Goal: Answer question/provide support

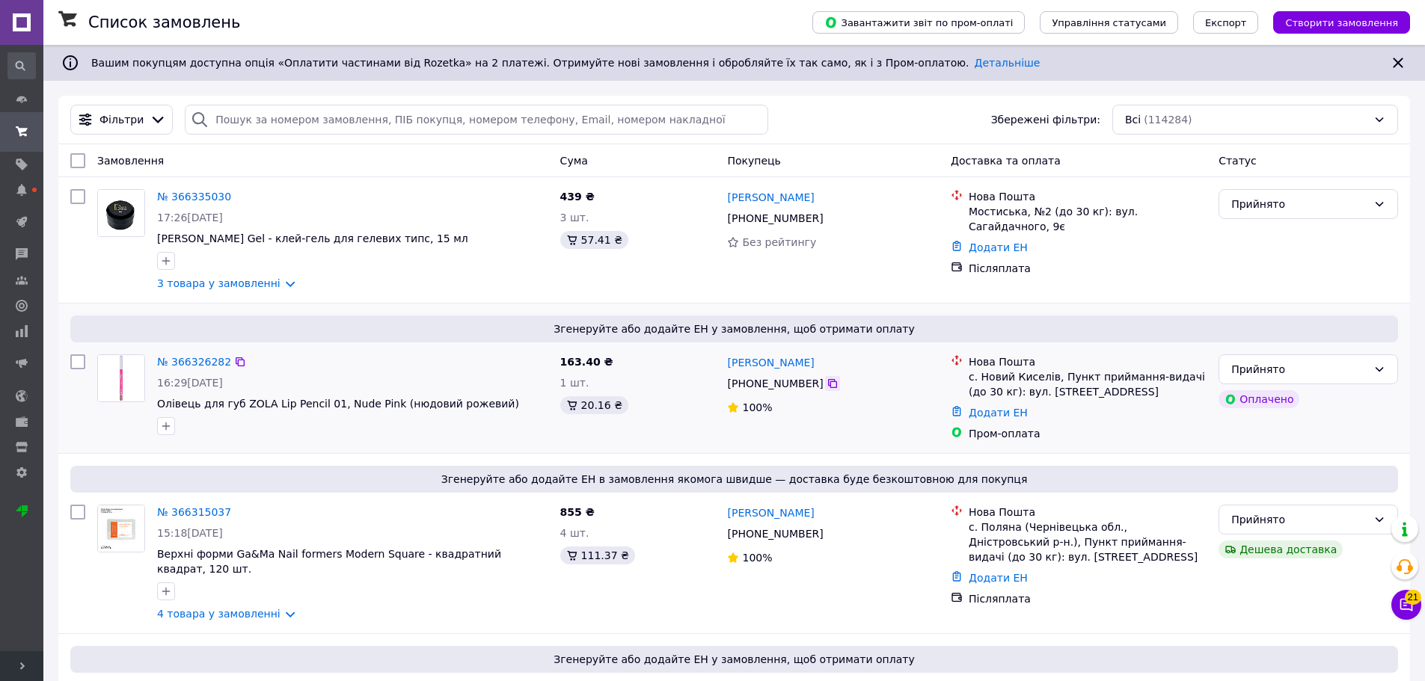
click at [826, 386] on icon at bounding box center [832, 384] width 12 height 12
click at [259, 118] on input "search" at bounding box center [476, 120] width 583 height 30
paste input "+380679436703"
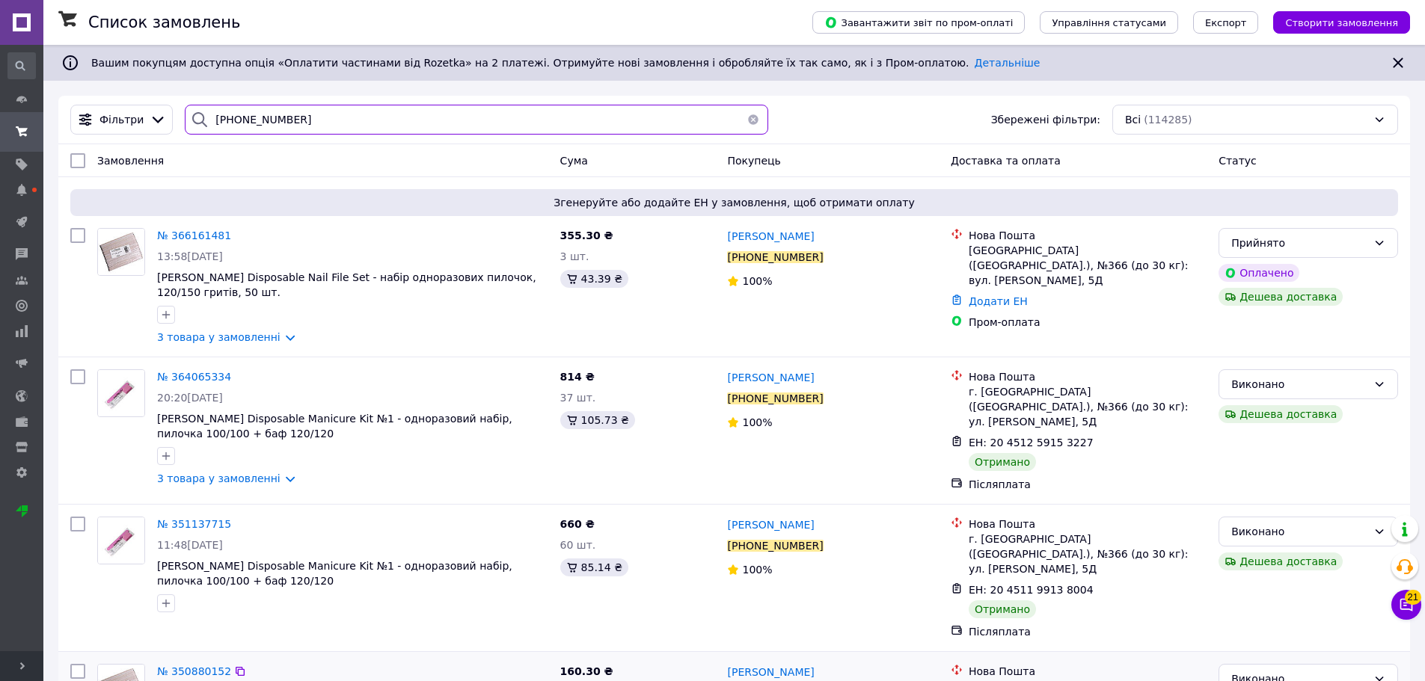
type input "+380679436703"
click at [1400, 611] on icon at bounding box center [1405, 605] width 15 height 15
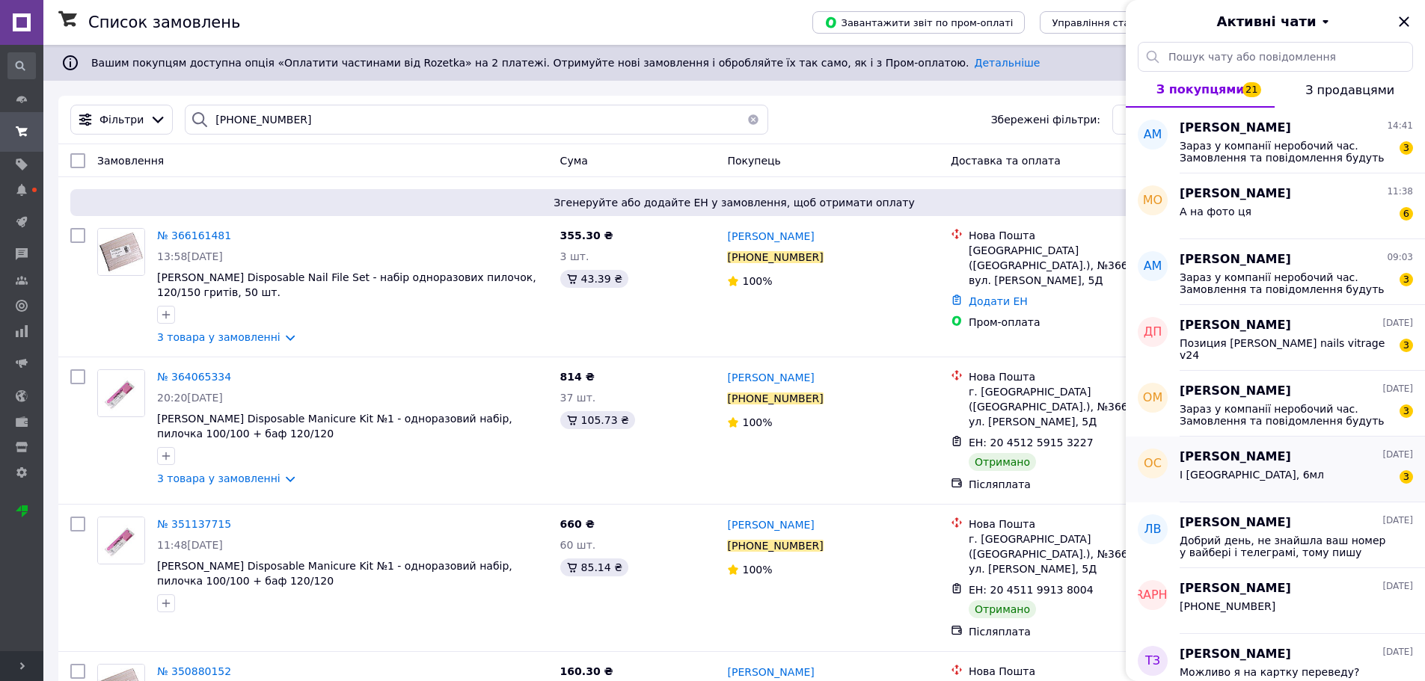
click at [1237, 481] on div "І База Valeri Cold Base, 6мл" at bounding box center [1251, 479] width 144 height 21
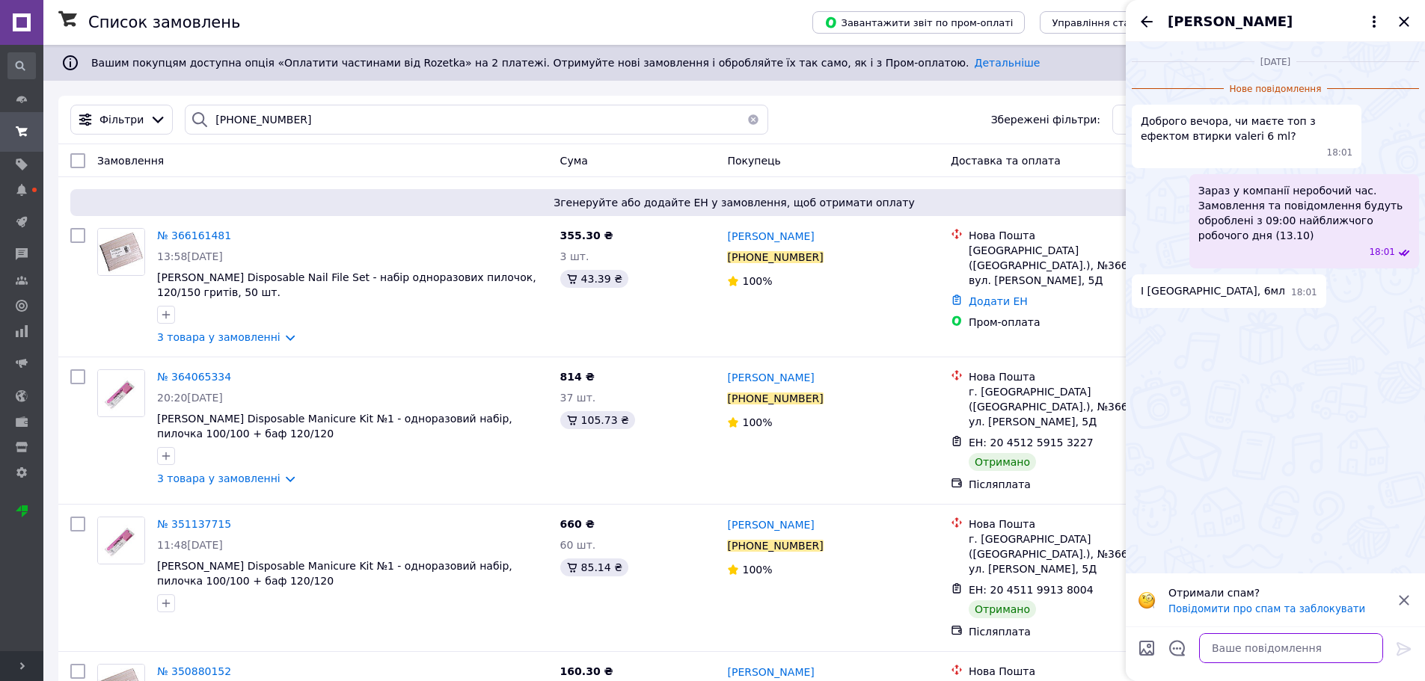
click at [1219, 642] on textarea at bounding box center [1291, 648] width 184 height 30
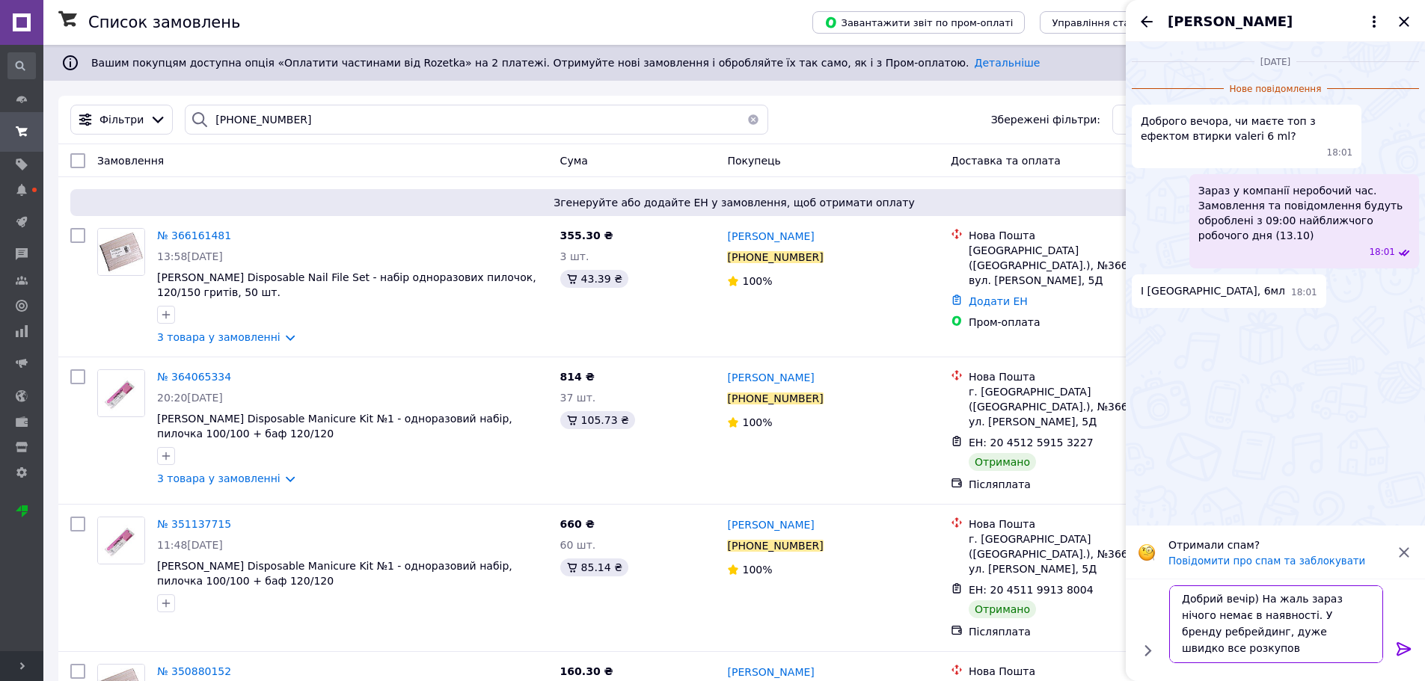
scroll to position [1, 0]
type textarea "Добрий вечір) На жаль зараз нічого немає в наявності. У бренду ребрейдинг, дуже…"
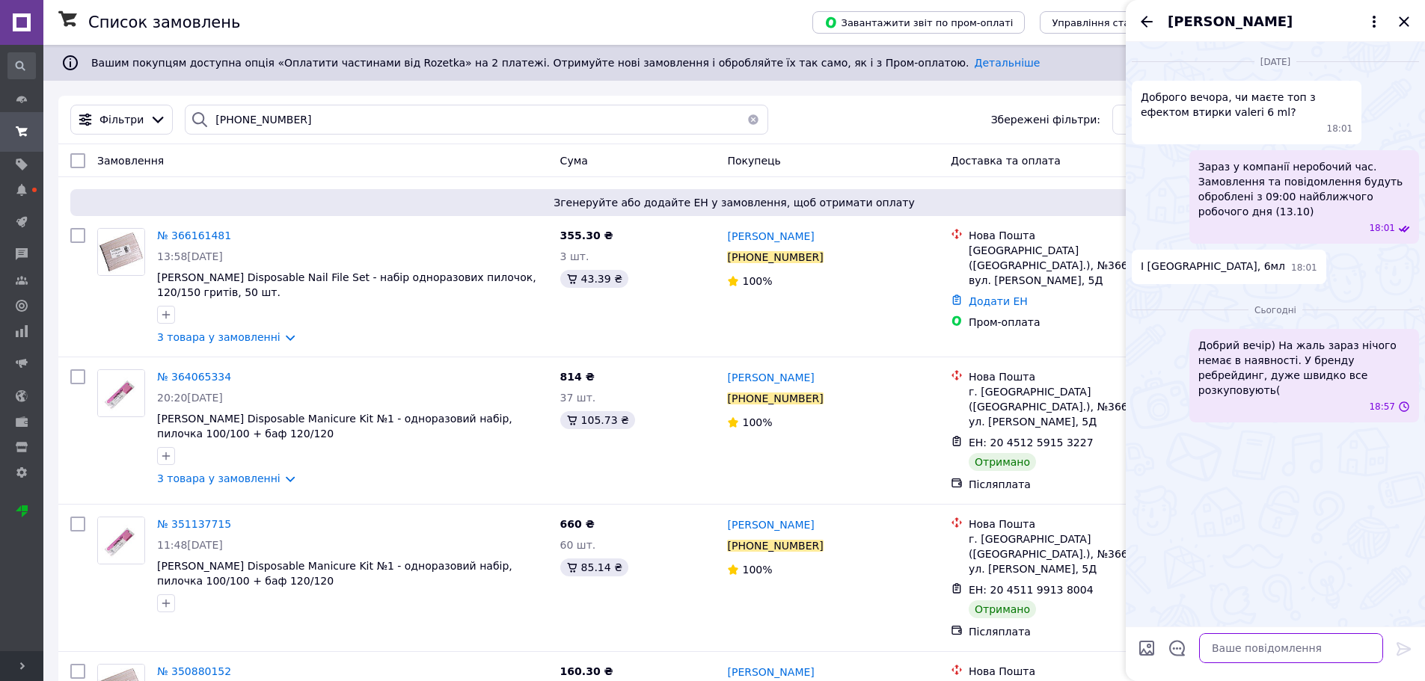
scroll to position [0, 0]
click at [1143, 21] on icon "Назад" at bounding box center [1146, 21] width 12 height 11
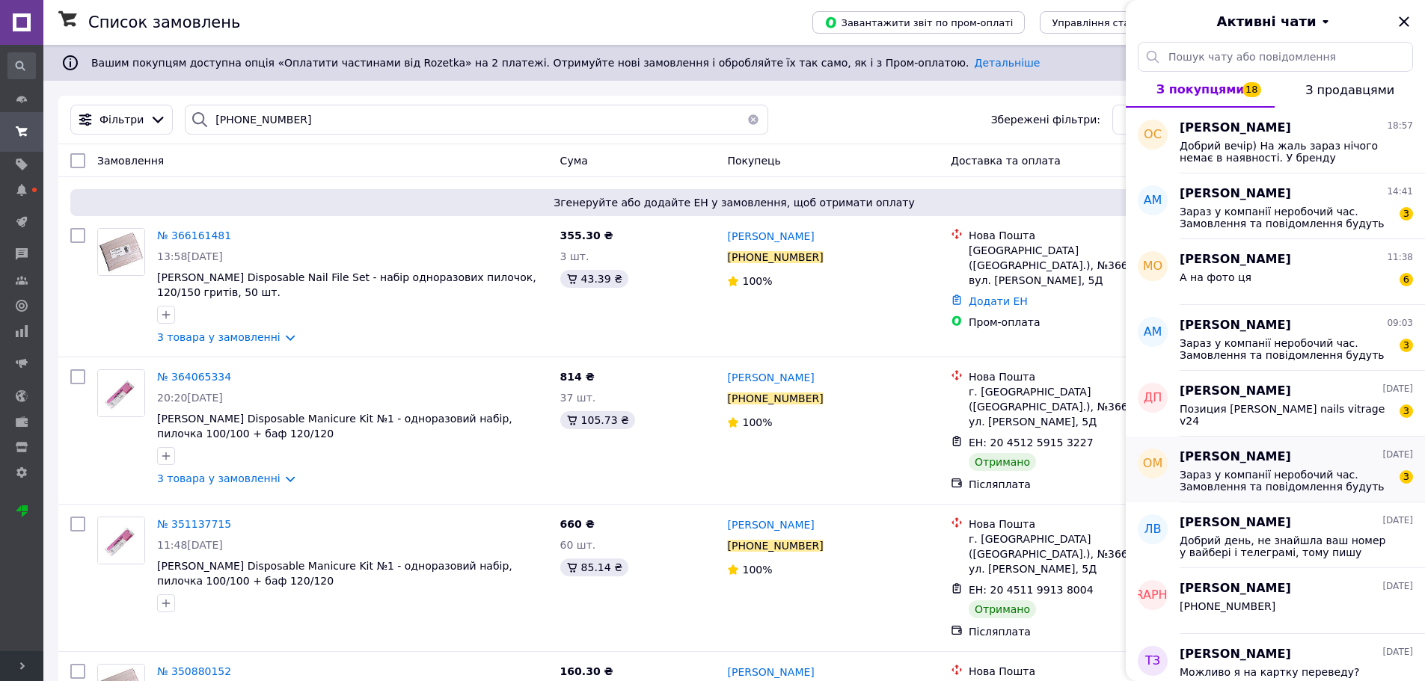
click at [1256, 466] on div "Зараз у компанії неробочий час. Замовлення та повідомлення будуть оброблені з 0…" at bounding box center [1295, 479] width 233 height 27
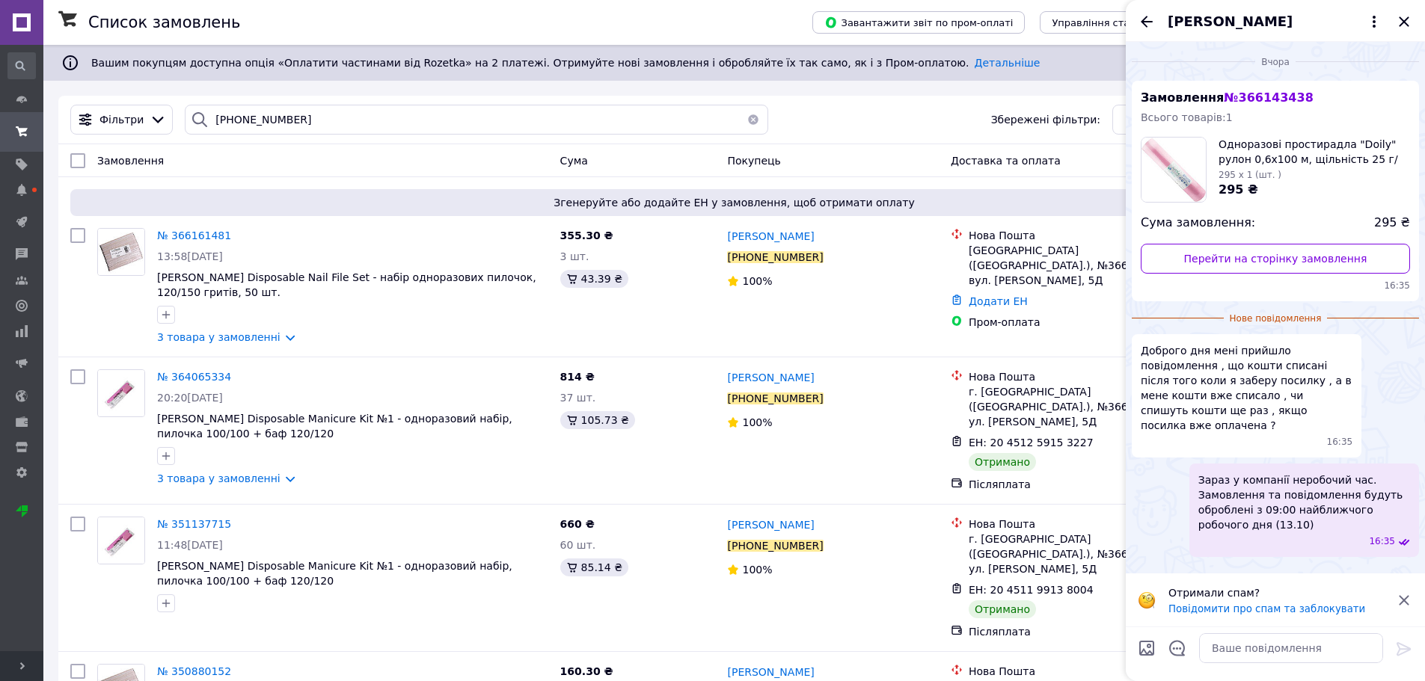
click at [1402, 601] on icon at bounding box center [1403, 600] width 10 height 10
drag, startPoint x: 1309, startPoint y: 101, endPoint x: 1231, endPoint y: 95, distance: 78.0
click at [1231, 95] on div "Замовлення № 366143438 Всього товарів: 1 Одноразові простирадла "Doily" рулон 0…" at bounding box center [1275, 191] width 287 height 221
copy span "366143438"
click at [1274, 645] on textarea at bounding box center [1291, 648] width 184 height 30
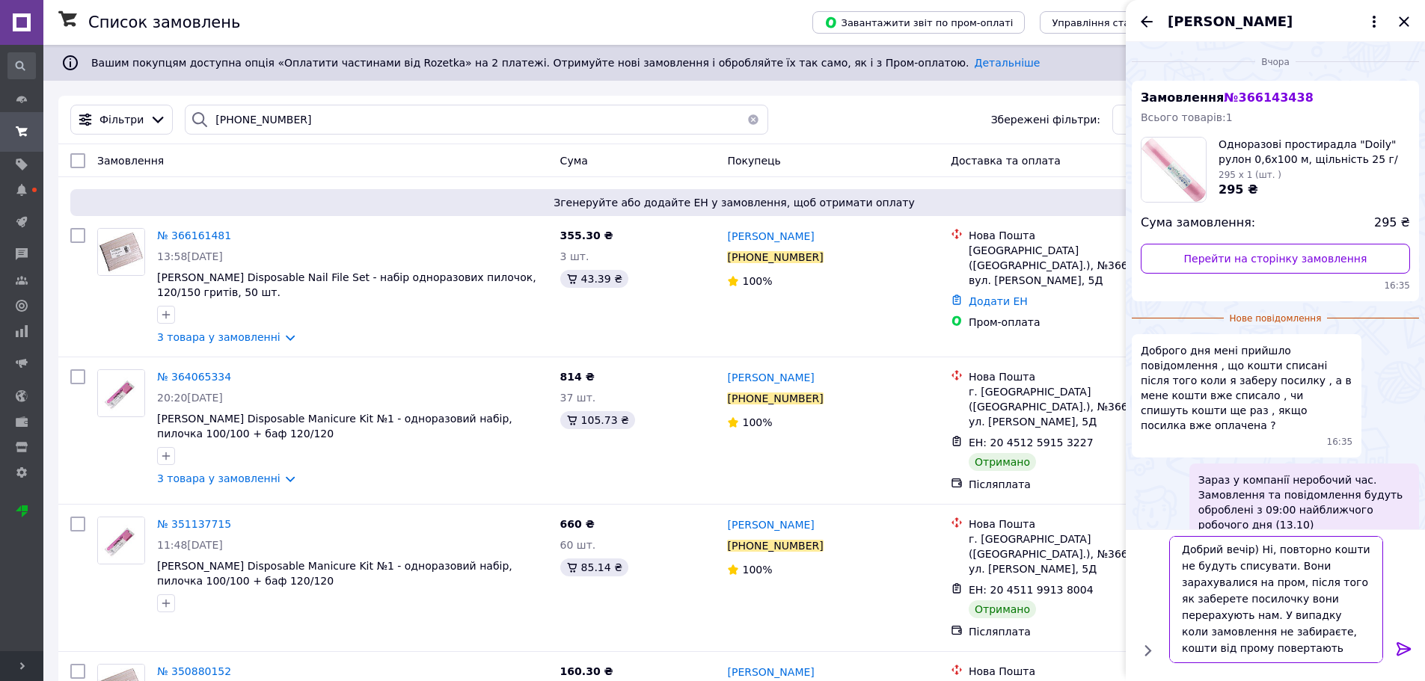
scroll to position [1, 0]
type textarea "Добрий вечір) Ні, повторно кошти не будуть списувати. Вони зарахувалися на пром…"
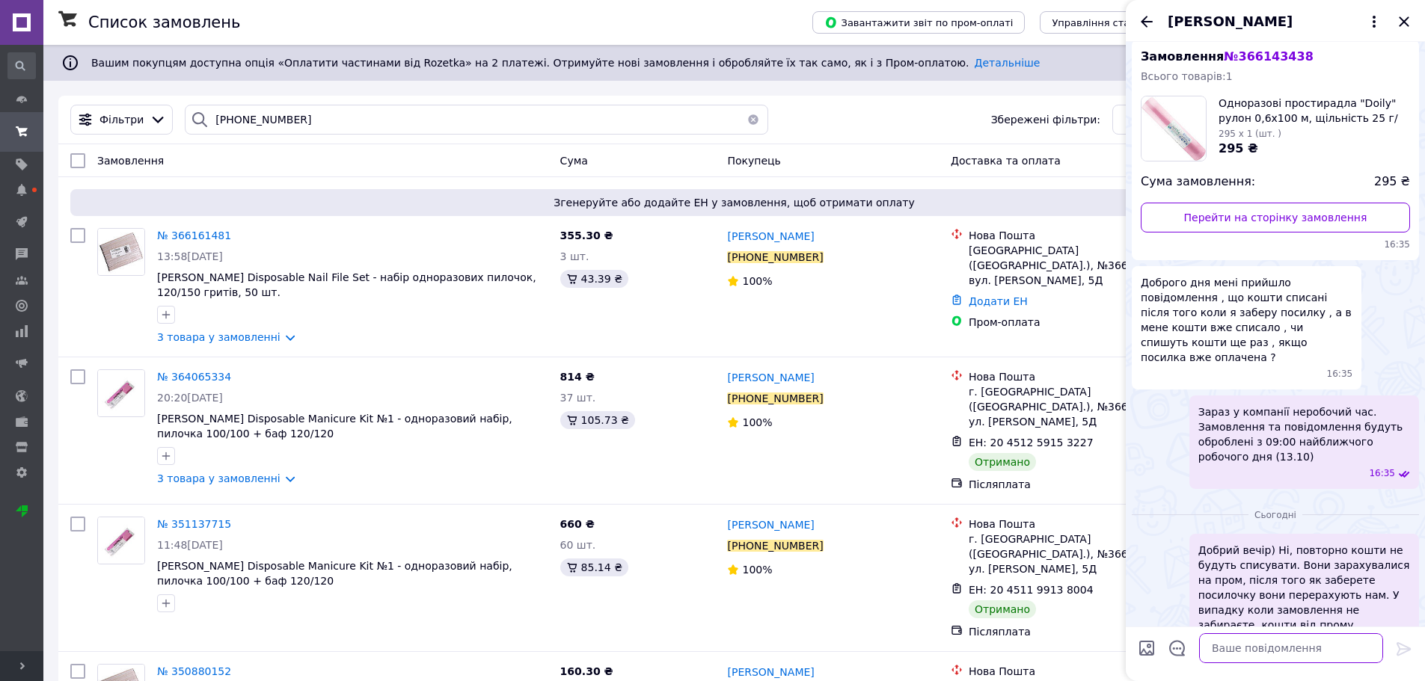
scroll to position [63, 0]
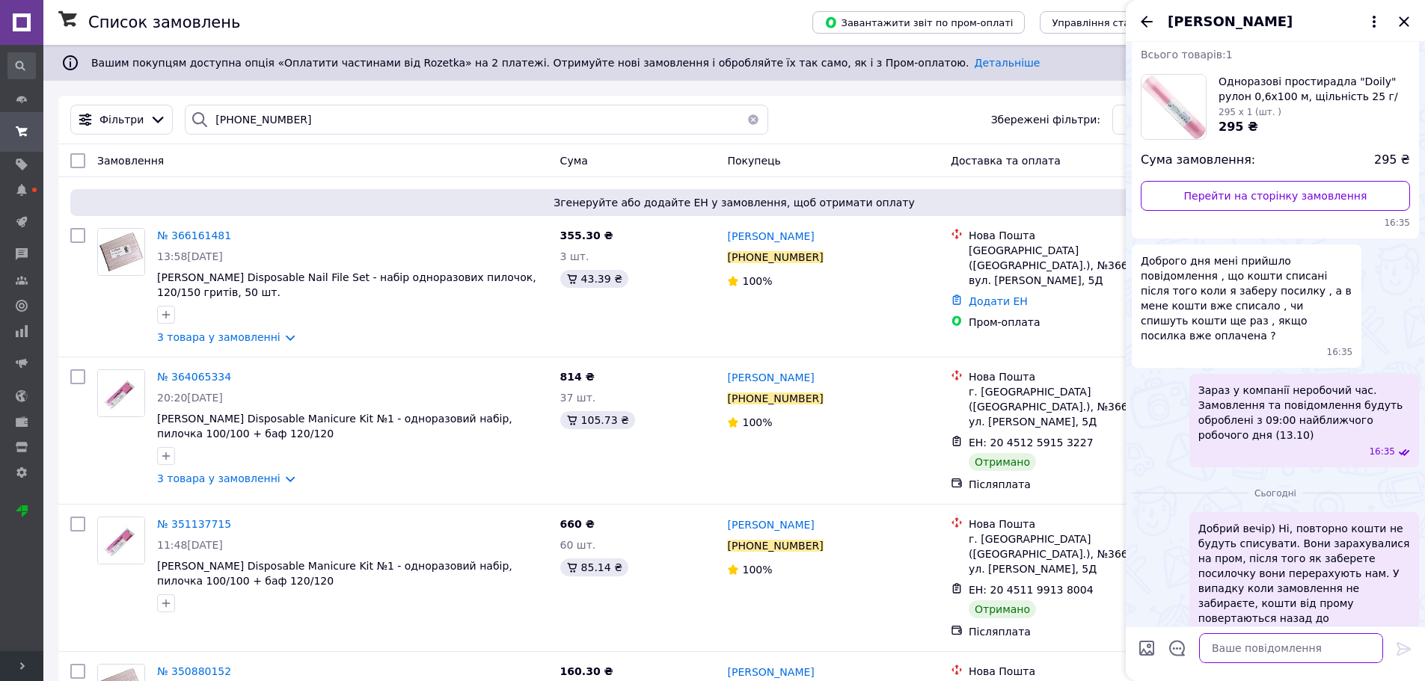
click at [1241, 646] on textarea at bounding box center [1291, 648] width 184 height 30
click at [1143, 18] on icon "Назад" at bounding box center [1146, 22] width 18 height 18
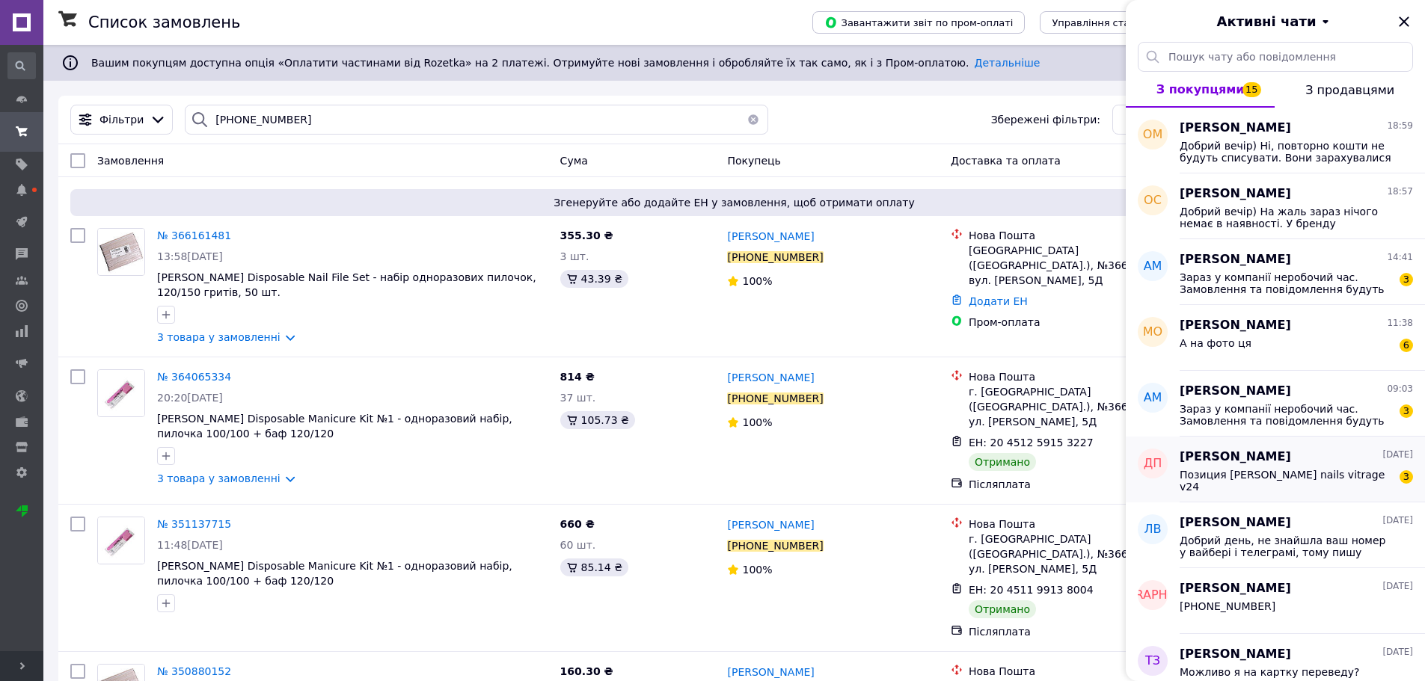
click at [1256, 485] on div "Позиция kira nails vitrage v24" at bounding box center [1285, 481] width 212 height 24
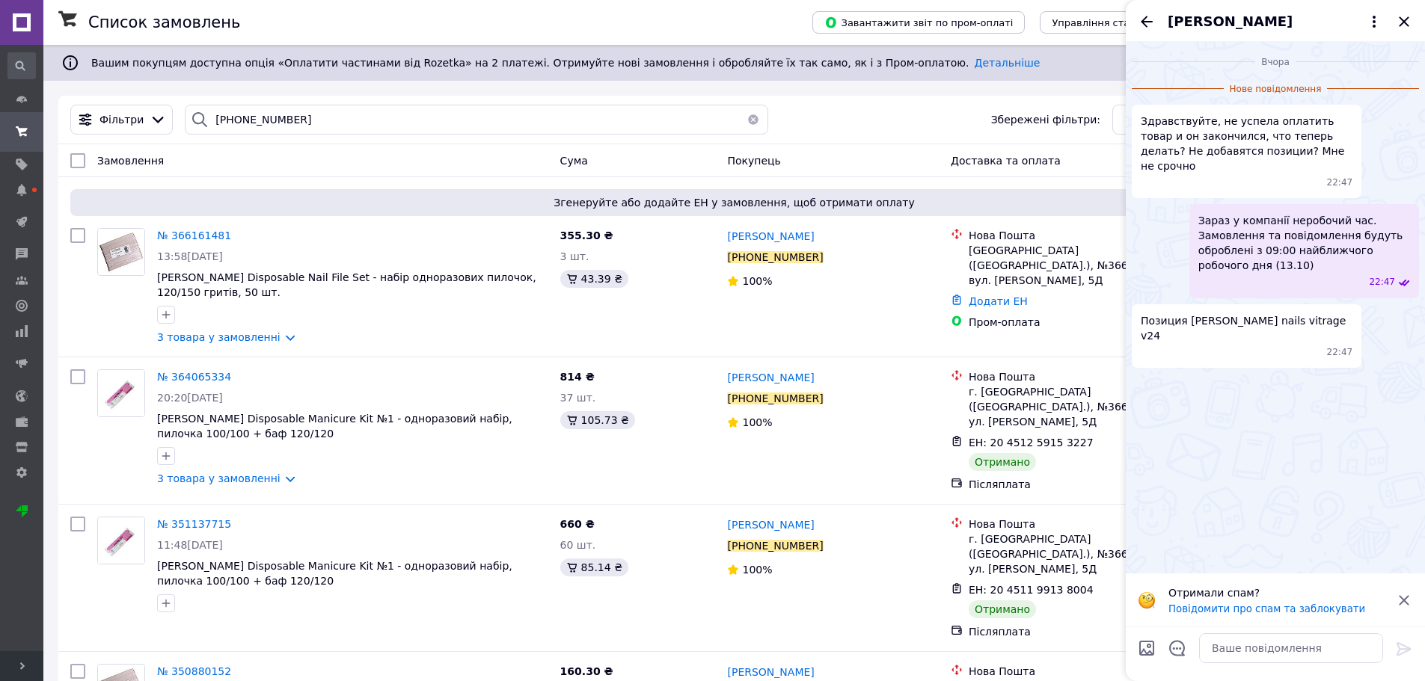
click at [1402, 598] on icon at bounding box center [1403, 600] width 10 height 10
drag, startPoint x: 1187, startPoint y: 305, endPoint x: 1278, endPoint y: 304, distance: 91.2
click at [1278, 313] on span "Позиция kira nails vitrage v24" at bounding box center [1246, 328] width 212 height 30
copy span "kira nails vitrage v24"
click at [1231, 650] on textarea at bounding box center [1291, 648] width 184 height 30
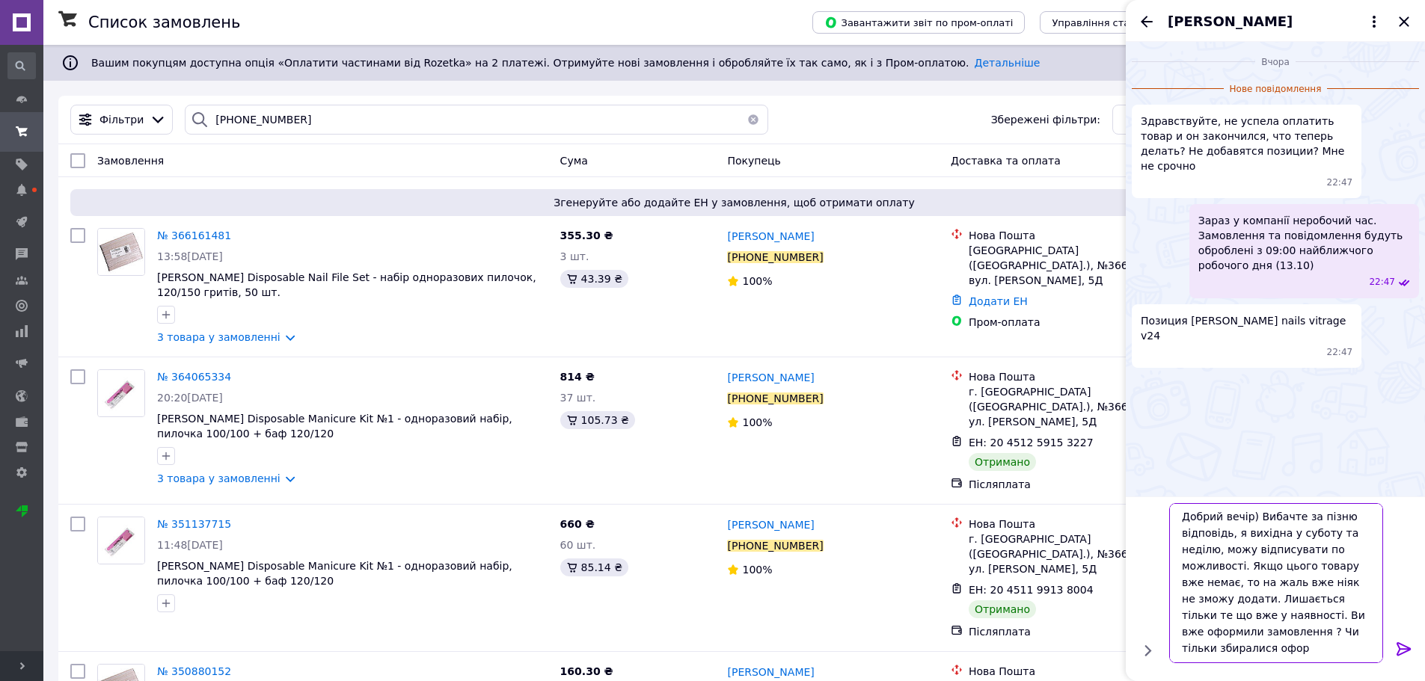
scroll to position [1, 0]
type textarea "Добрий вечір) Вибачте за пізню відповідь, я вихідна у суботу та неділю, можу ві…"
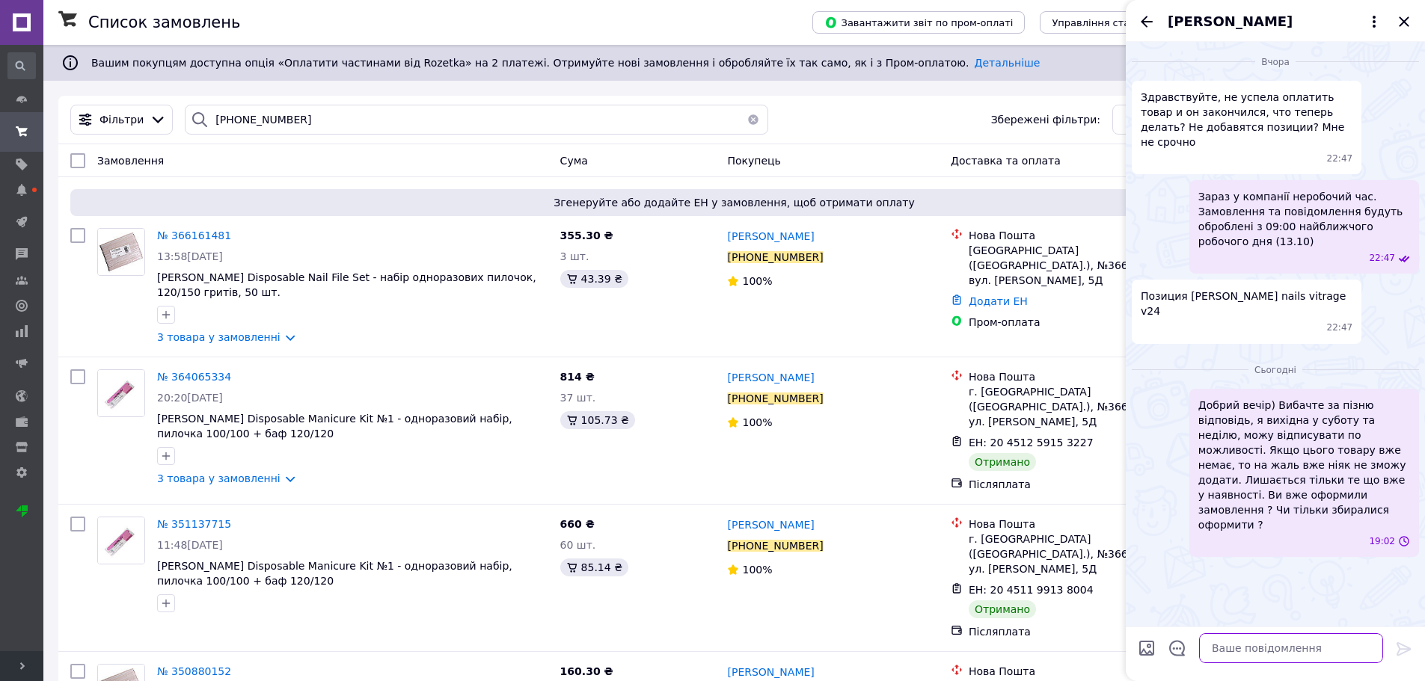
scroll to position [0, 0]
click at [1145, 20] on icon "Назад" at bounding box center [1146, 22] width 18 height 18
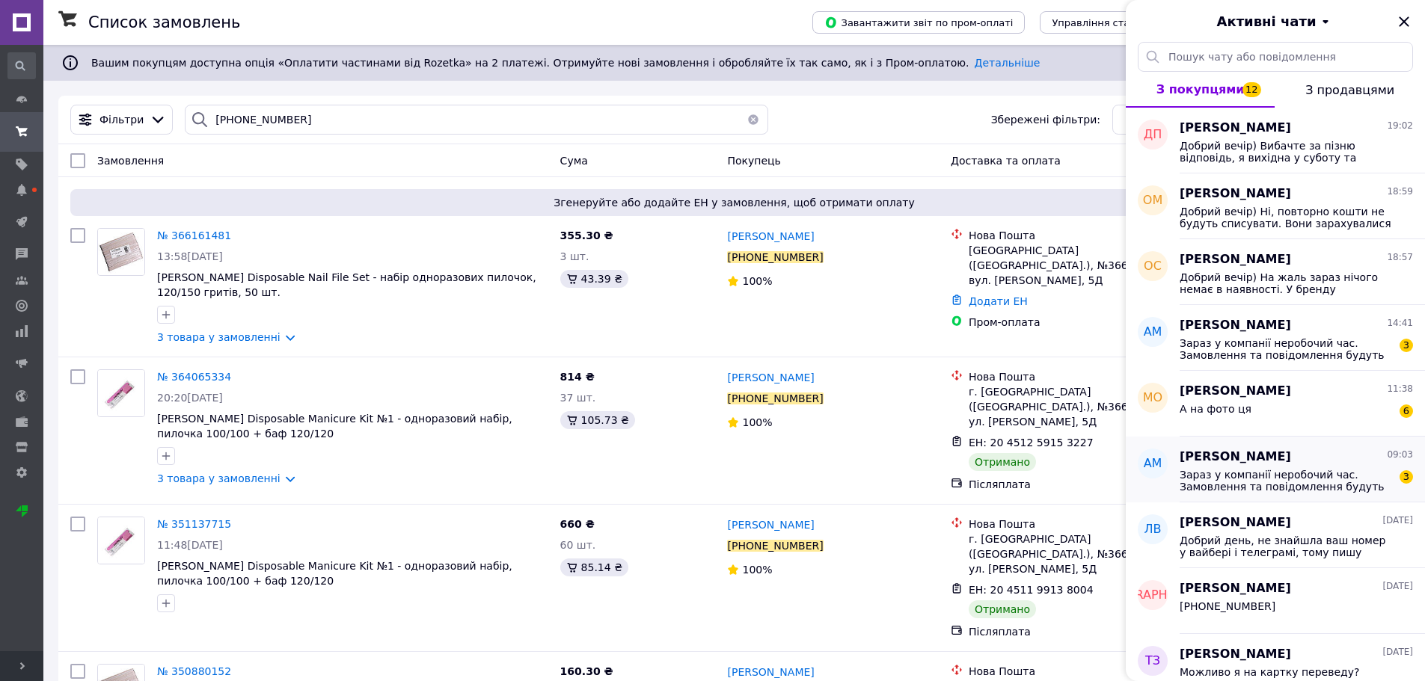
click at [1220, 469] on span "Зараз у компанії неробочий час. Замовлення та повідомлення будуть оброблені з 0…" at bounding box center [1285, 481] width 212 height 24
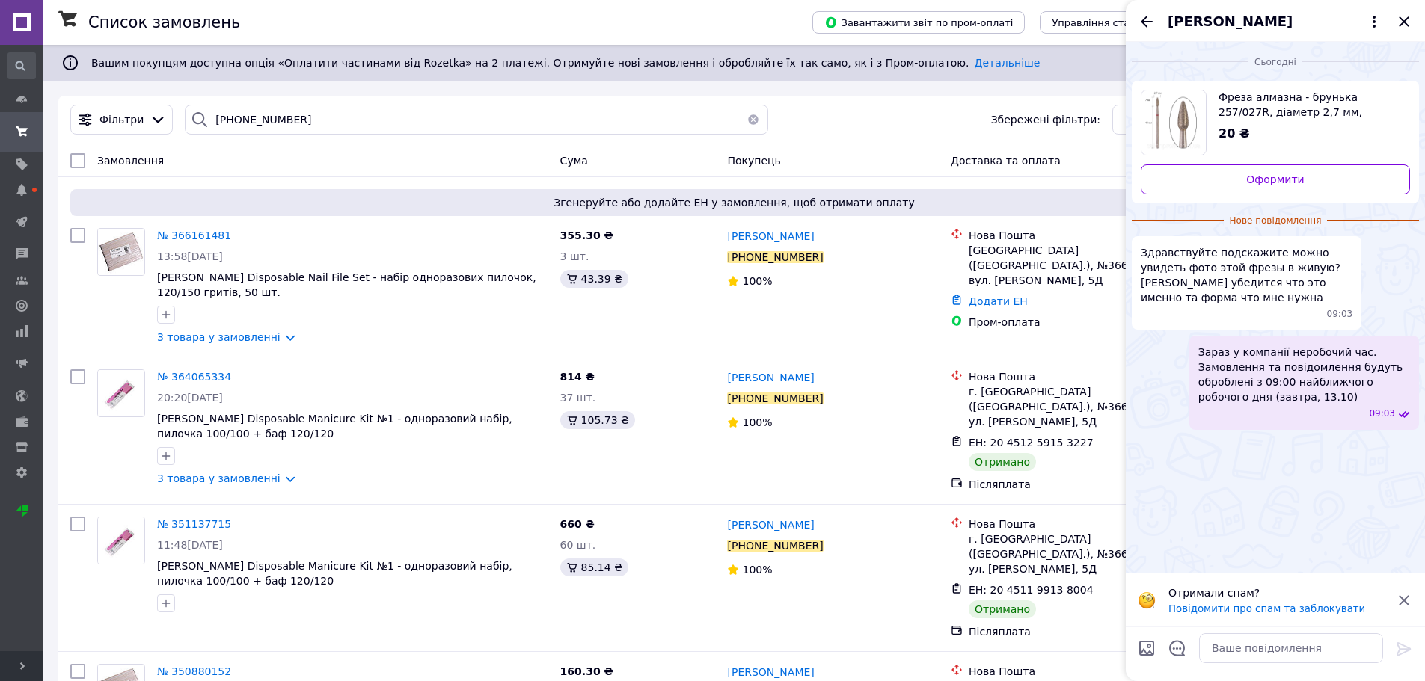
click at [1404, 604] on icon at bounding box center [1404, 601] width 18 height 18
click at [1247, 109] on span "Фреза алмазна - брунька 257/027R, діаметр 2,7 мм, робоча частина 7 мм, червона" at bounding box center [1307, 105] width 179 height 30
click at [1233, 648] on textarea at bounding box center [1291, 648] width 184 height 30
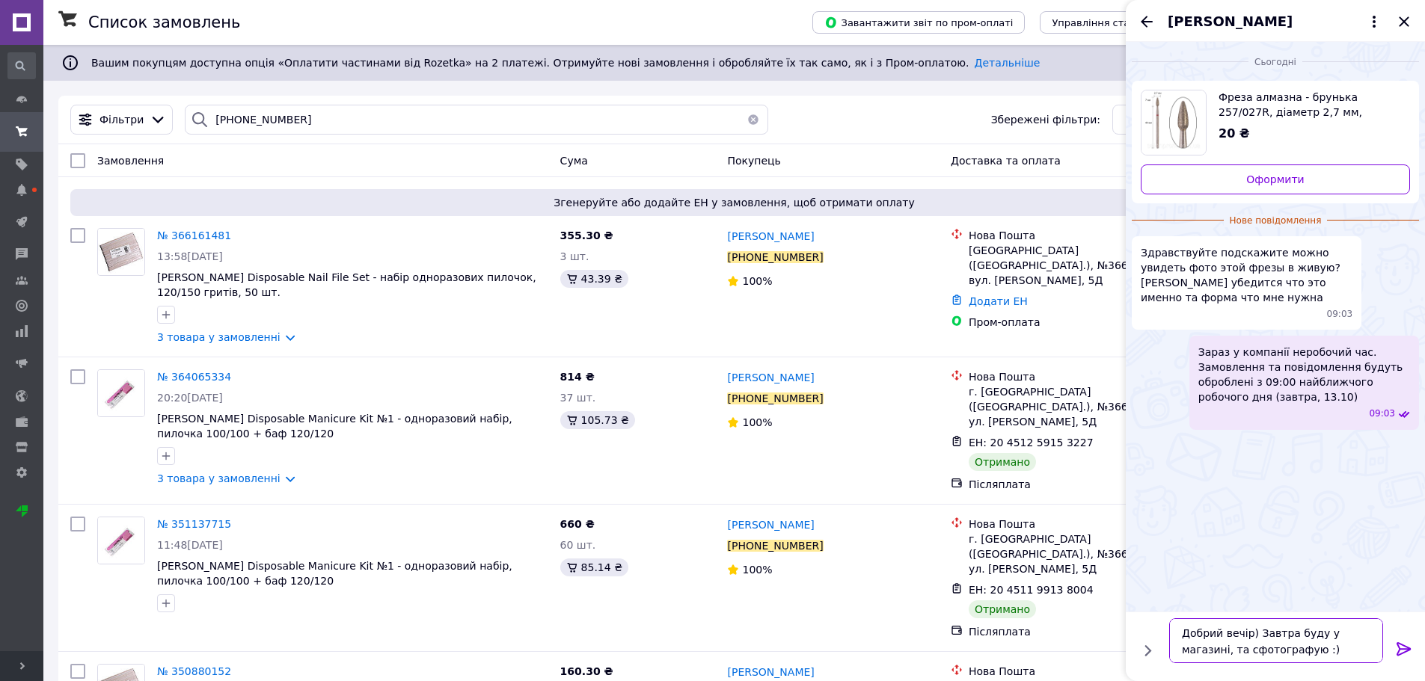
type textarea "Добрий вечір) Завтра буду у магазині, та сфотографую :)"
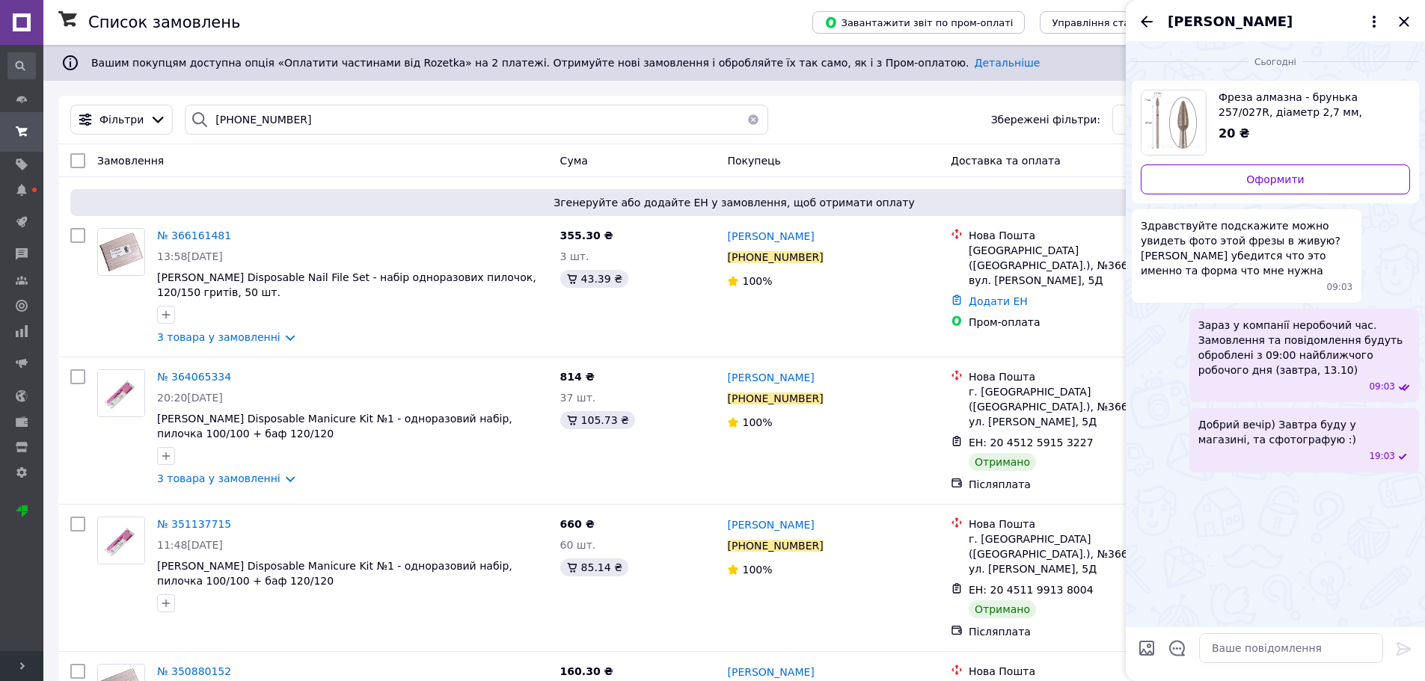
click at [1149, 22] on icon "Назад" at bounding box center [1146, 22] width 18 height 18
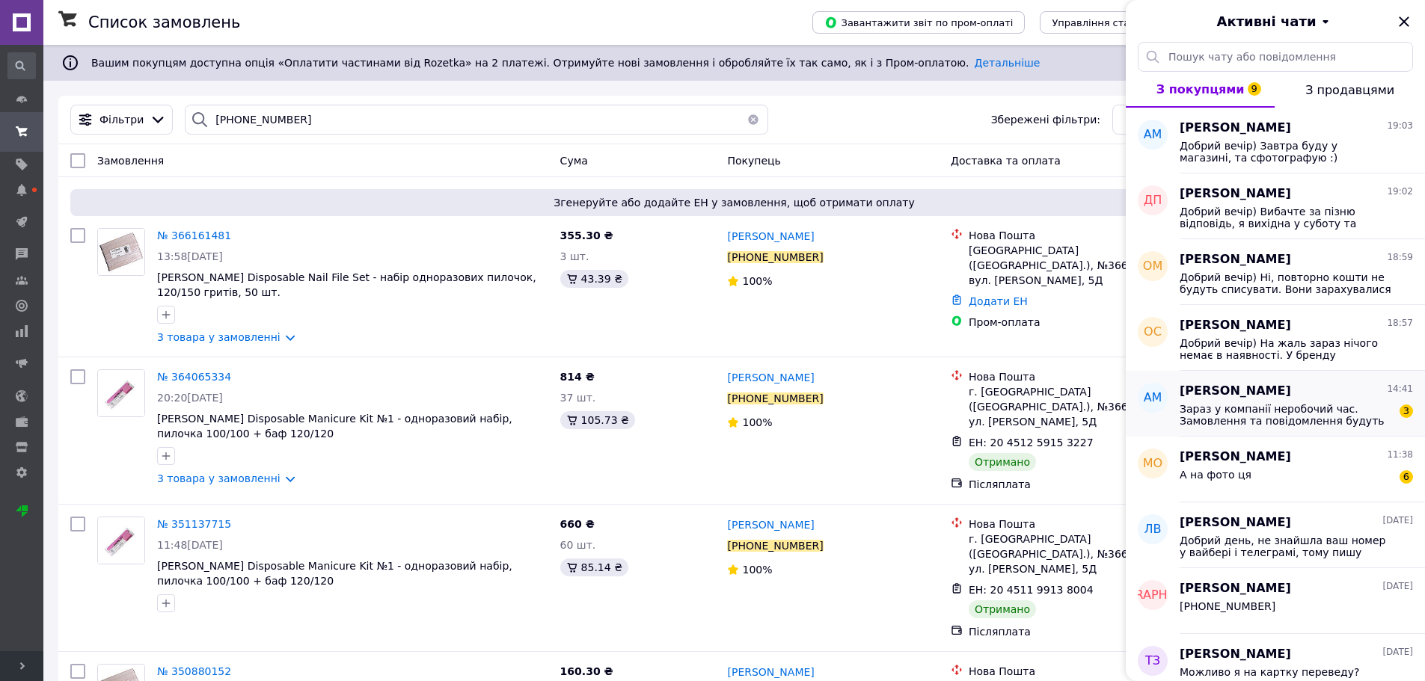
click at [1242, 413] on span "Зараз у компанії неробочий час. Замовлення та повідомлення будуть оброблені з 0…" at bounding box center [1285, 415] width 212 height 24
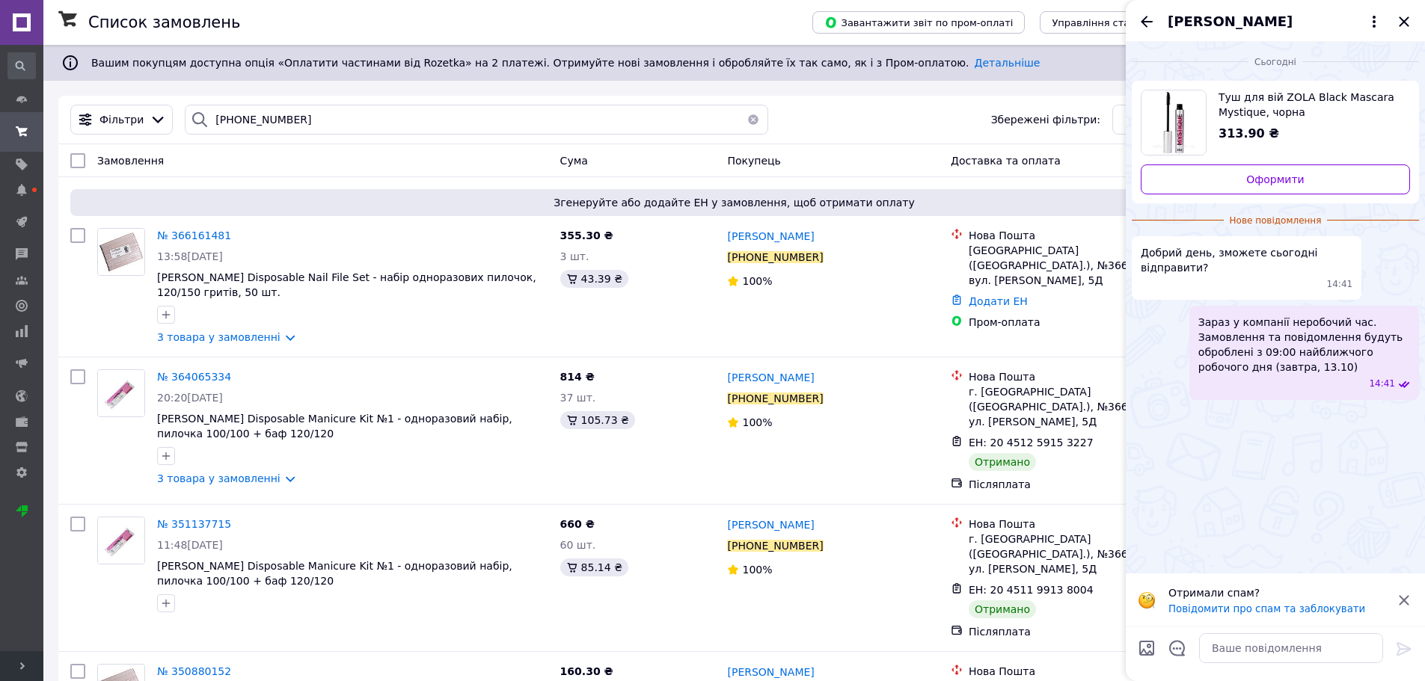
click at [1403, 601] on icon at bounding box center [1403, 600] width 10 height 10
click at [1231, 648] on textarea at bounding box center [1291, 648] width 184 height 30
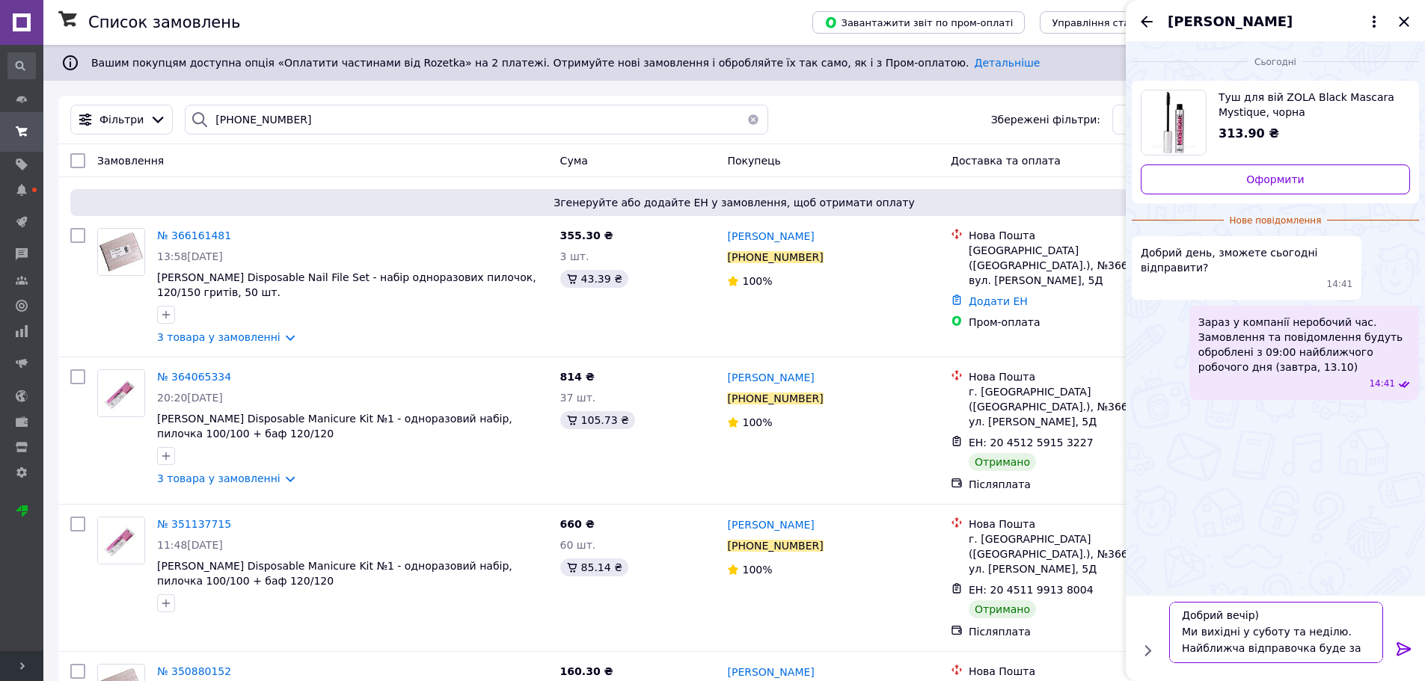
scroll to position [1, 0]
type textarea "Добрий вечір) Ми вихідні у суботу та неділю. Найближча відправочка буде завтра …"
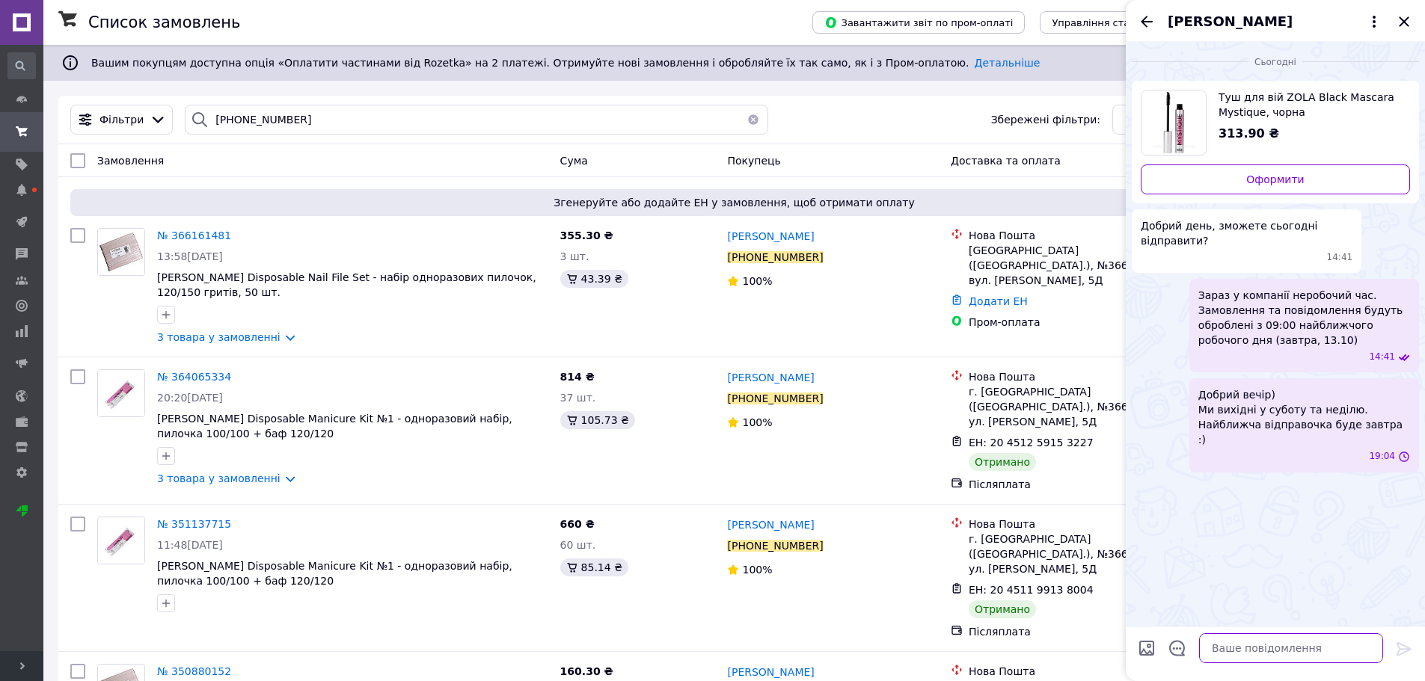
scroll to position [0, 0]
click at [1148, 24] on icon "Назад" at bounding box center [1146, 22] width 18 height 18
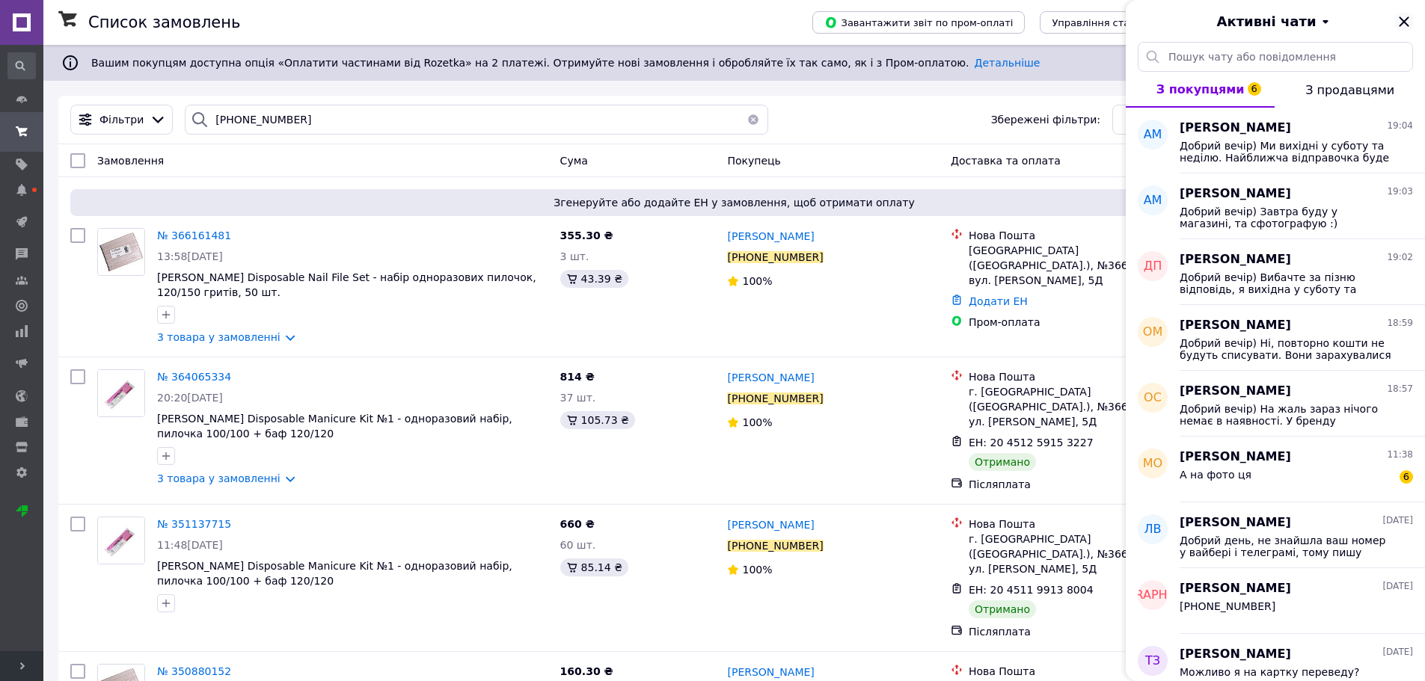
click at [1404, 19] on icon "Закрити" at bounding box center [1404, 22] width 18 height 18
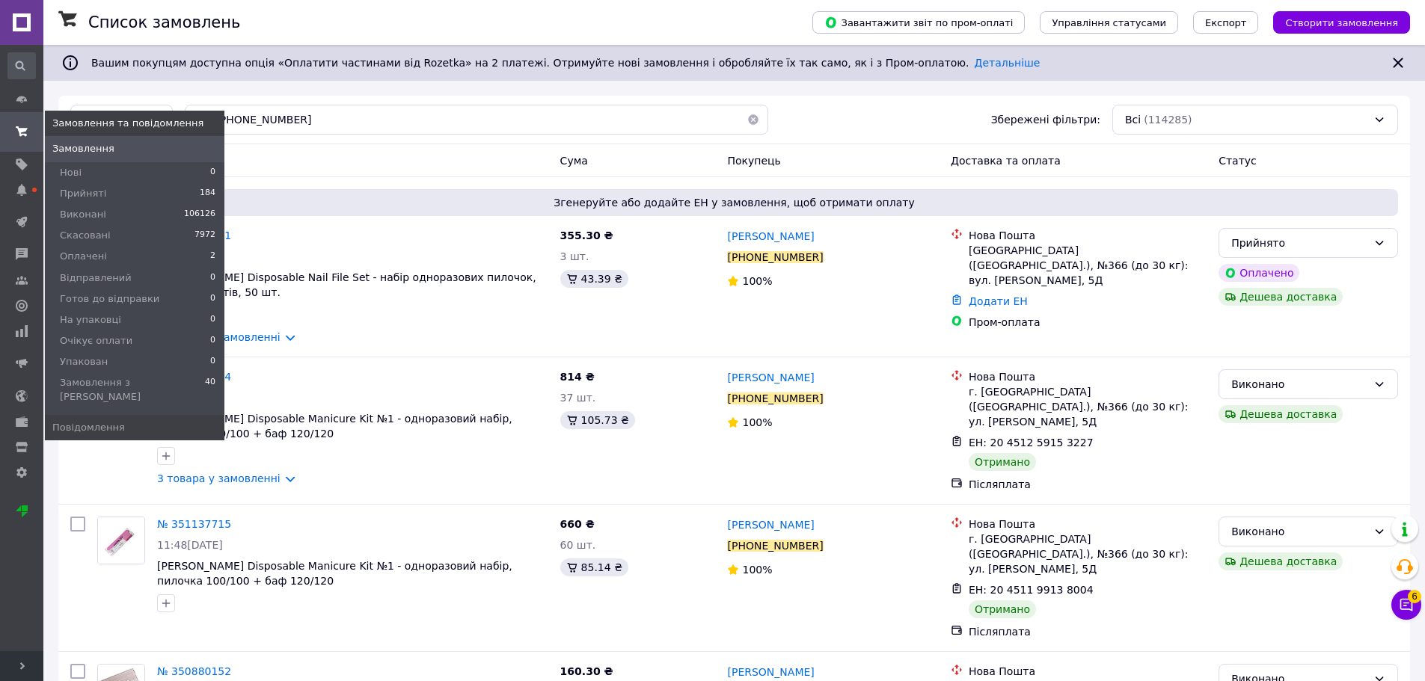
click at [20, 128] on icon at bounding box center [22, 132] width 12 height 12
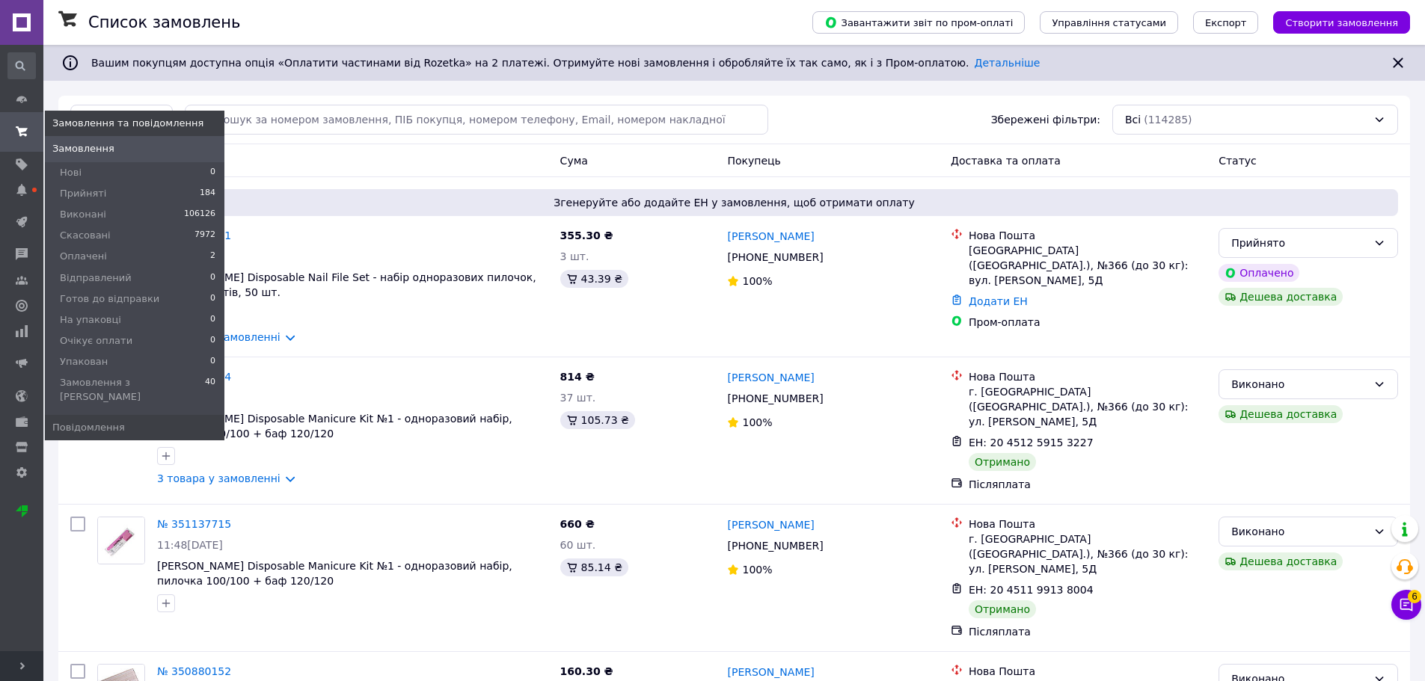
click at [66, 147] on span "Замовлення" at bounding box center [83, 148] width 62 height 13
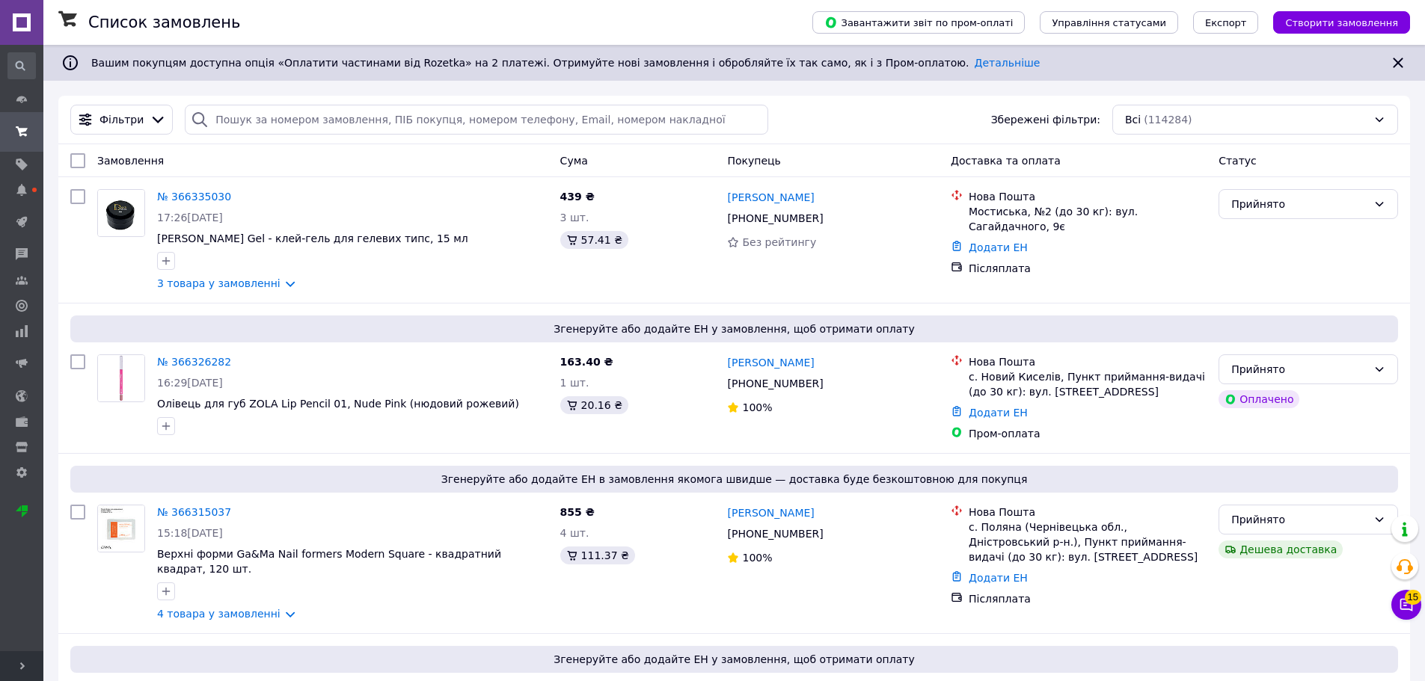
click at [337, 120] on input "search" at bounding box center [476, 120] width 583 height 30
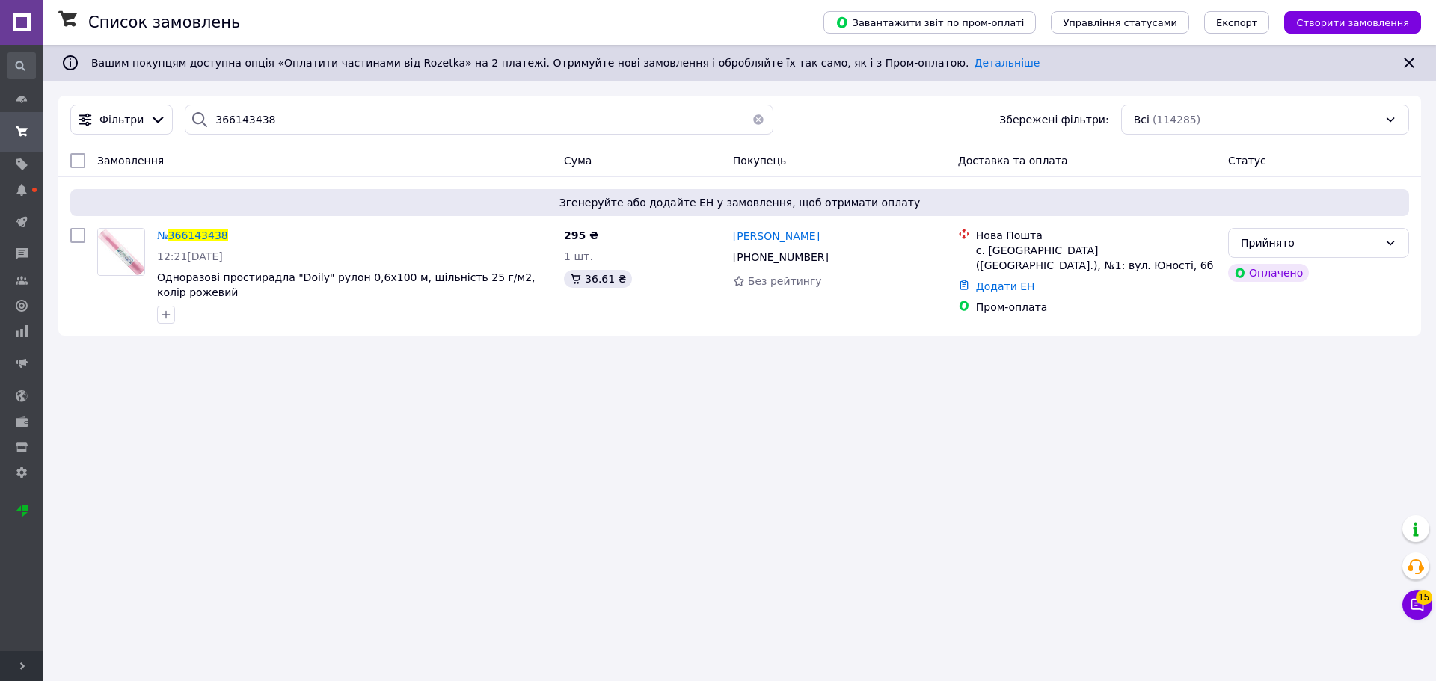
type input "366143438"
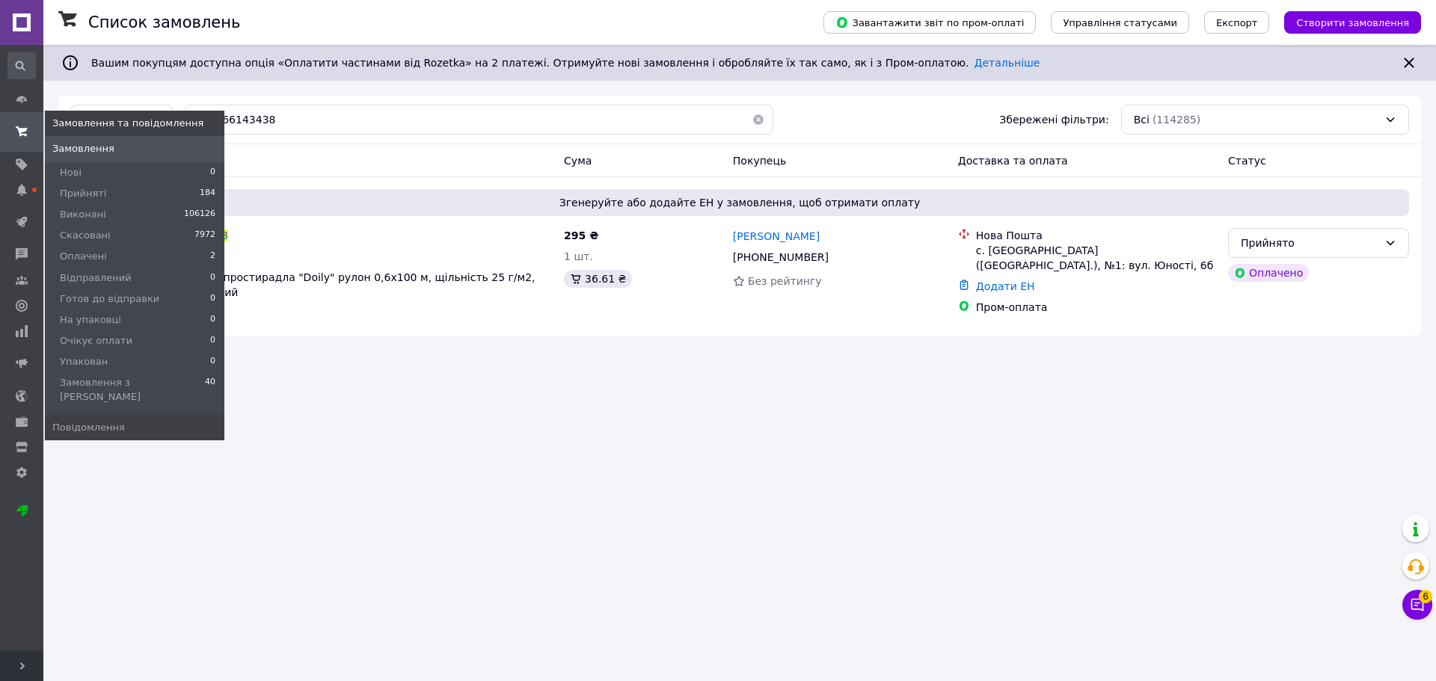
click at [25, 135] on use at bounding box center [22, 131] width 12 height 10
drag, startPoint x: 71, startPoint y: 148, endPoint x: 58, endPoint y: 70, distance: 79.7
click at [72, 147] on span "Замовлення" at bounding box center [83, 148] width 62 height 13
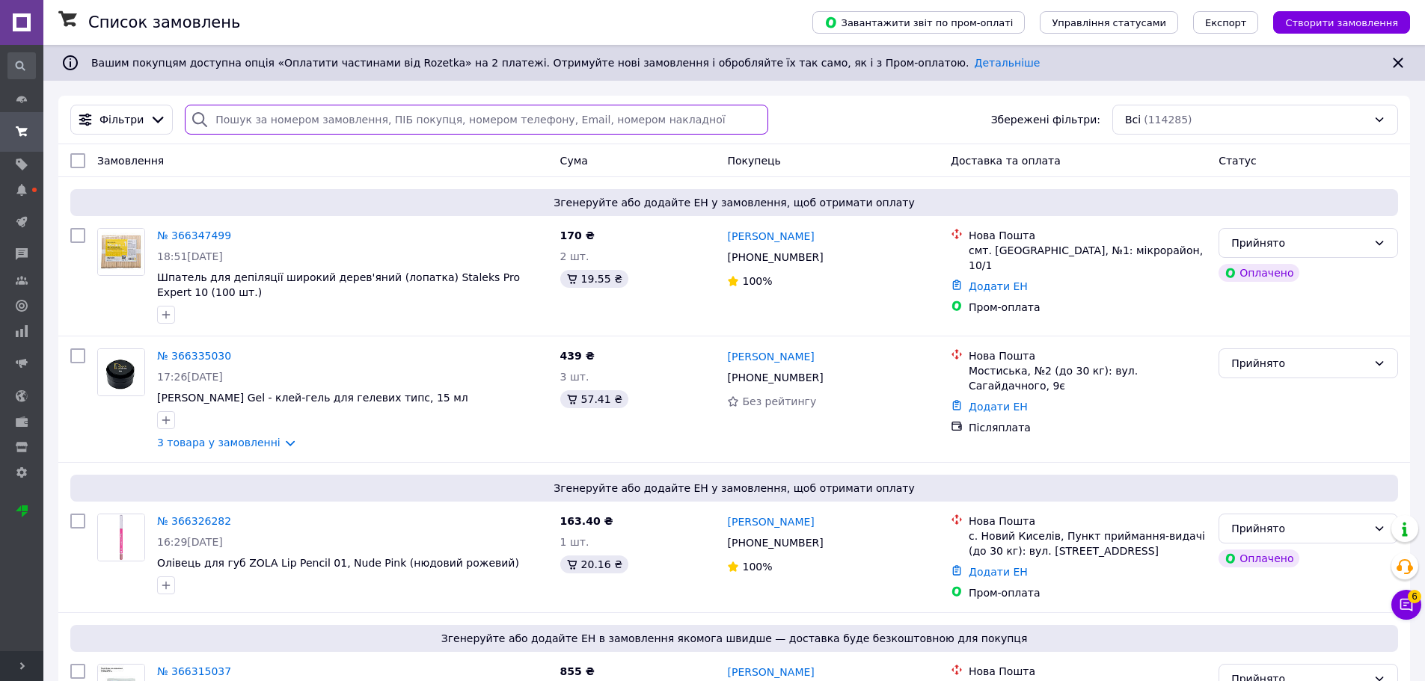
click at [384, 124] on input "search" at bounding box center [476, 120] width 583 height 30
paste input "+380987903631"
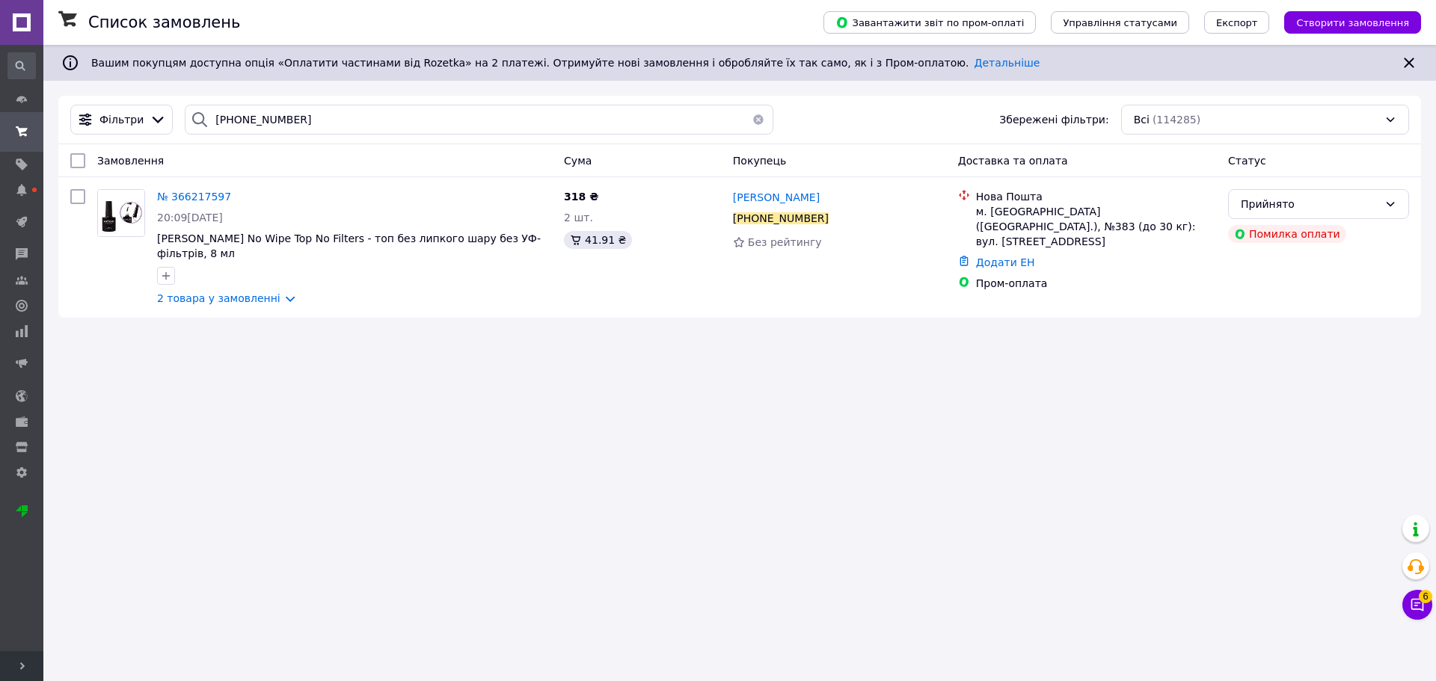
drag, startPoint x: 399, startPoint y: 405, endPoint x: 408, endPoint y: 399, distance: 9.8
click at [402, 404] on div "Список замовлень Завантажити звіт по пром-оплаті Управління статусами Експорт С…" at bounding box center [739, 340] width 1393 height 681
drag, startPoint x: 396, startPoint y: 393, endPoint x: 799, endPoint y: 484, distance: 413.3
click at [396, 392] on div "Список замовлень Завантажити звіт по пром-оплаті Управління статусами Експорт С…" at bounding box center [739, 340] width 1393 height 681
drag, startPoint x: 393, startPoint y: 489, endPoint x: 444, endPoint y: 473, distance: 53.9
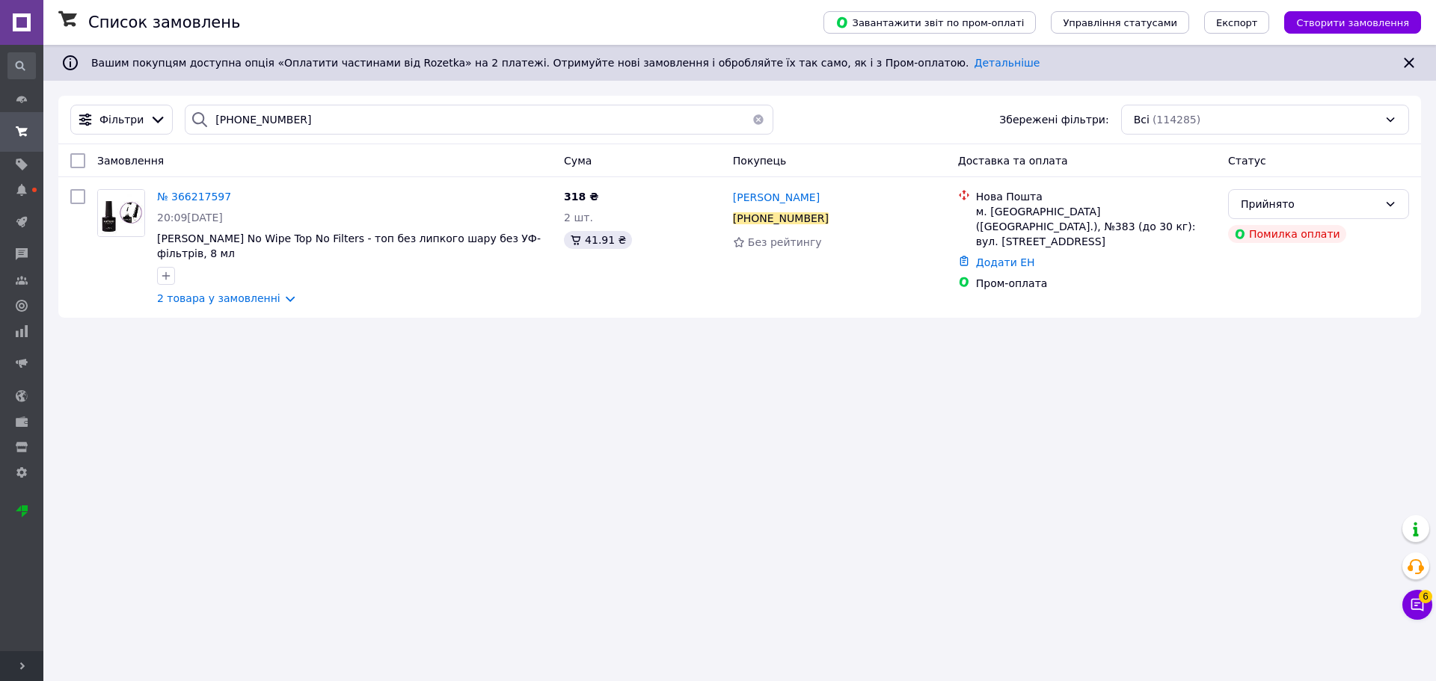
click at [393, 489] on div "Список замовлень Завантажити звіт по пром-оплаті Управління статусами Експорт С…" at bounding box center [739, 340] width 1393 height 681
click at [419, 404] on div "Список замовлень Завантажити звіт по пром-оплаті Управління статусами Експорт С…" at bounding box center [739, 340] width 1393 height 681
drag, startPoint x: 371, startPoint y: 126, endPoint x: 83, endPoint y: 127, distance: 287.9
click at [83, 127] on div "Фільтри +380987903631 Збережені фільтри: Всі (114285)" at bounding box center [739, 120] width 1351 height 30
paste input "67800816"
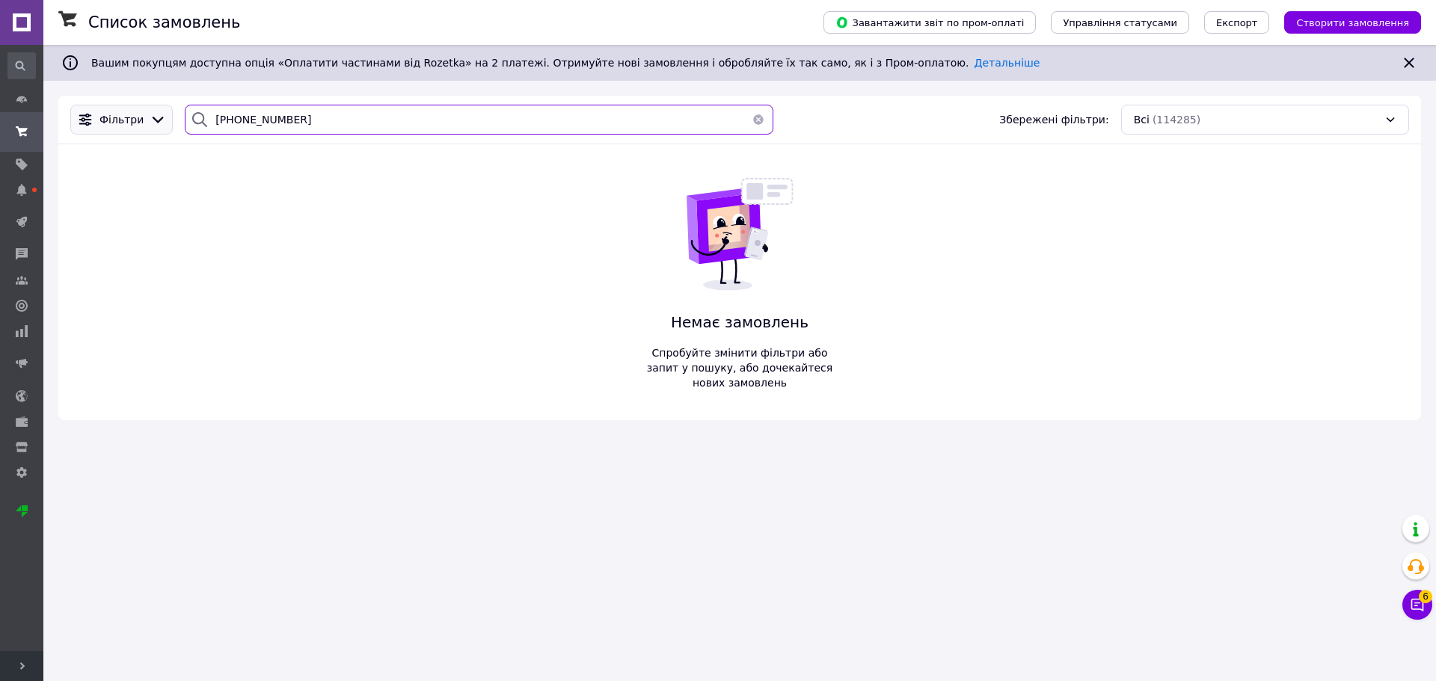
drag, startPoint x: 423, startPoint y: 117, endPoint x: 72, endPoint y: 120, distance: 351.5
click at [72, 118] on div "Фільтри +380967800816 Збережені фільтри: Всі (114285)" at bounding box center [739, 120] width 1351 height 30
paste input "3662209"
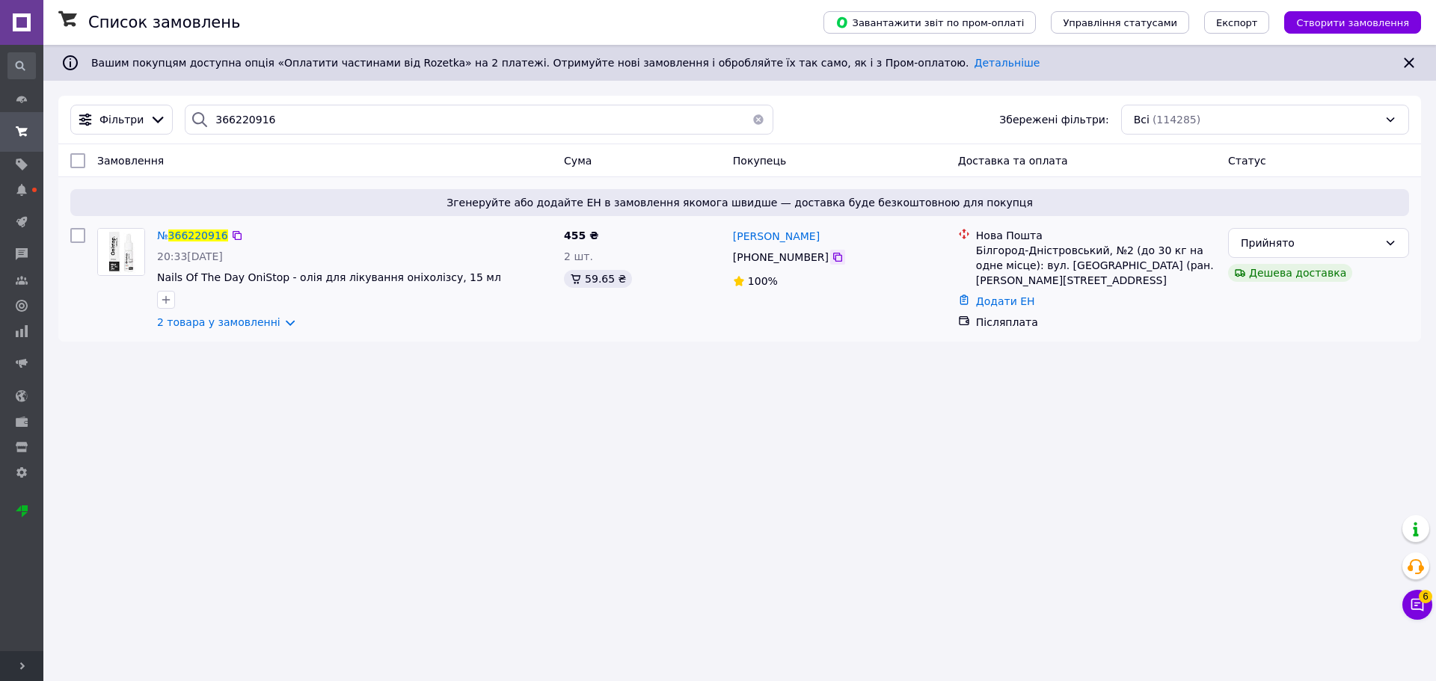
click at [832, 258] on icon at bounding box center [838, 257] width 12 height 12
click at [407, 516] on div "Список замовлень Завантажити звіт по пром-оплаті Управління статусами Експорт С…" at bounding box center [739, 340] width 1393 height 681
drag, startPoint x: 316, startPoint y: 123, endPoint x: 117, endPoint y: 239, distance: 229.9
click at [56, 130] on div "Список замовлень Завантажити звіт по пром-оплаті Управління статусами Експорт С…" at bounding box center [739, 201] width 1393 height 312
paste input "+380975202113"
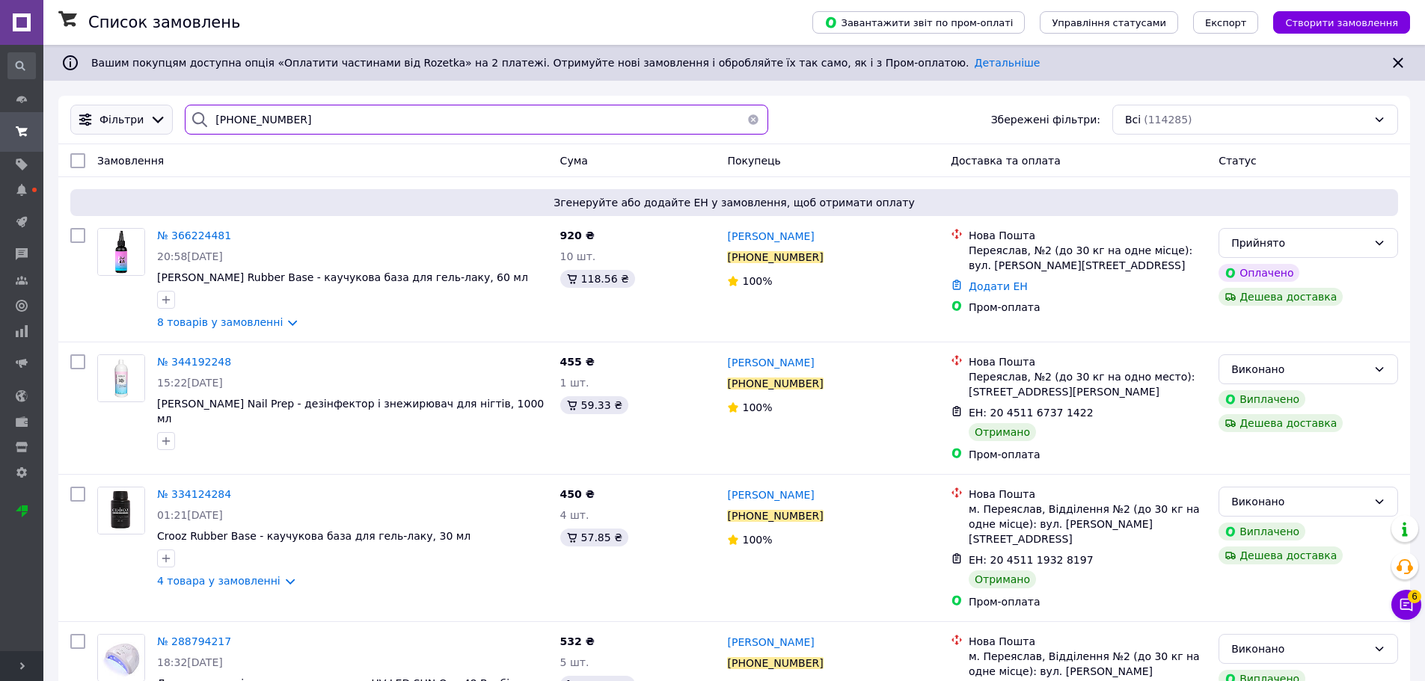
drag, startPoint x: 334, startPoint y: 121, endPoint x: 149, endPoint y: 120, distance: 185.5
click at [149, 120] on div "Фільтри +380975202113 Збережені фільтри: Всі (114285)" at bounding box center [733, 120] width 1339 height 30
paste input "99194475"
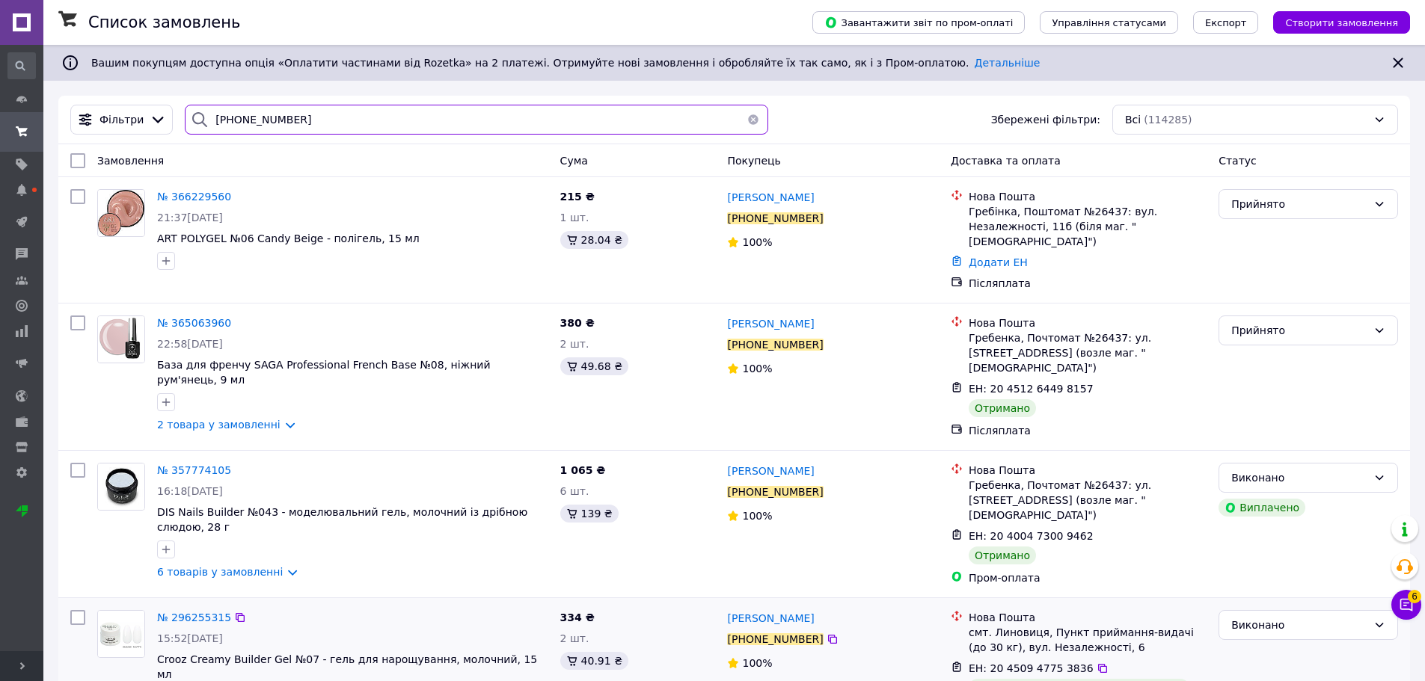
type input "+380999194475"
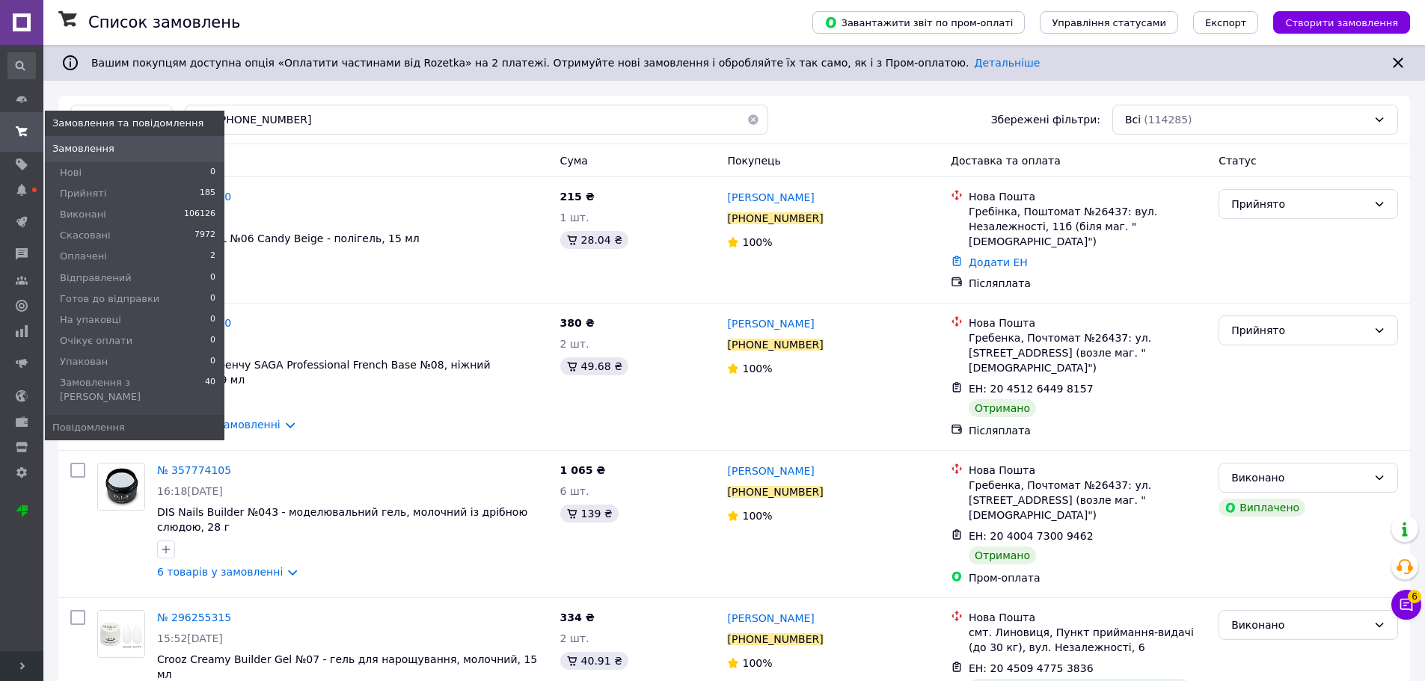
click at [16, 125] on span at bounding box center [21, 131] width 43 height 27
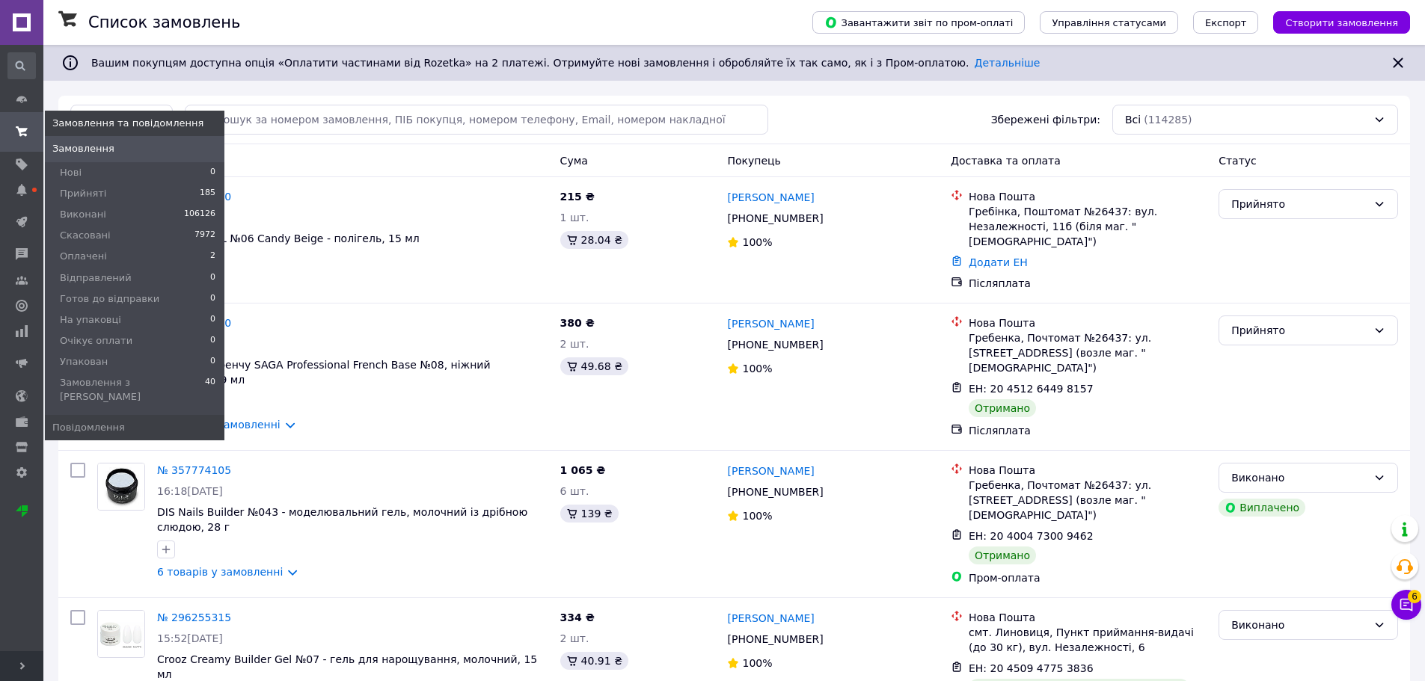
click at [61, 147] on span "Замовлення" at bounding box center [83, 148] width 62 height 13
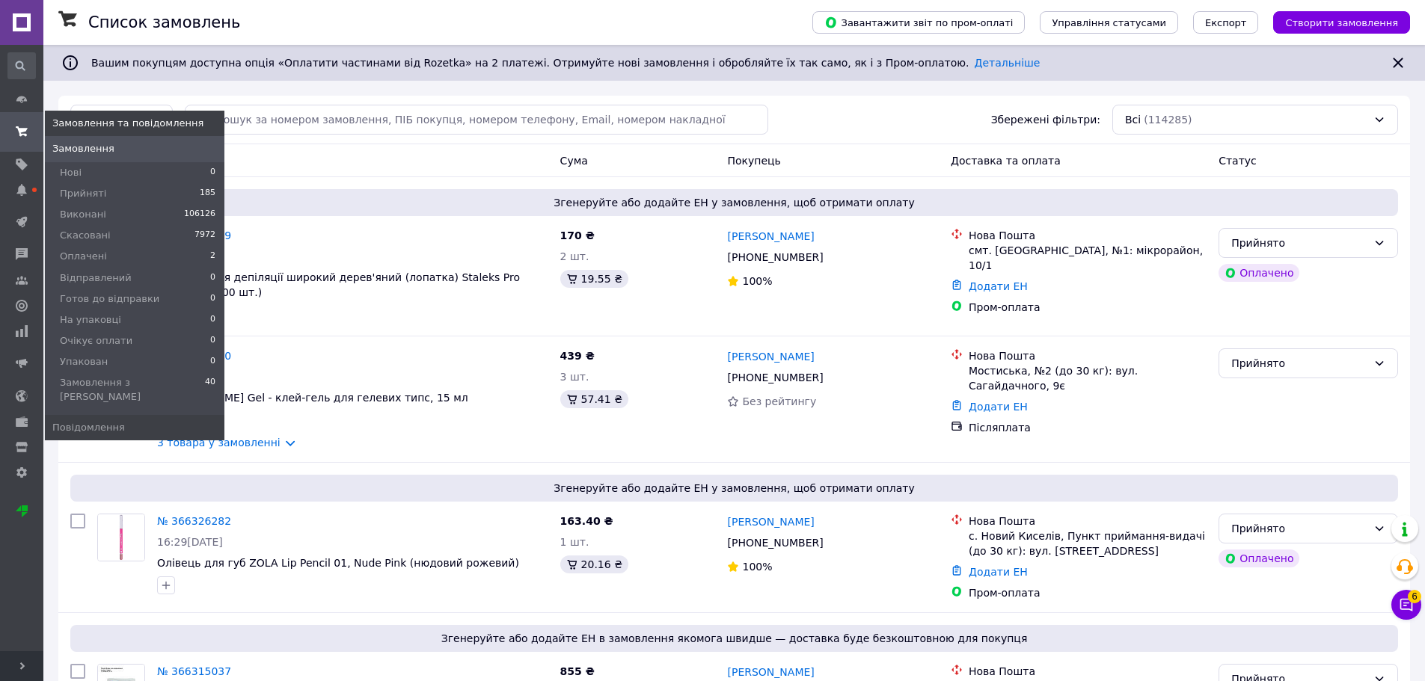
click at [24, 130] on use at bounding box center [22, 131] width 12 height 10
drag, startPoint x: 64, startPoint y: 144, endPoint x: 94, endPoint y: 1, distance: 146.8
click at [65, 144] on span "Замовлення" at bounding box center [83, 148] width 62 height 13
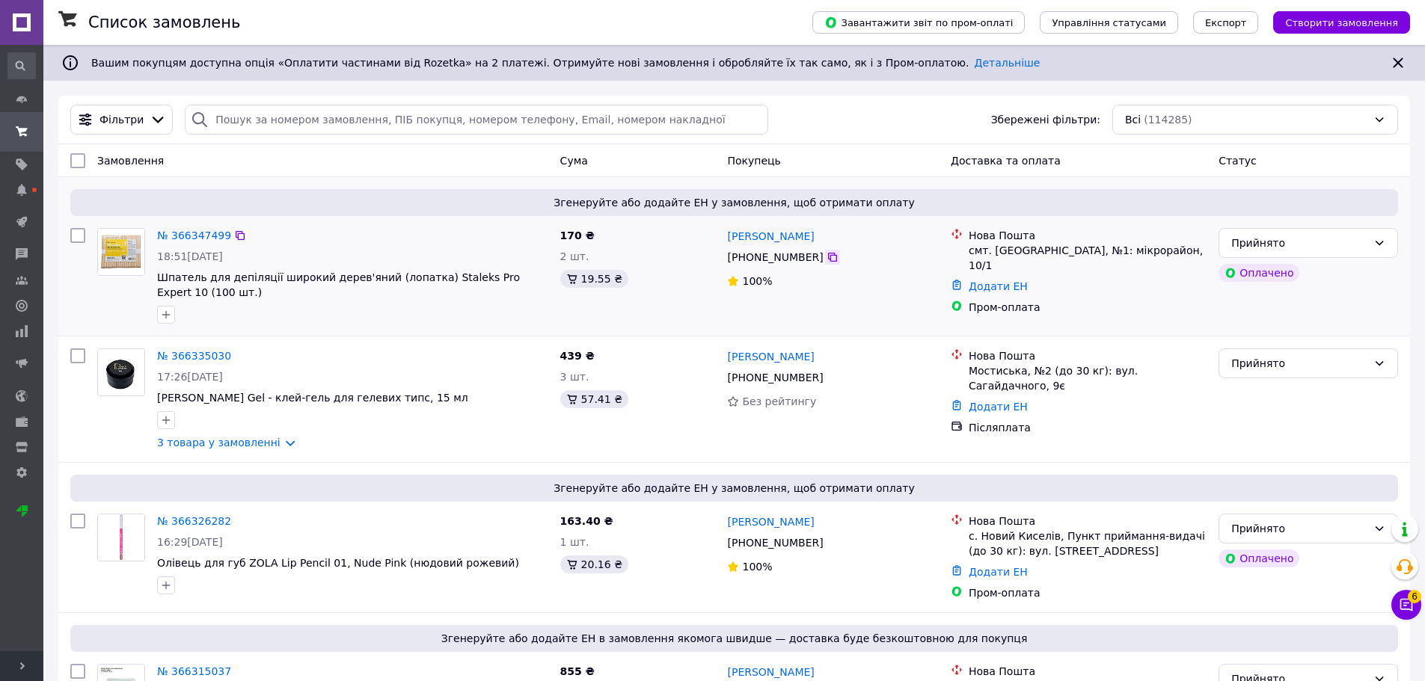
click at [828, 257] on icon at bounding box center [832, 257] width 9 height 9
click at [234, 236] on icon at bounding box center [240, 236] width 12 height 12
click at [828, 258] on icon at bounding box center [832, 257] width 9 height 9
click at [197, 232] on link "№ 366347499" at bounding box center [194, 236] width 74 height 12
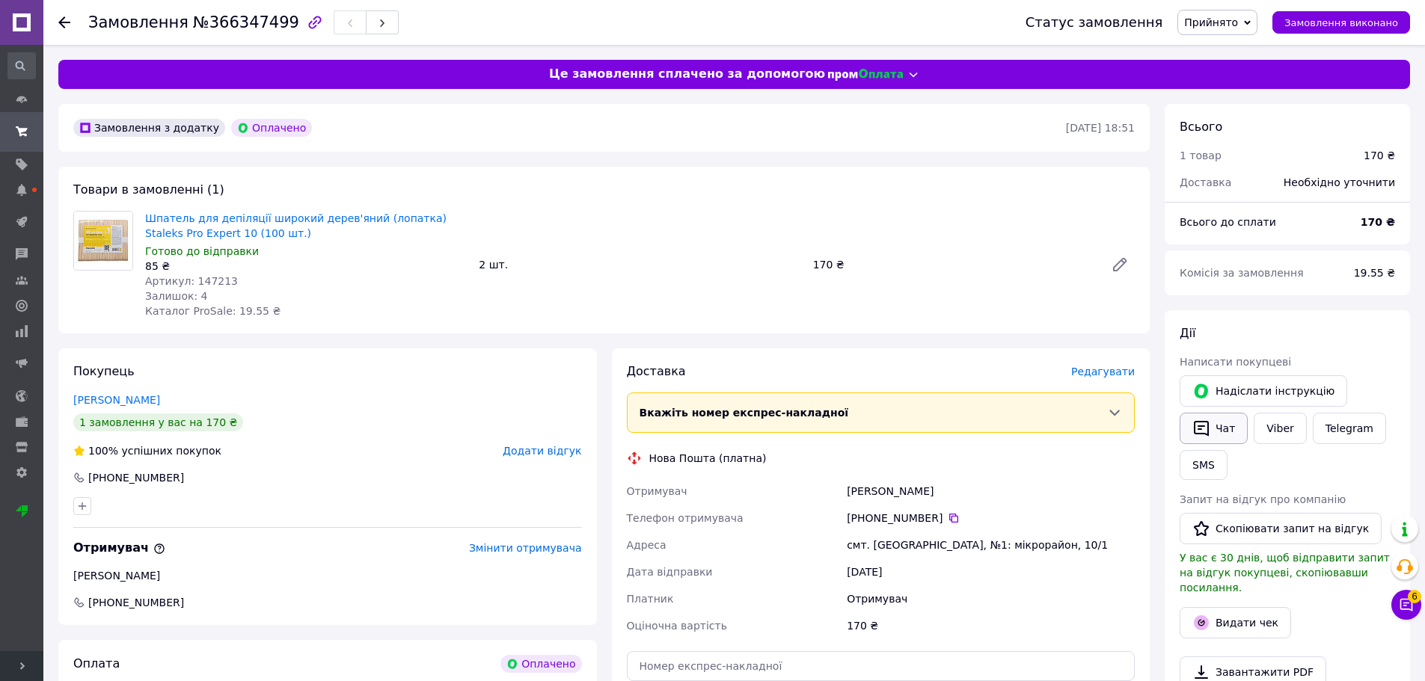
click at [1208, 426] on icon "button" at bounding box center [1201, 429] width 15 height 16
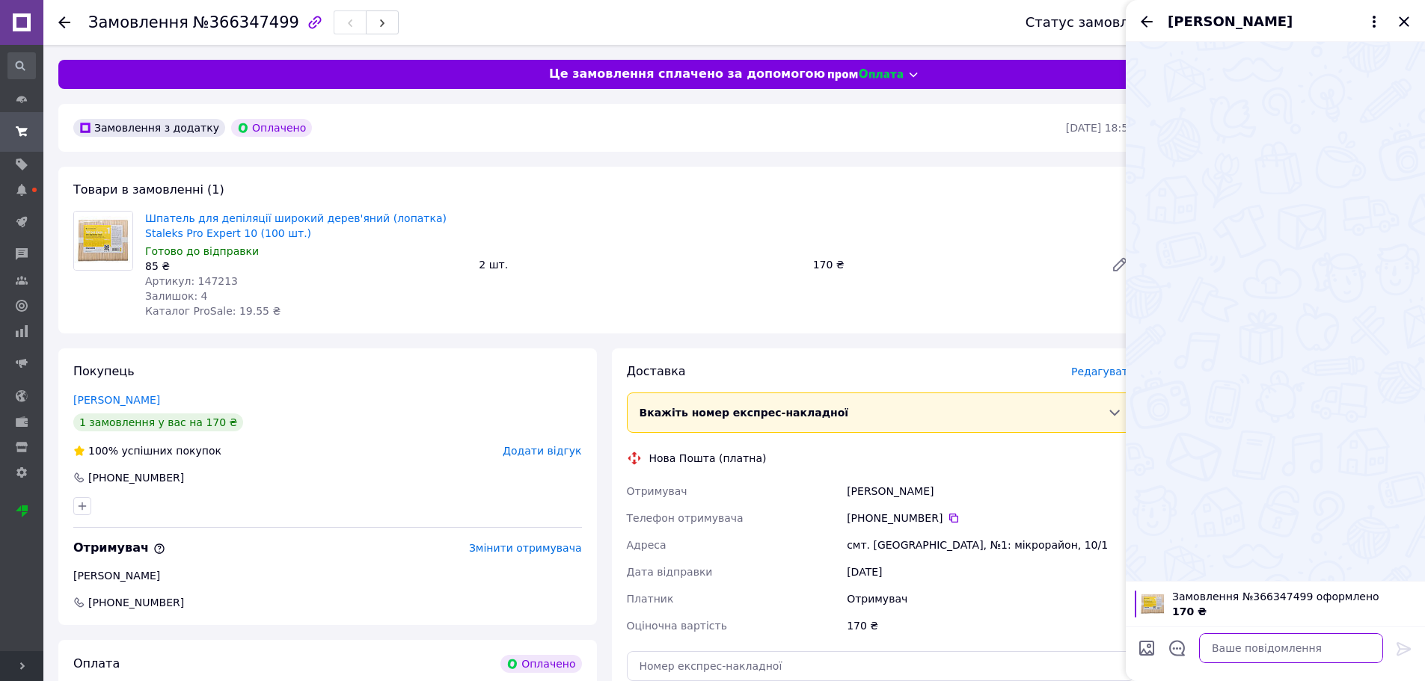
click at [1242, 652] on textarea at bounding box center [1291, 648] width 184 height 30
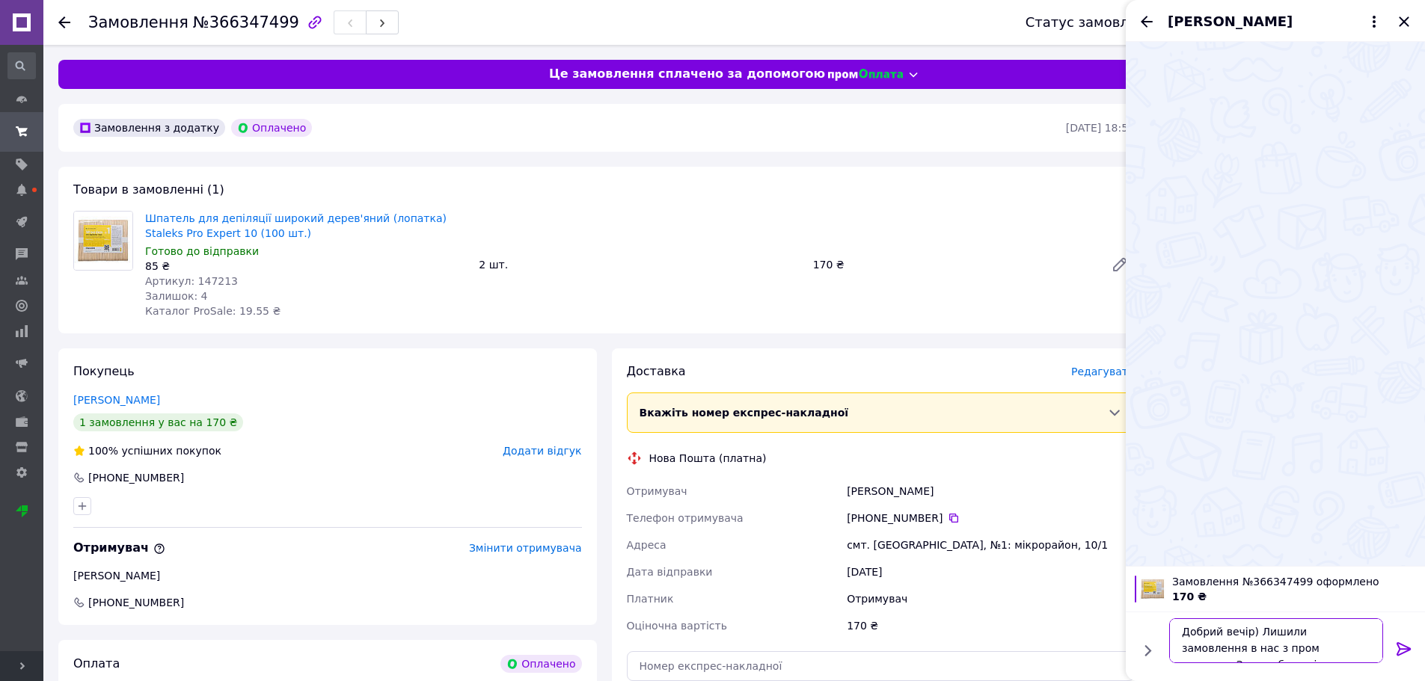
scroll to position [1, 0]
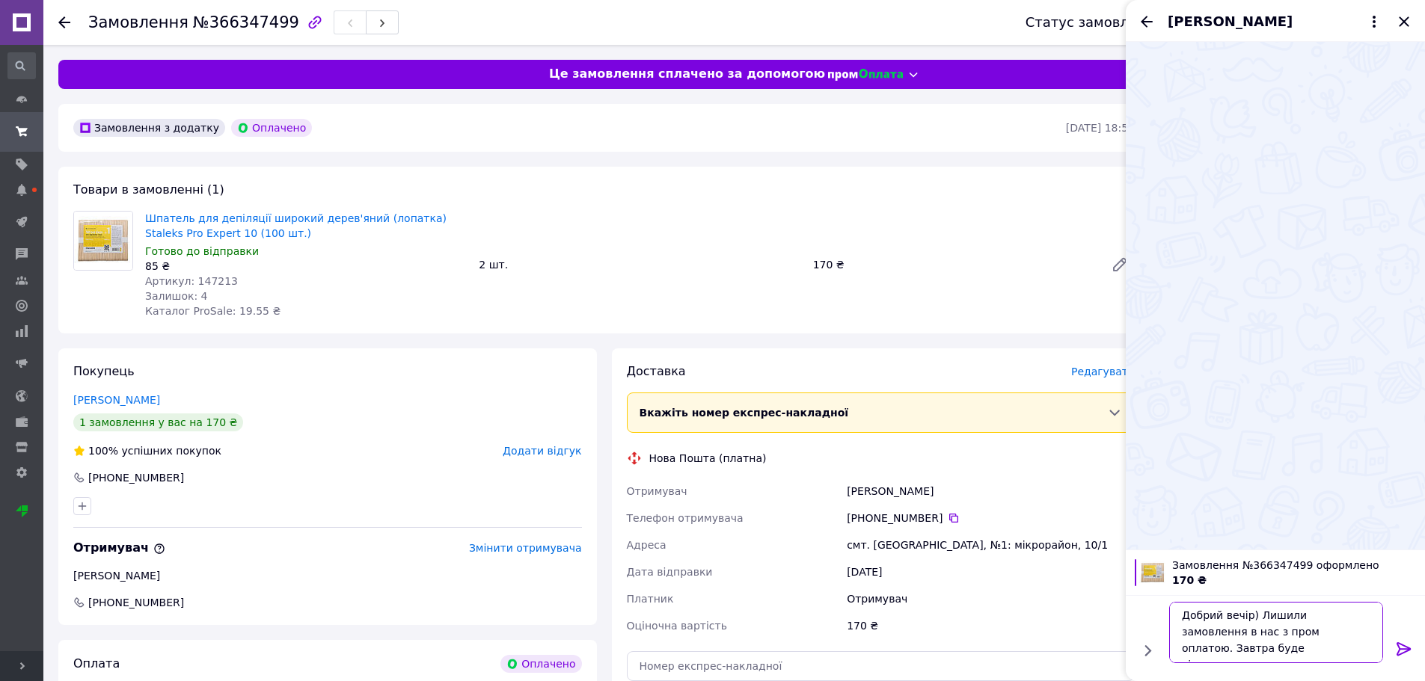
click at [1271, 652] on textarea "Добрий вечір) Лишили замовлення в нас з пром оплатою. Завтра буде відправочка," at bounding box center [1276, 632] width 214 height 61
paste textarea "ввечері після 18:00 СМС повідомленням прийде номер ТТН (inlove) Дякую за замовл…"
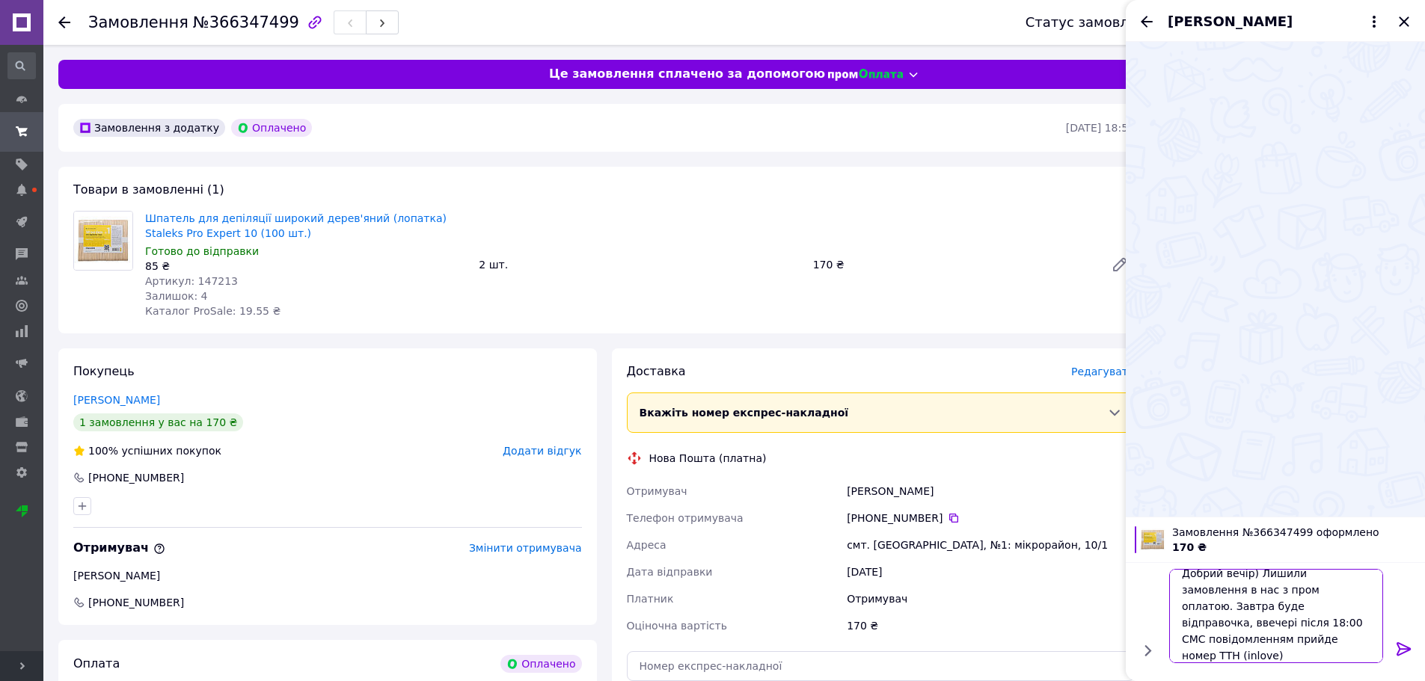
click at [1285, 607] on textarea "Добрий вечір) Лишили замовлення в нас з пром оплатою. Завтра буде відправочка, …" at bounding box center [1276, 616] width 214 height 94
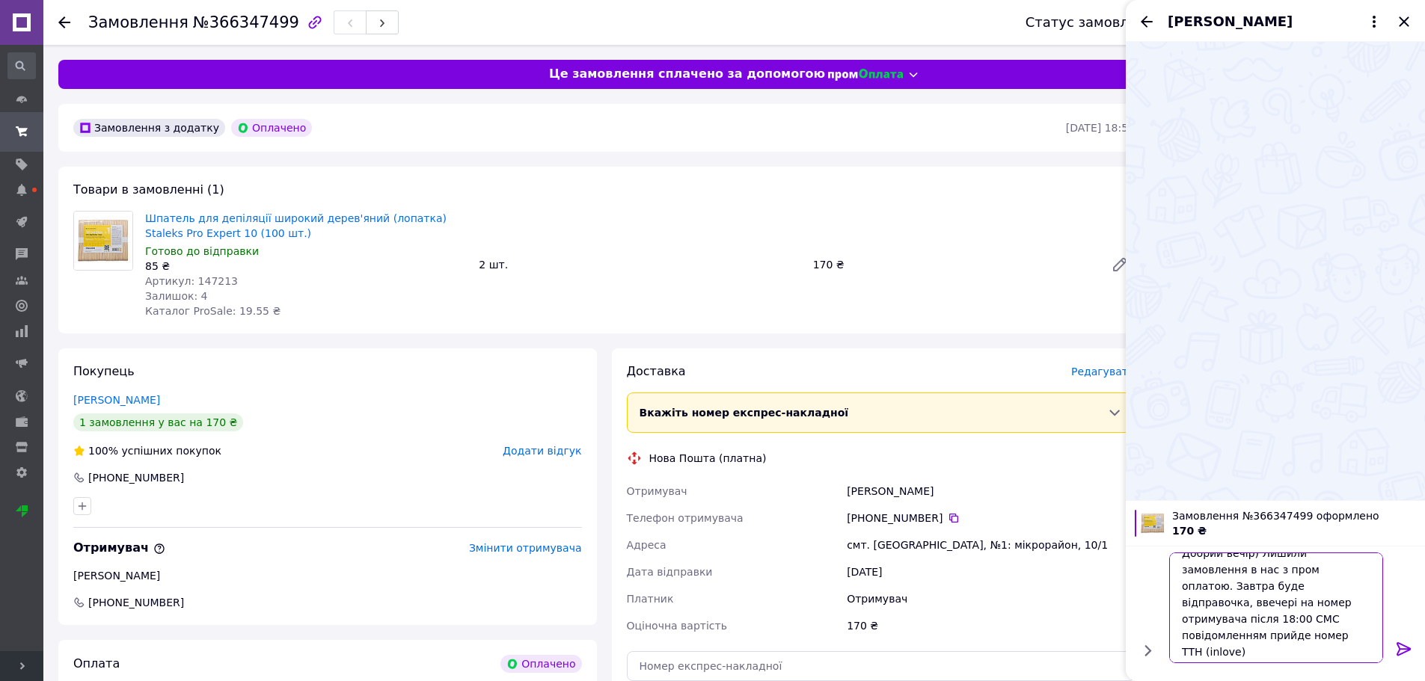
scroll to position [18, 0]
drag, startPoint x: 1229, startPoint y: 635, endPoint x: 1146, endPoint y: 631, distance: 82.3
click at [1146, 631] on div "Добрий вечір) Лишили замовлення в нас з пром оплатою. Завтра буде відправочка, …" at bounding box center [1275, 608] width 287 height 123
paste textarea "🚛"
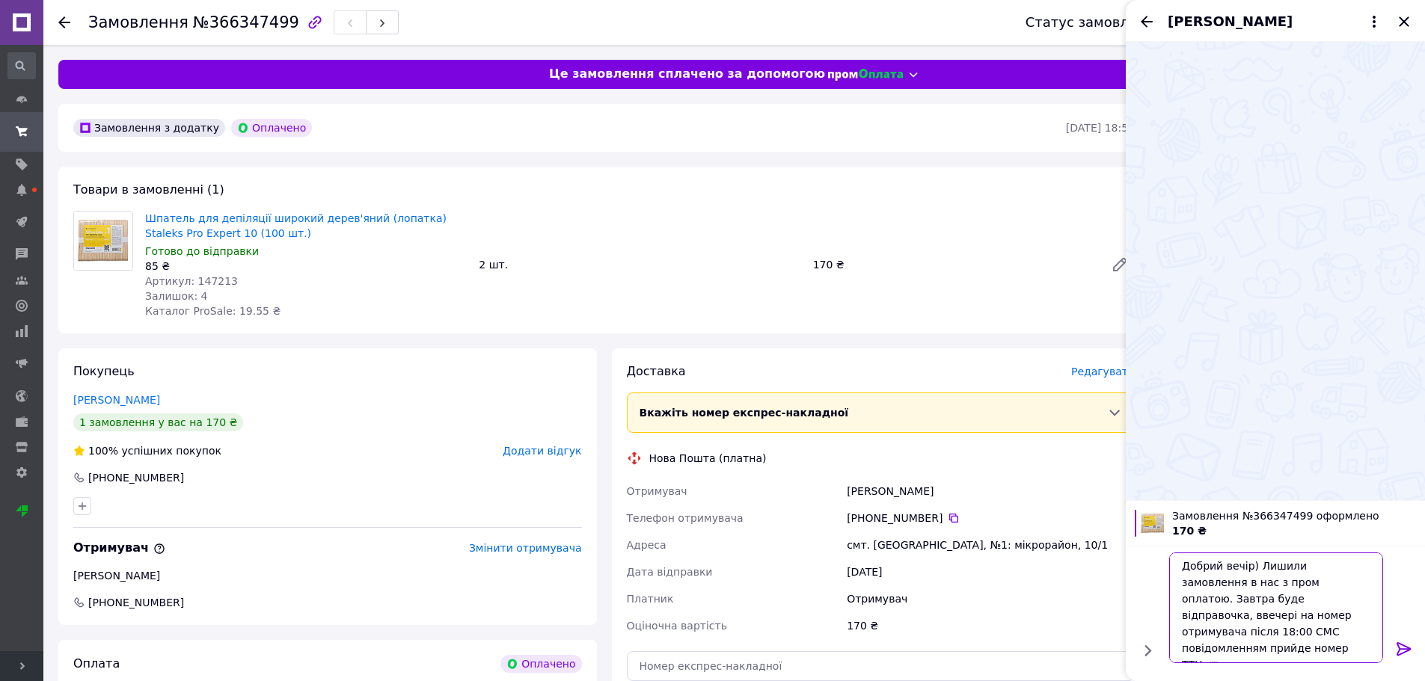
click at [1253, 567] on textarea "Добрий вечір) Лишили замовлення в нас з пром оплатою. Завтра буде відправочка, …" at bounding box center [1276, 608] width 214 height 111
paste textarea "🌸"
click at [1303, 652] on textarea "Добрий вечір 🌸 Лишили замовлення в нас з пром оплатою. Завтра буде відправочка,…" at bounding box center [1276, 608] width 214 height 111
paste textarea "❤️"
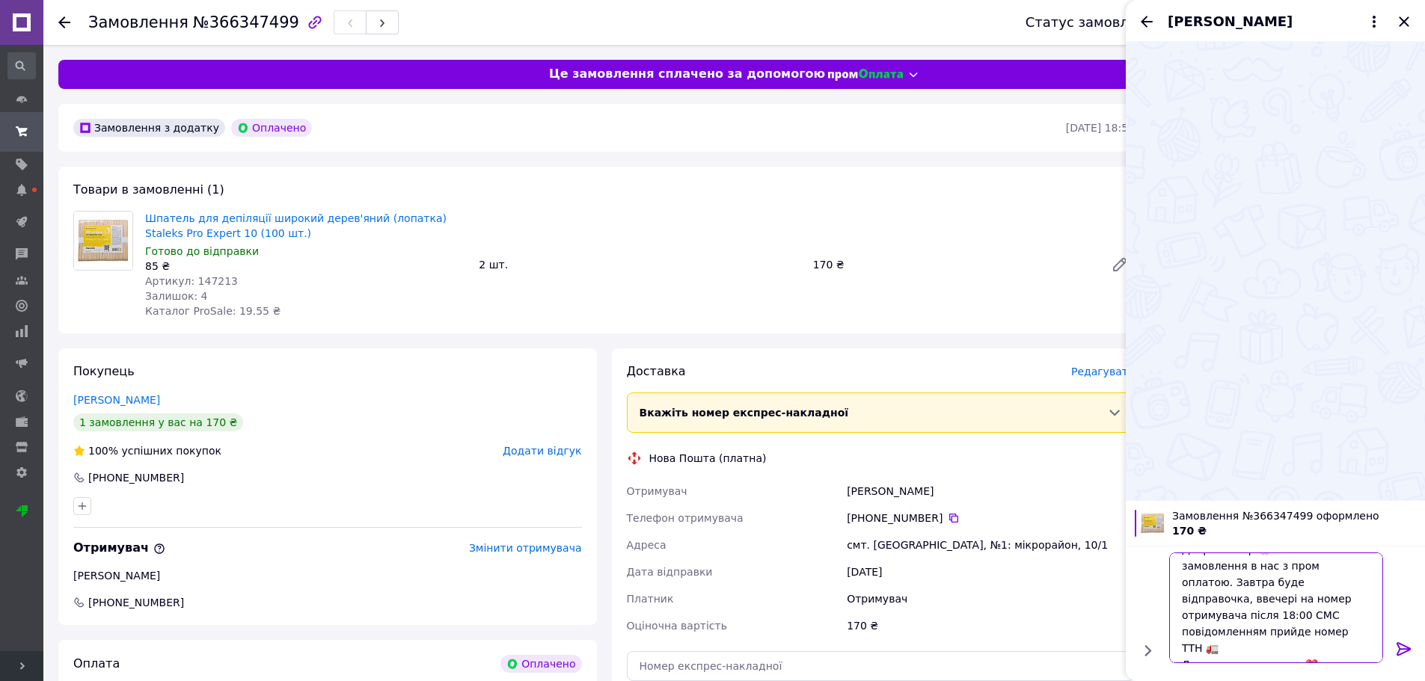
click at [1198, 648] on textarea "Добрий вечір 🌸 Лишили замовлення в нас з пром оплатою. Завтра буде відправочка,…" at bounding box center [1276, 608] width 214 height 111
paste textarea "Будемо раді бачити на нашому сайті https://salonpro.com.ua/"
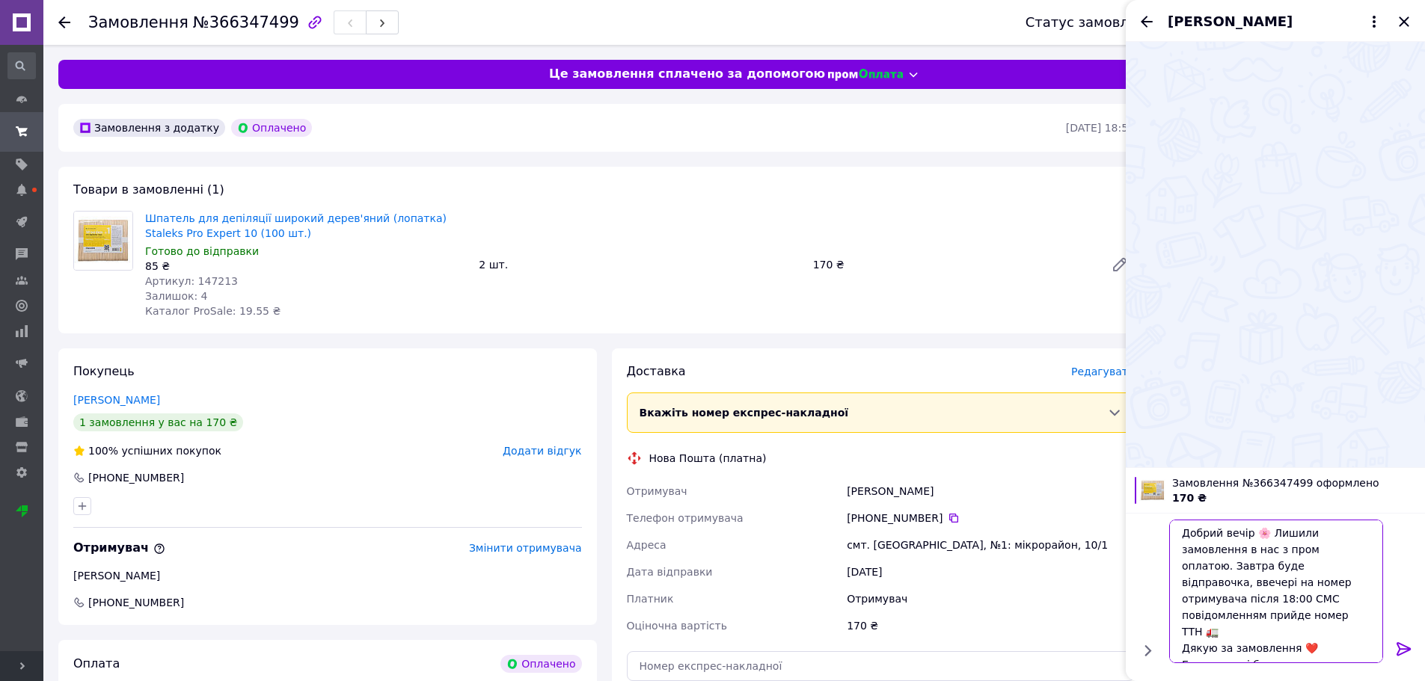
paste textarea "😊"
type textarea "Добрий вечір 🌸 Лишили замовлення в нас з пром оплатою. Завтра буде відправочка,…"
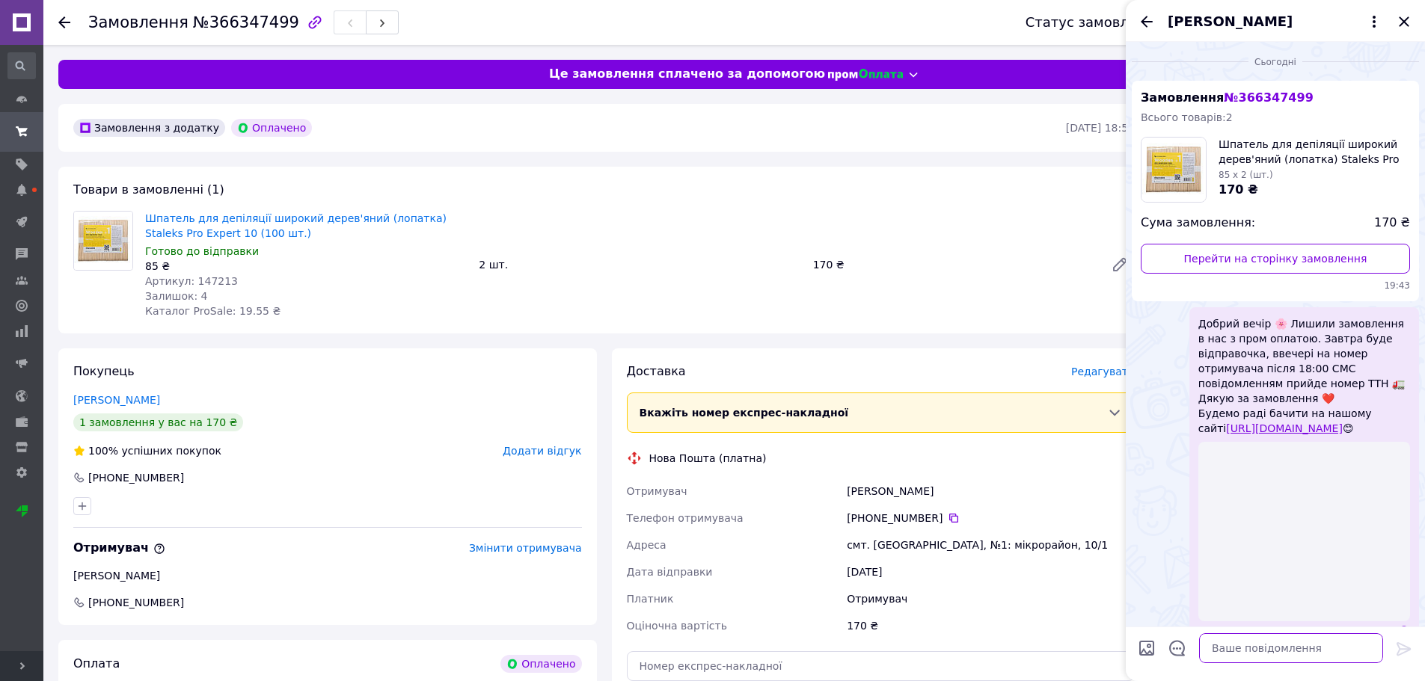
scroll to position [0, 0]
click at [1144, 19] on icon "Назад" at bounding box center [1146, 21] width 12 height 11
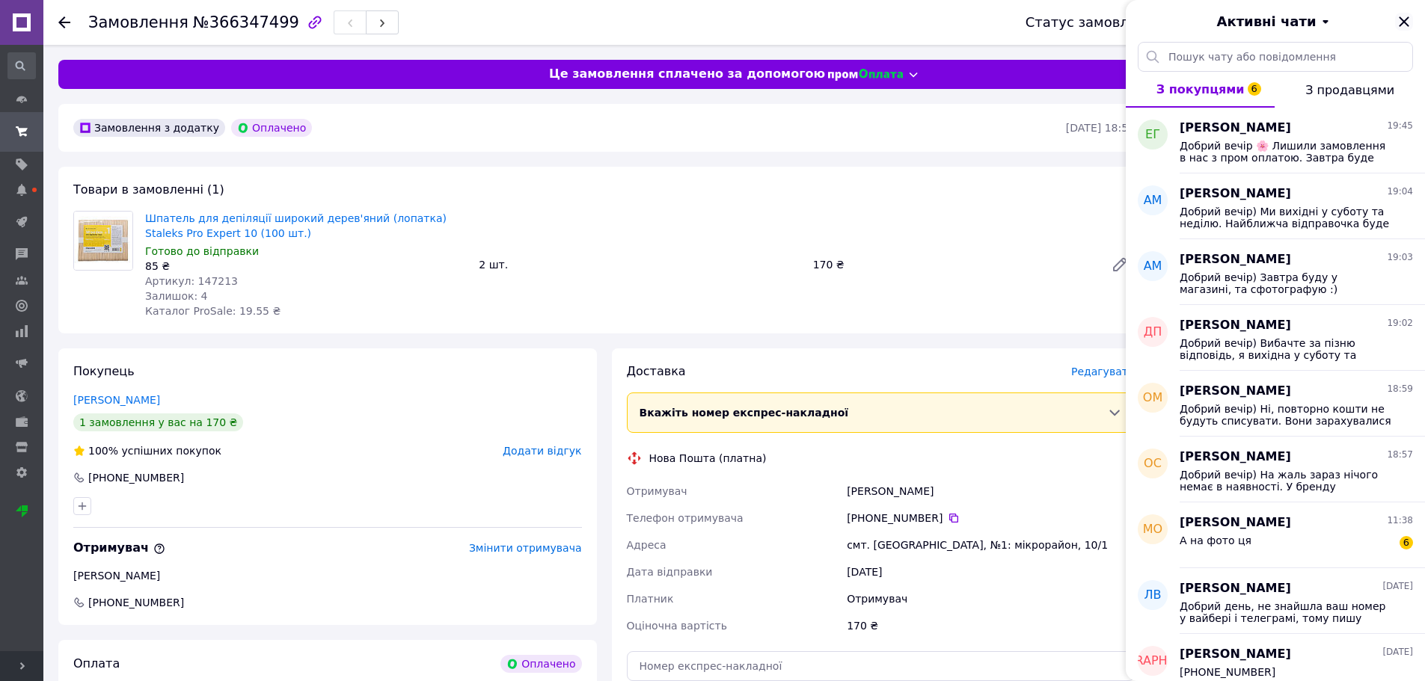
click at [1405, 22] on icon "Закрити" at bounding box center [1404, 22] width 18 height 18
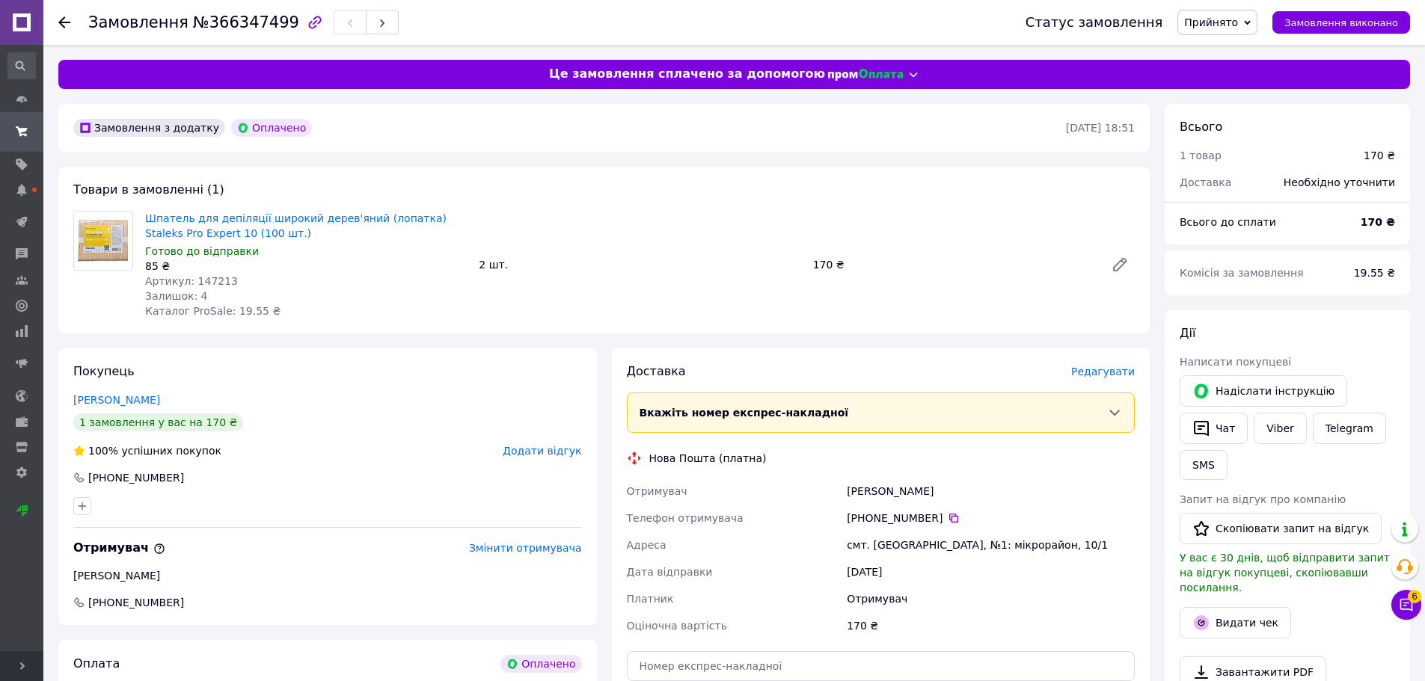
click at [67, 22] on use at bounding box center [64, 22] width 12 height 12
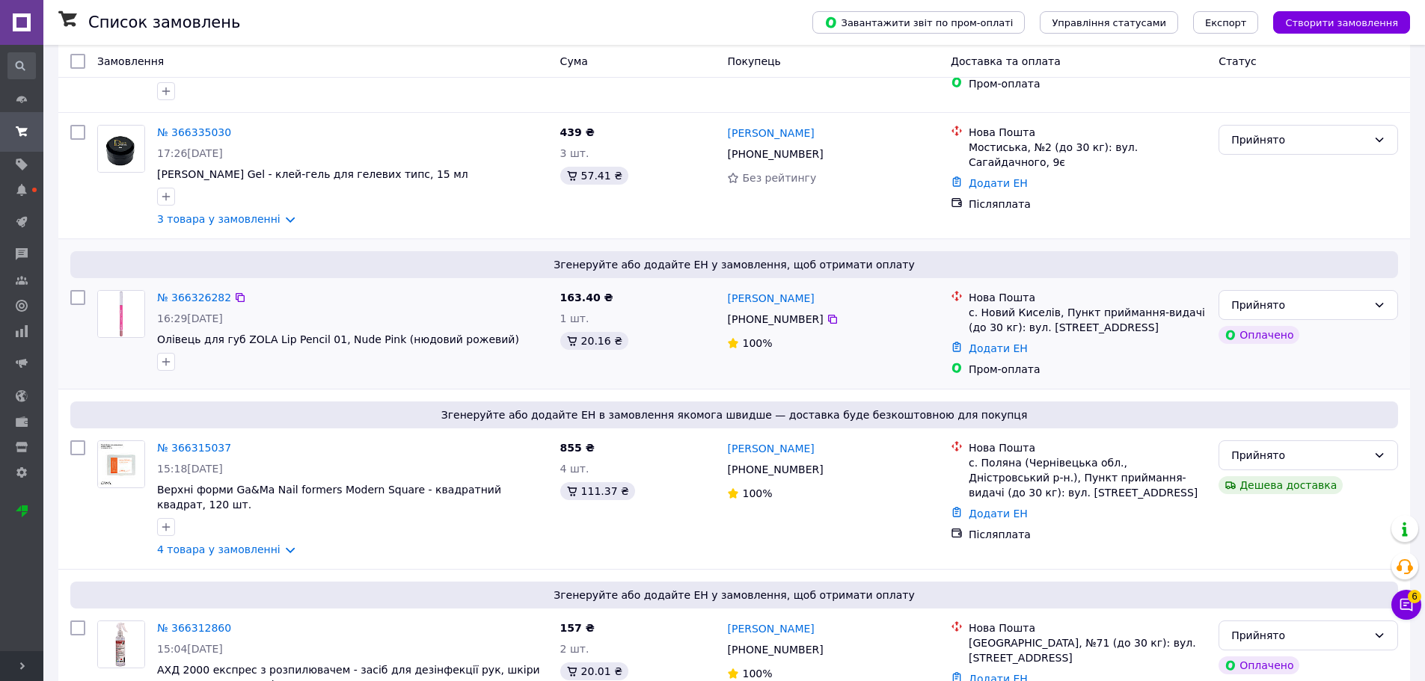
scroll to position [224, 0]
click at [826, 319] on icon at bounding box center [832, 319] width 12 height 12
drag, startPoint x: 1405, startPoint y: 607, endPoint x: 1327, endPoint y: 280, distance: 336.8
click at [1405, 607] on icon at bounding box center [1405, 605] width 15 height 15
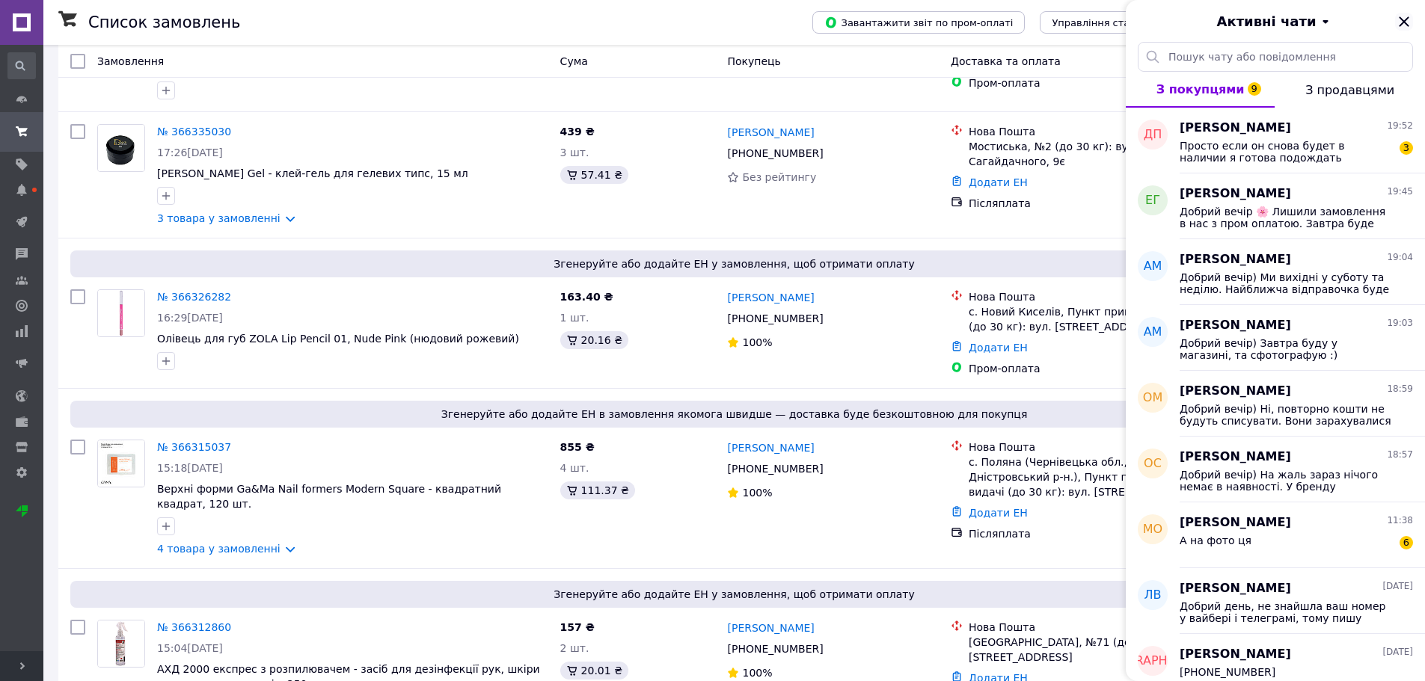
click at [1402, 20] on icon "Закрити" at bounding box center [1403, 21] width 10 height 10
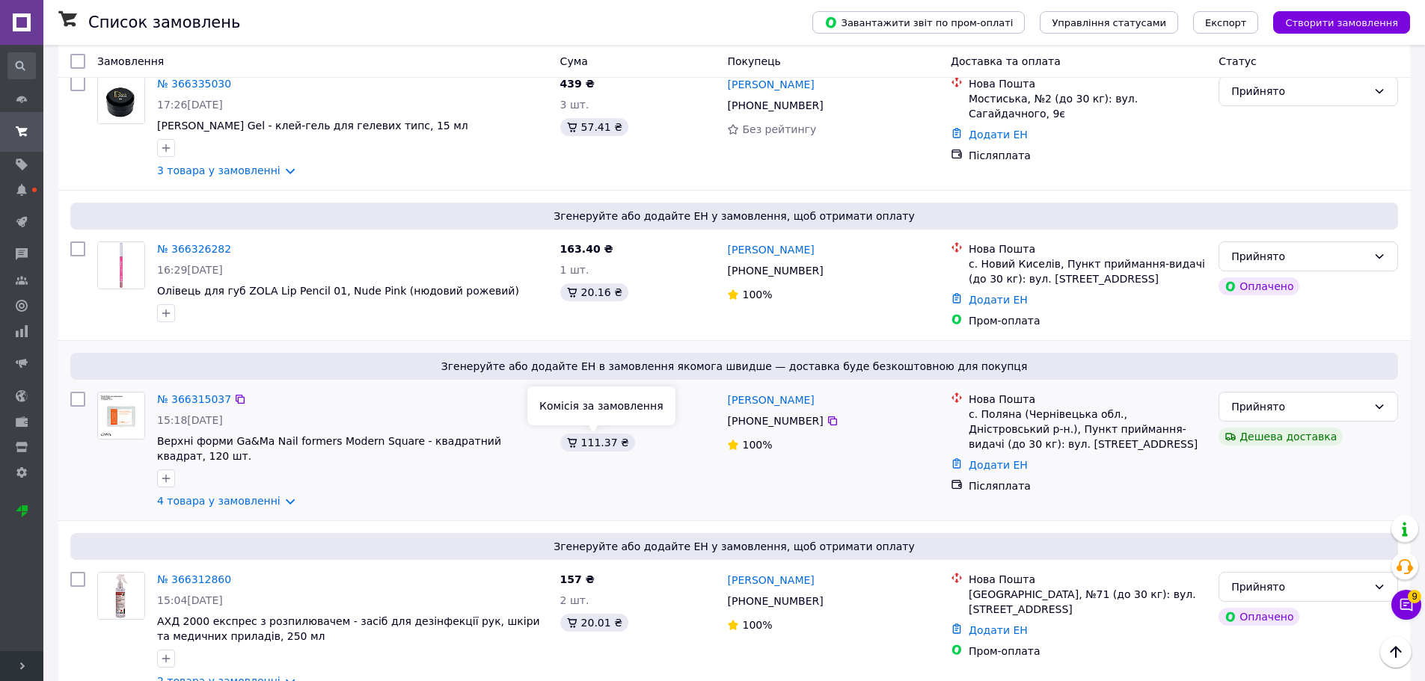
scroll to position [299, 0]
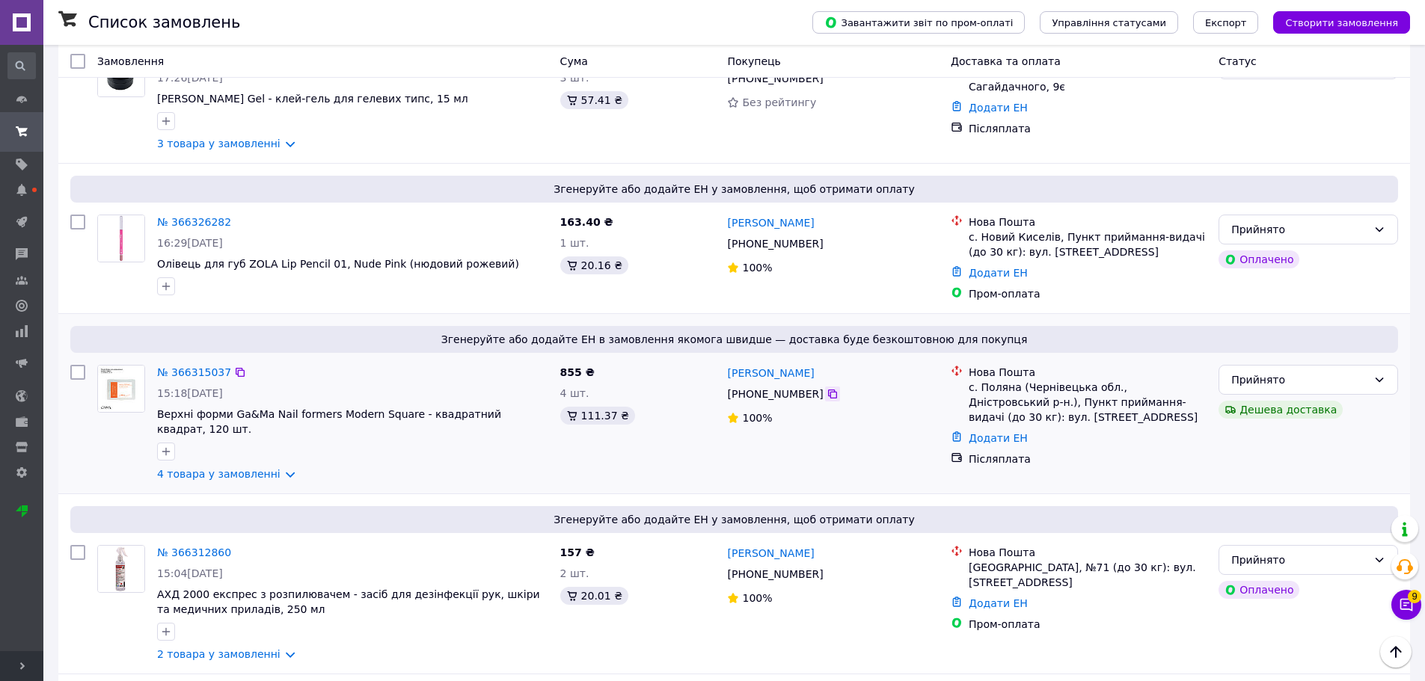
click at [826, 394] on icon at bounding box center [832, 394] width 12 height 12
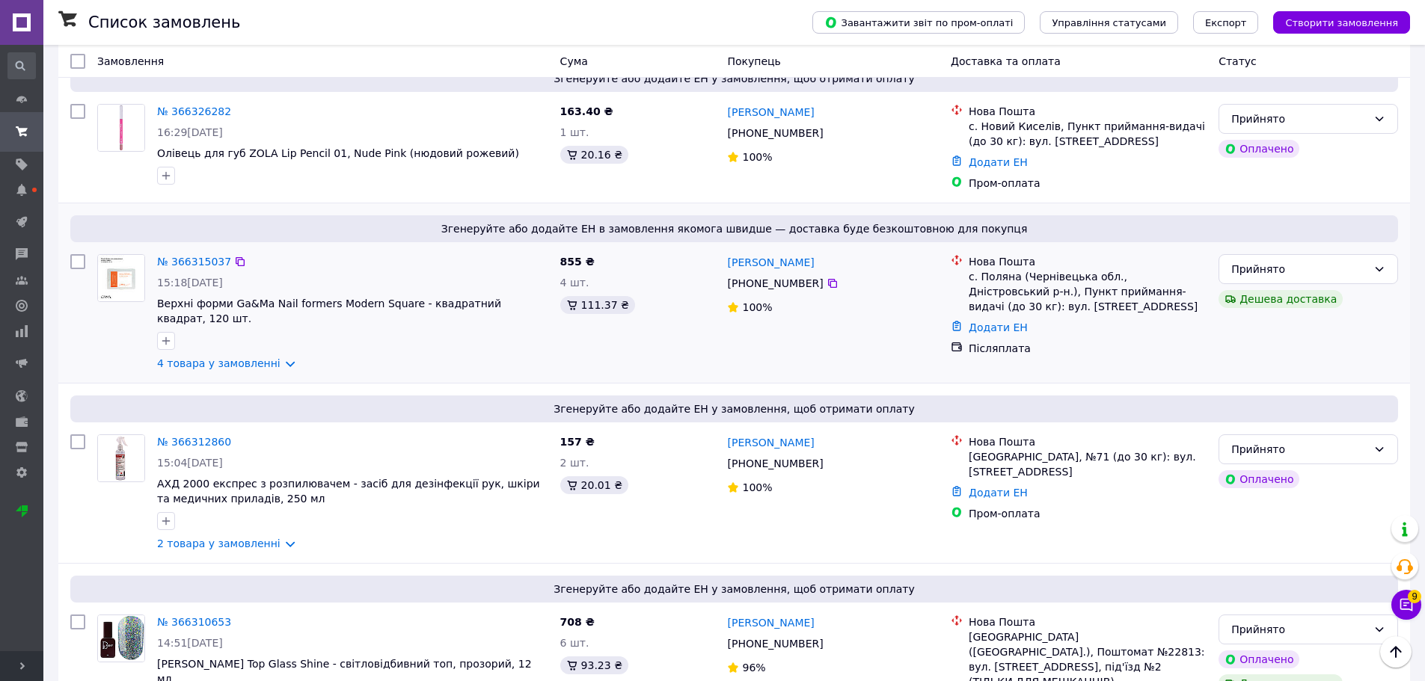
scroll to position [449, 0]
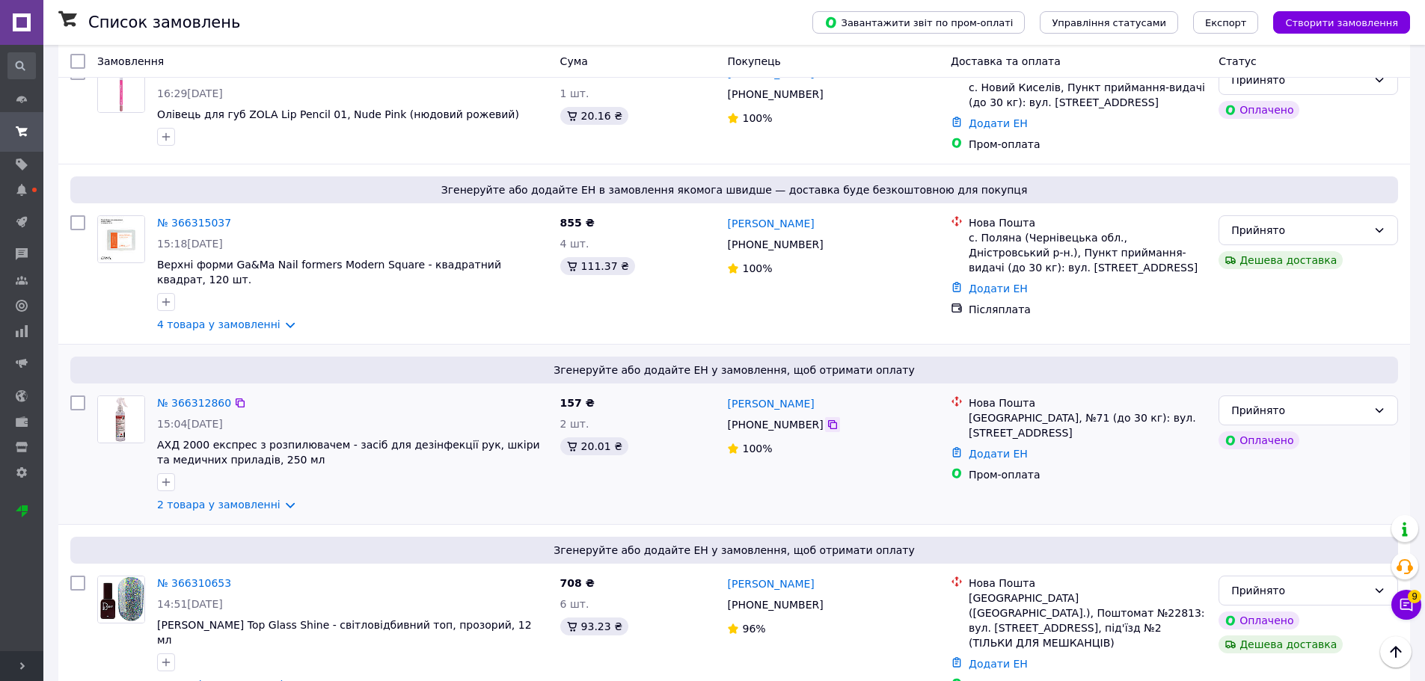
click at [828, 420] on icon at bounding box center [832, 424] width 9 height 9
click at [188, 397] on link "№ 366312860" at bounding box center [194, 403] width 74 height 12
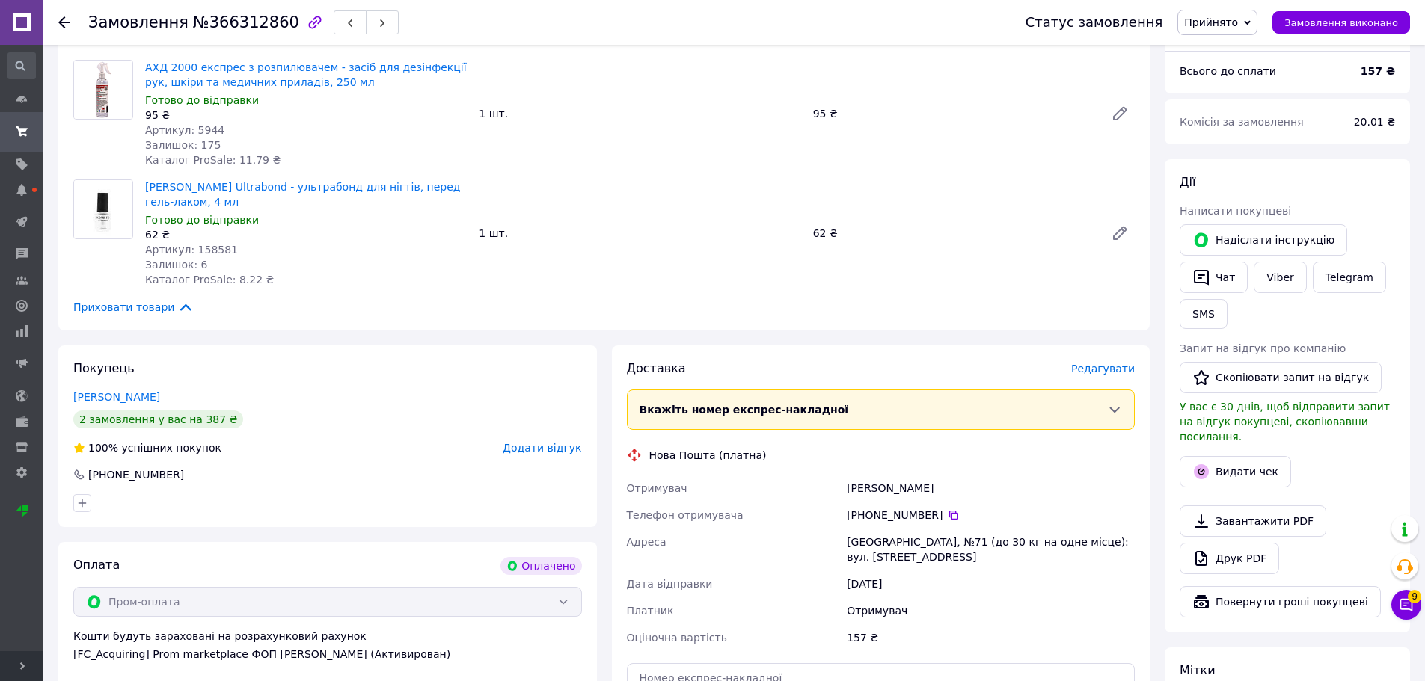
scroll to position [150, 0]
click at [1219, 275] on button "Чат" at bounding box center [1213, 278] width 68 height 31
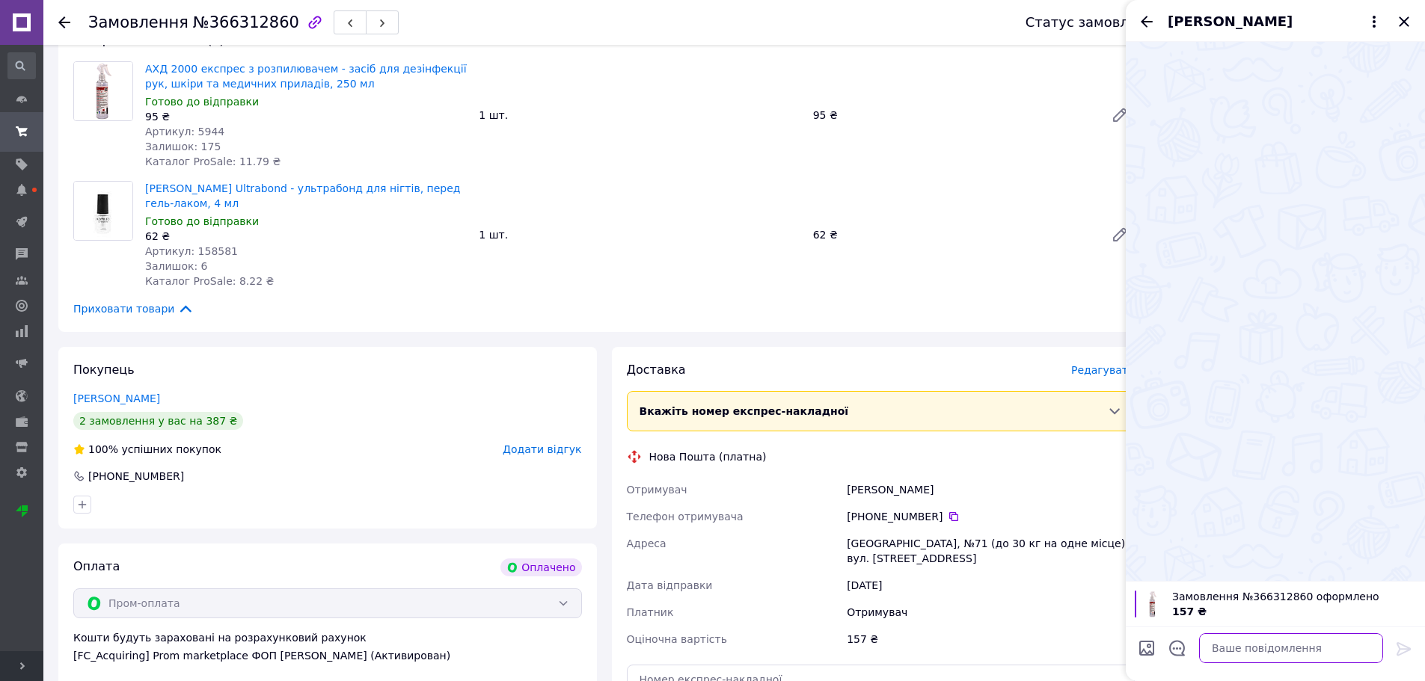
click at [1242, 644] on textarea at bounding box center [1291, 648] width 184 height 30
paste textarea "обрий вечір, це магазин SalonPro 🌸 Ви оформили у нас замовлення з пром-оплатою.…"
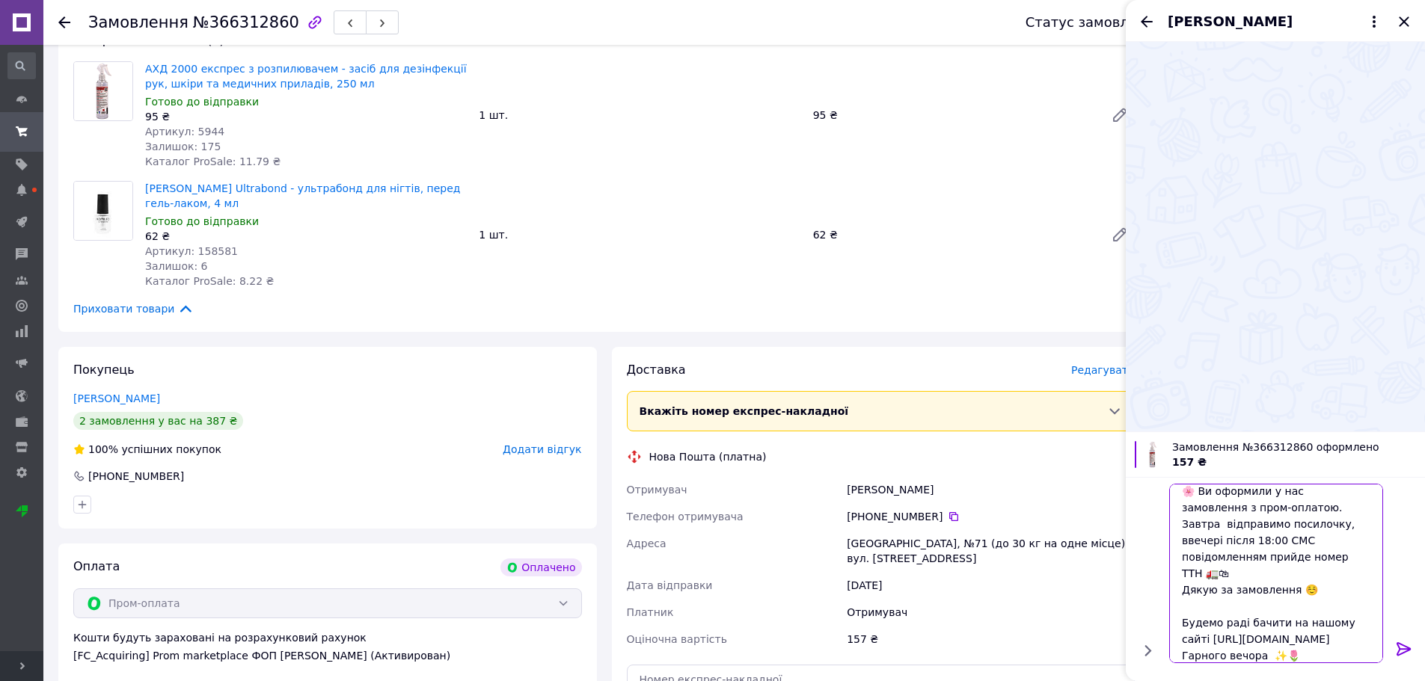
scroll to position [0, 0]
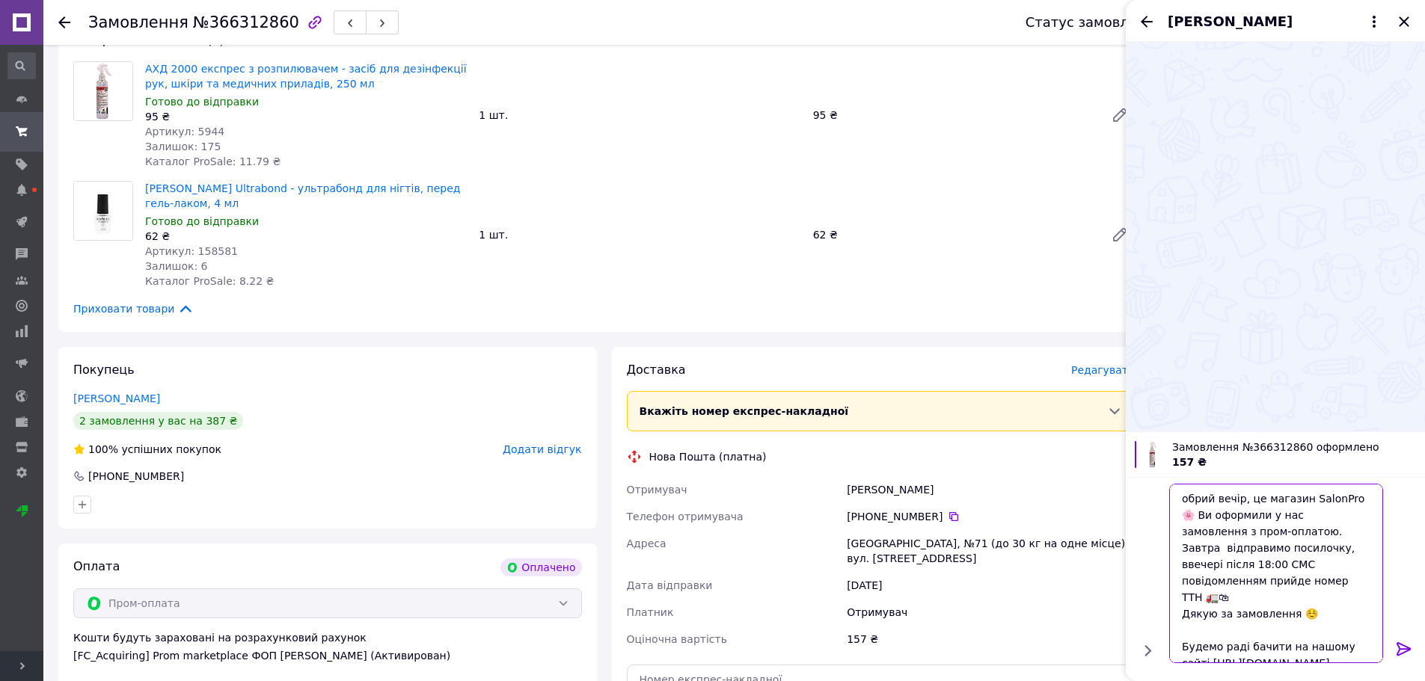
click at [1181, 496] on textarea "обрий вечір, це магазин SalonPro 🌸 Ви оформили у нас замовлення з пром-оплатою.…" at bounding box center [1276, 573] width 214 height 179
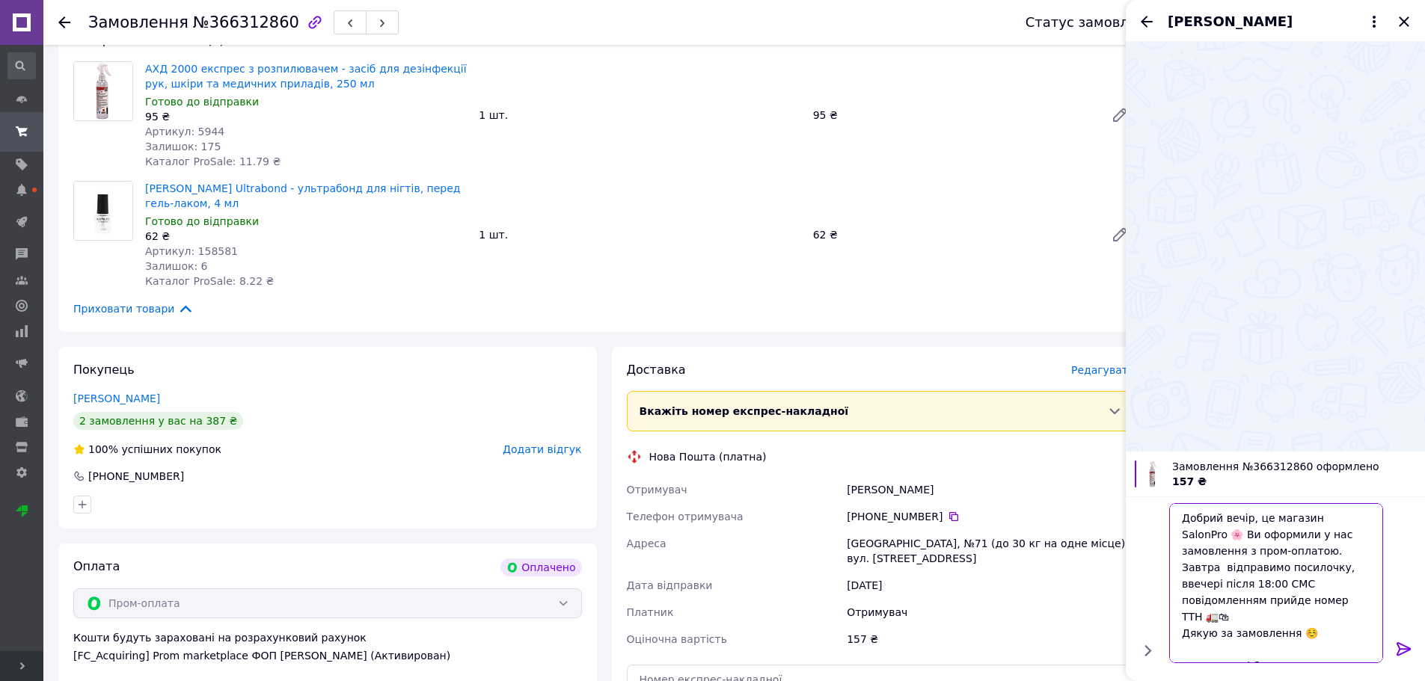
click at [1209, 618] on textarea "Добрий вечір, це магазин SalonPro 🌸 Ви оформили у нас замовлення з пром-оплатою…" at bounding box center [1276, 583] width 214 height 160
drag, startPoint x: 1352, startPoint y: 518, endPoint x: 1248, endPoint y: 518, distance: 104.0
click at [1248, 518] on textarea "Добрий вечір, це магазин SalonPro 🌸 Ви оформили у нас замовлення з пром-оплатою…" at bounding box center [1276, 583] width 214 height 160
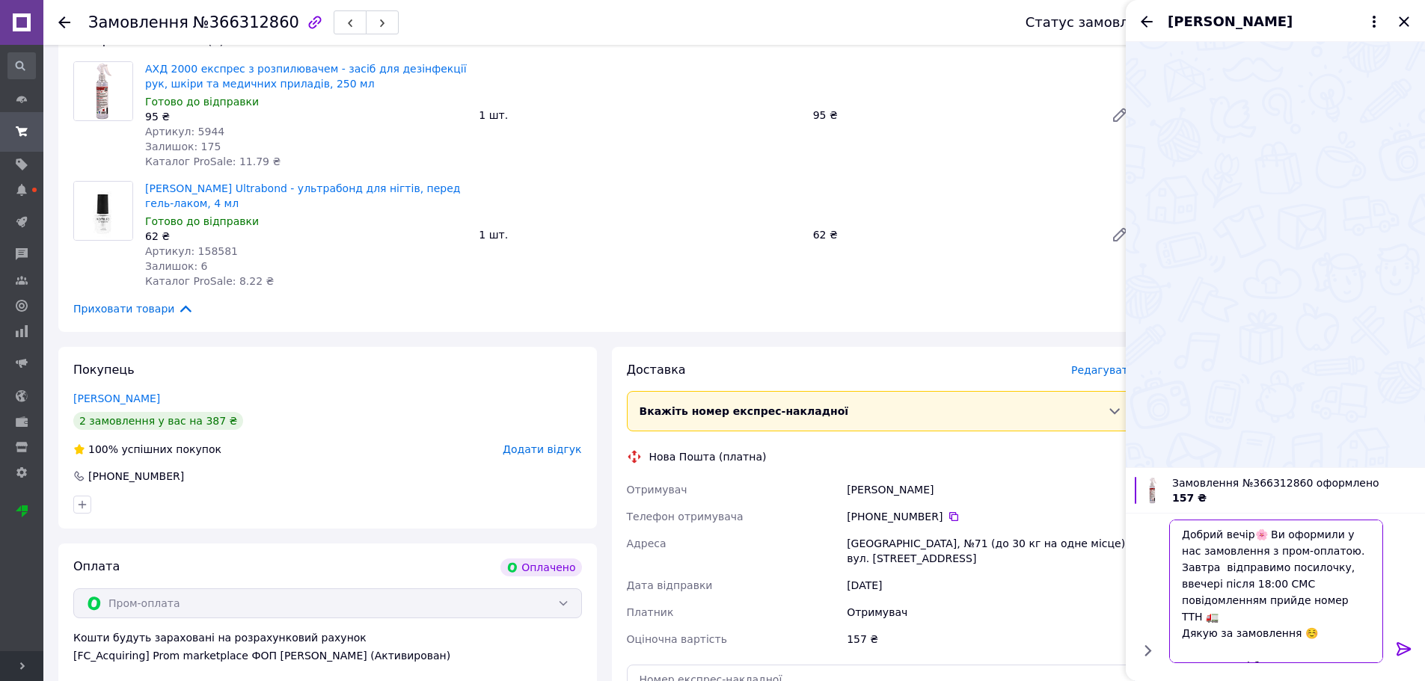
drag, startPoint x: 1286, startPoint y: 535, endPoint x: 1265, endPoint y: 538, distance: 21.2
click at [1265, 538] on textarea "Добрий вечір🌸 Ви оформили у нас замовлення з пром-оплатою. Завтра відправимо по…" at bounding box center [1276, 592] width 214 height 144
type textarea "Добрий вечір🌸 Оформили у нас замовлення з пром-оплатою. Завтра відправимо посил…"
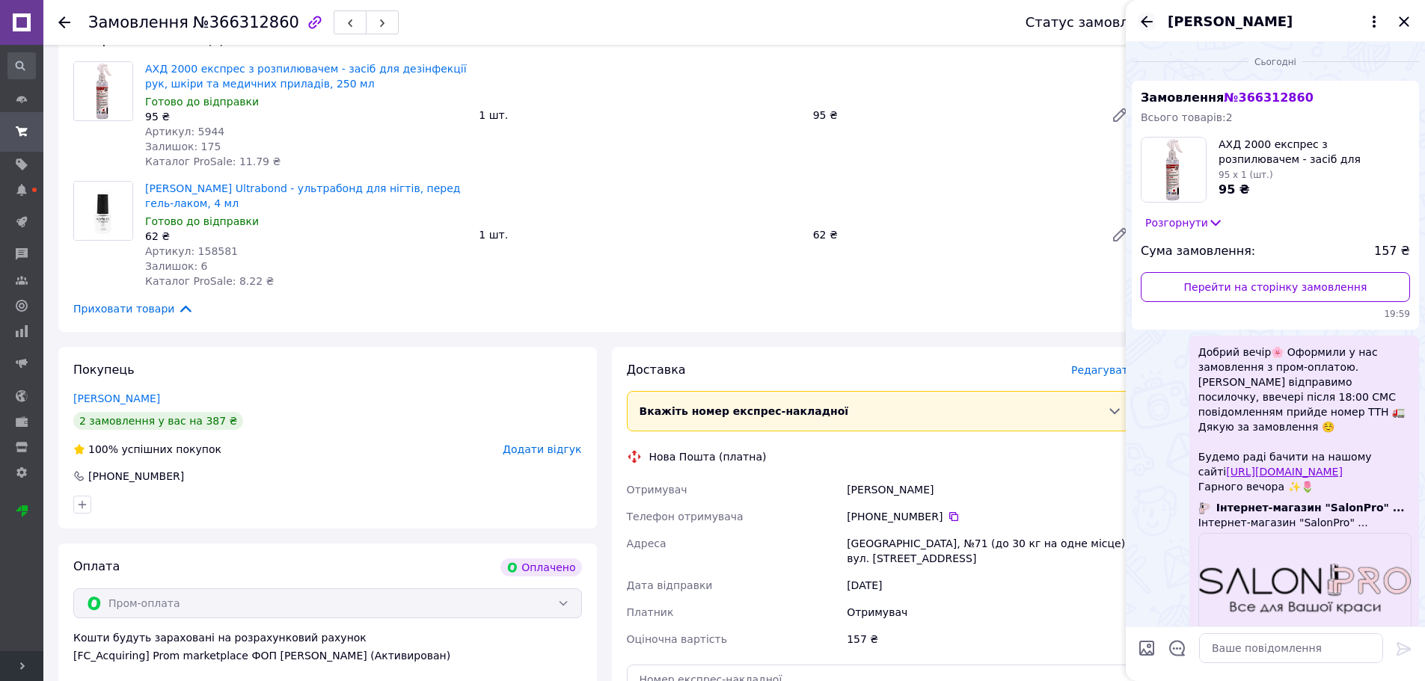
click at [1145, 20] on icon "Назад" at bounding box center [1146, 22] width 18 height 18
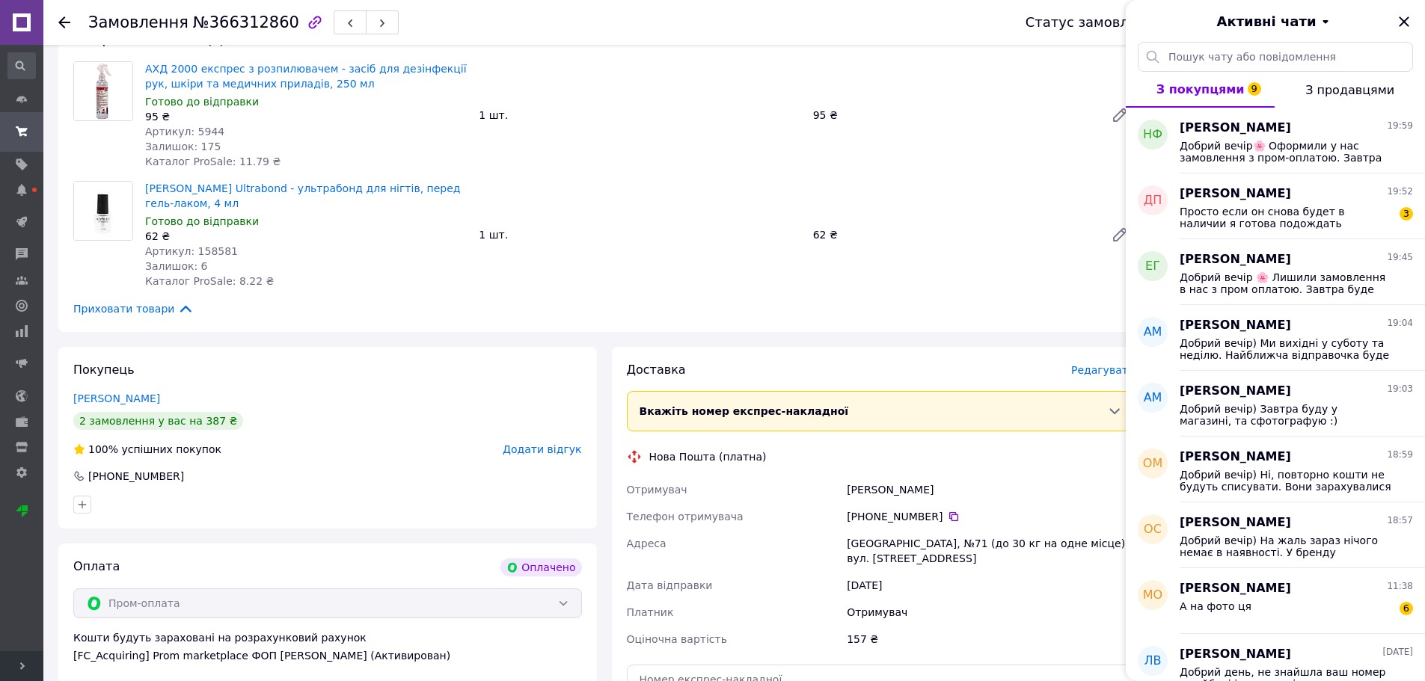
click at [65, 20] on icon at bounding box center [64, 22] width 12 height 12
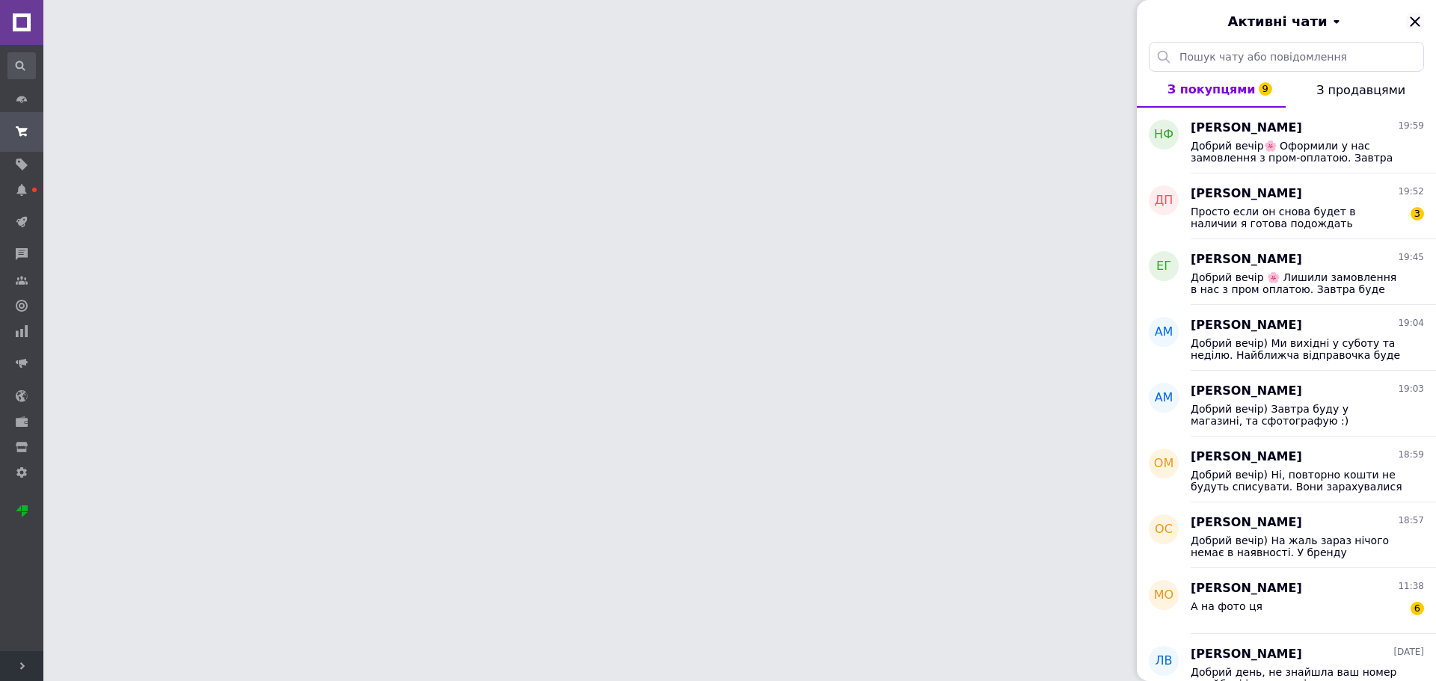
click at [1415, 15] on icon "Закрити" at bounding box center [1415, 22] width 18 height 18
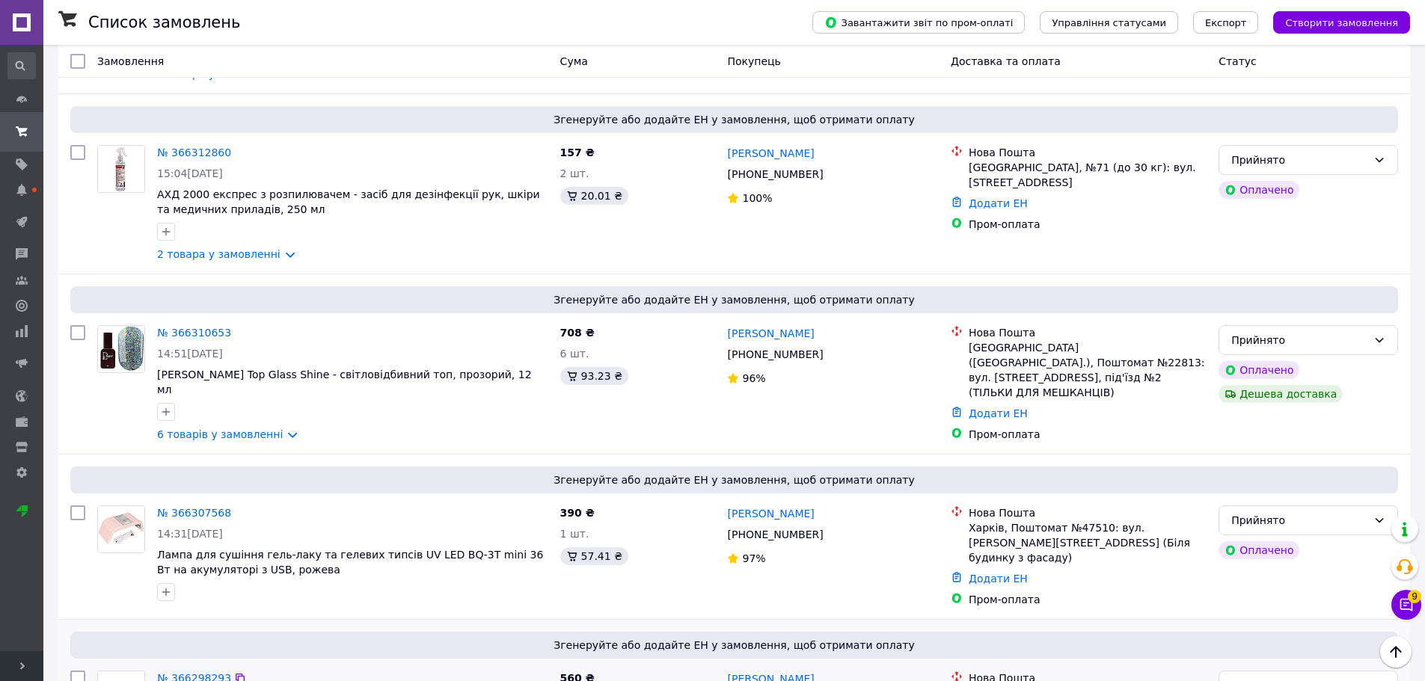
scroll to position [673, 0]
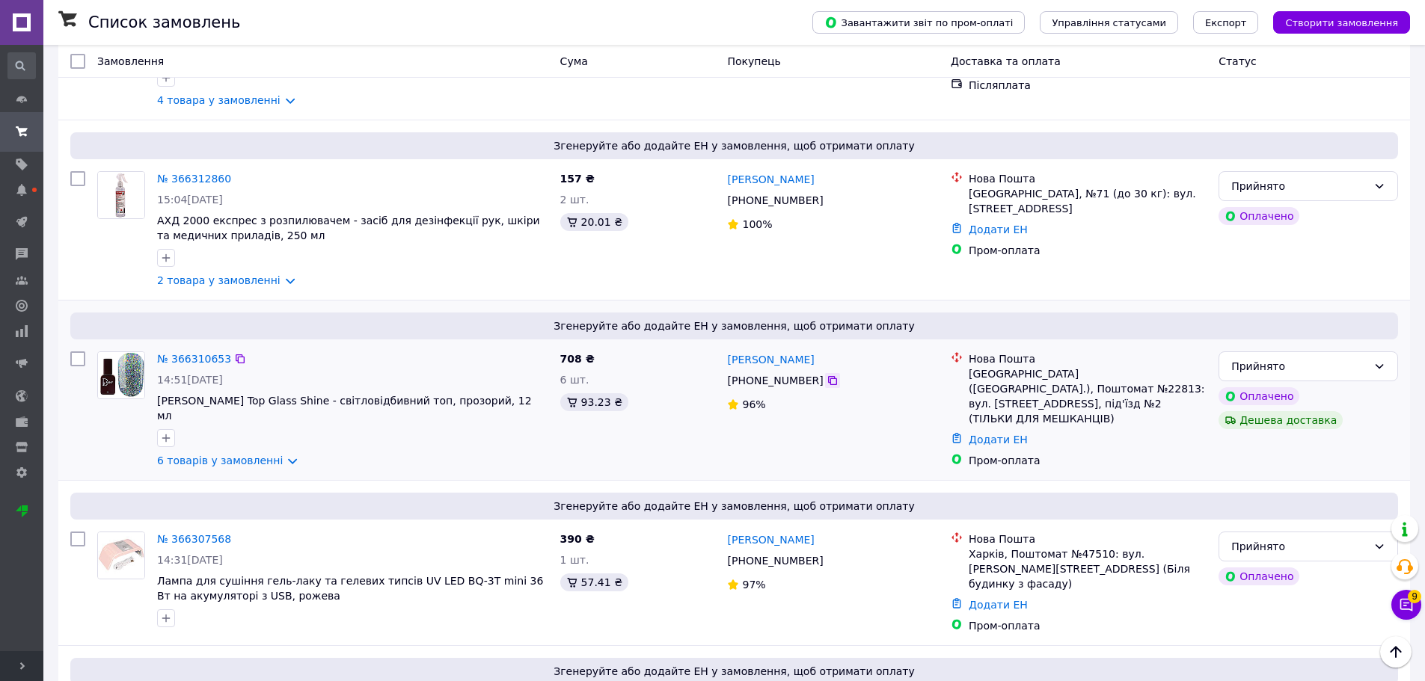
click at [826, 375] on icon at bounding box center [832, 381] width 12 height 12
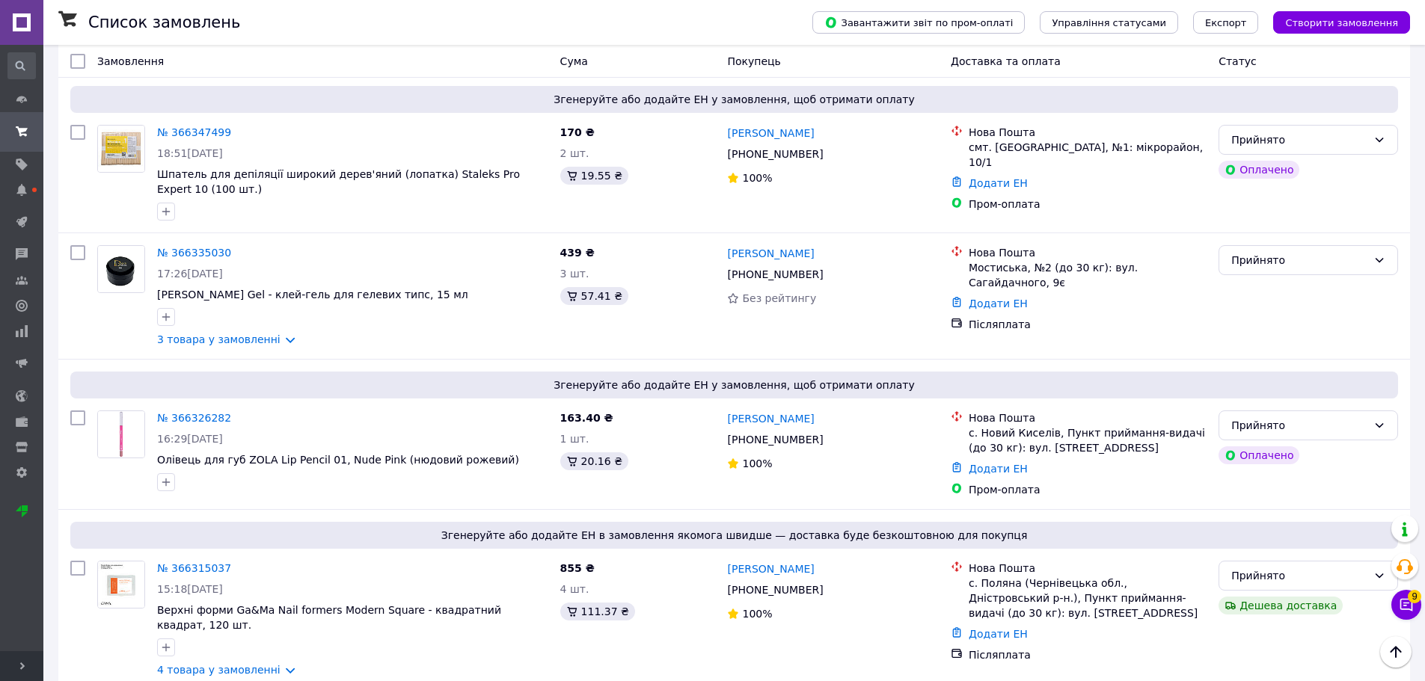
scroll to position [0, 0]
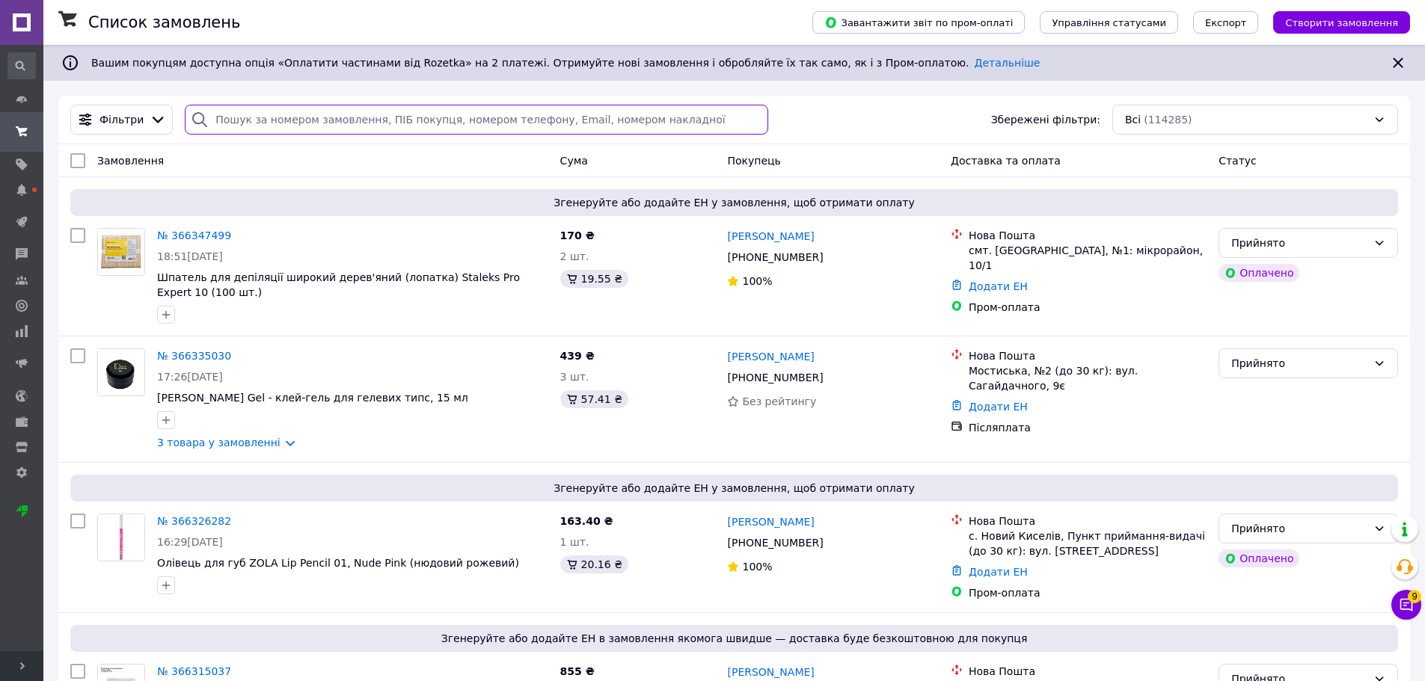
drag, startPoint x: 293, startPoint y: 118, endPoint x: 289, endPoint y: 126, distance: 8.7
click at [293, 119] on input "search" at bounding box center [476, 120] width 583 height 30
paste input "+380979694087"
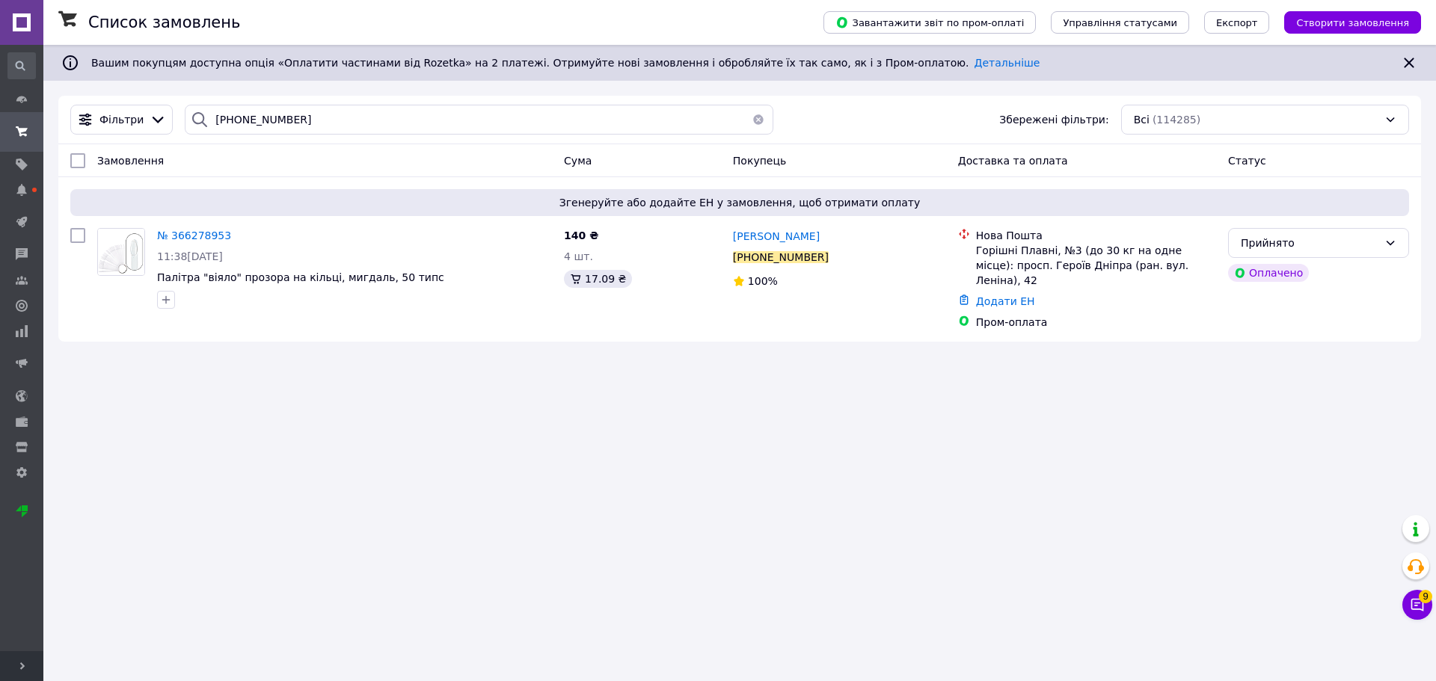
drag, startPoint x: 391, startPoint y: 464, endPoint x: 470, endPoint y: 492, distance: 84.2
click at [391, 464] on div "Список замовлень Завантажити звіт по пром-оплаті Управління статусами Експорт С…" at bounding box center [739, 340] width 1393 height 681
click at [1417, 604] on icon at bounding box center [1417, 605] width 15 height 15
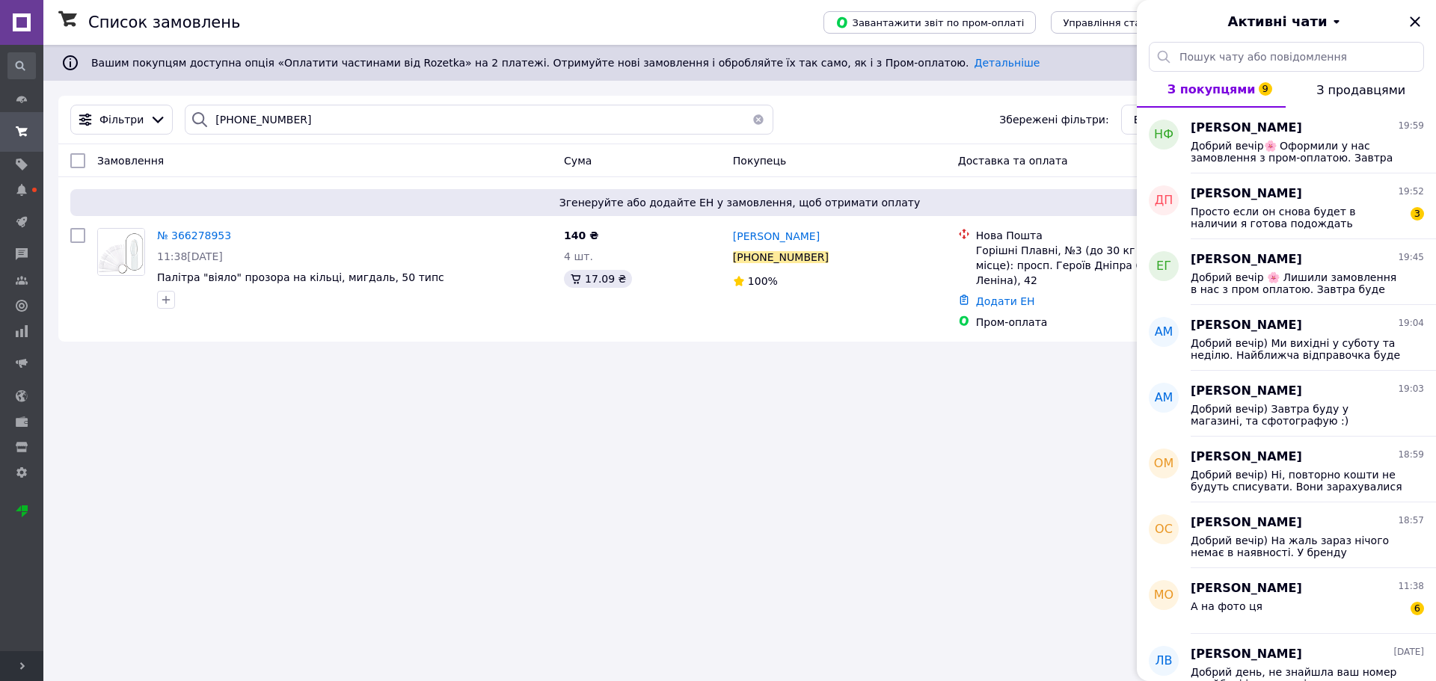
drag, startPoint x: 1415, startPoint y: 22, endPoint x: 1404, endPoint y: 22, distance: 10.5
click at [1415, 22] on icon "Закрити" at bounding box center [1415, 21] width 10 height 10
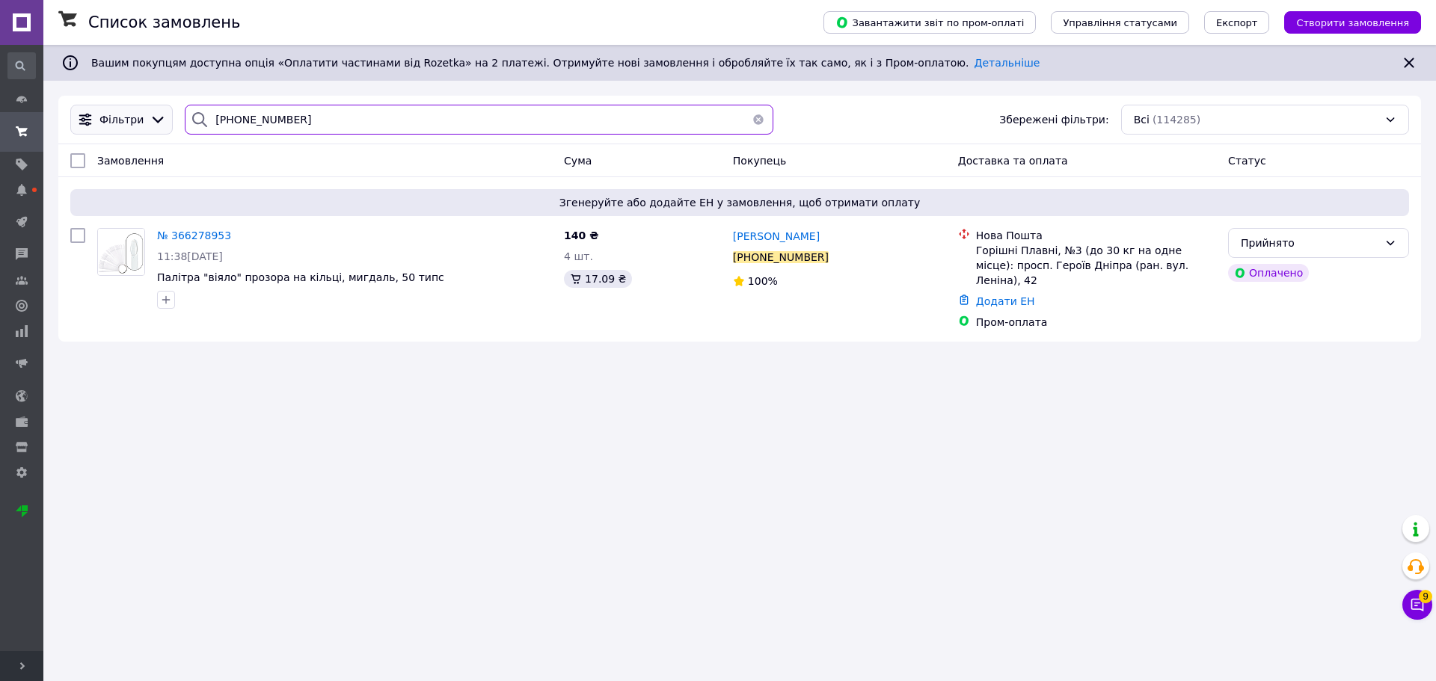
drag, startPoint x: 369, startPoint y: 117, endPoint x: 117, endPoint y: 112, distance: 252.1
click at [70, 101] on div "Фільтри +380979694087 Збережені фільтри: Всі (114285)" at bounding box center [739, 120] width 1363 height 49
paste input "62032008"
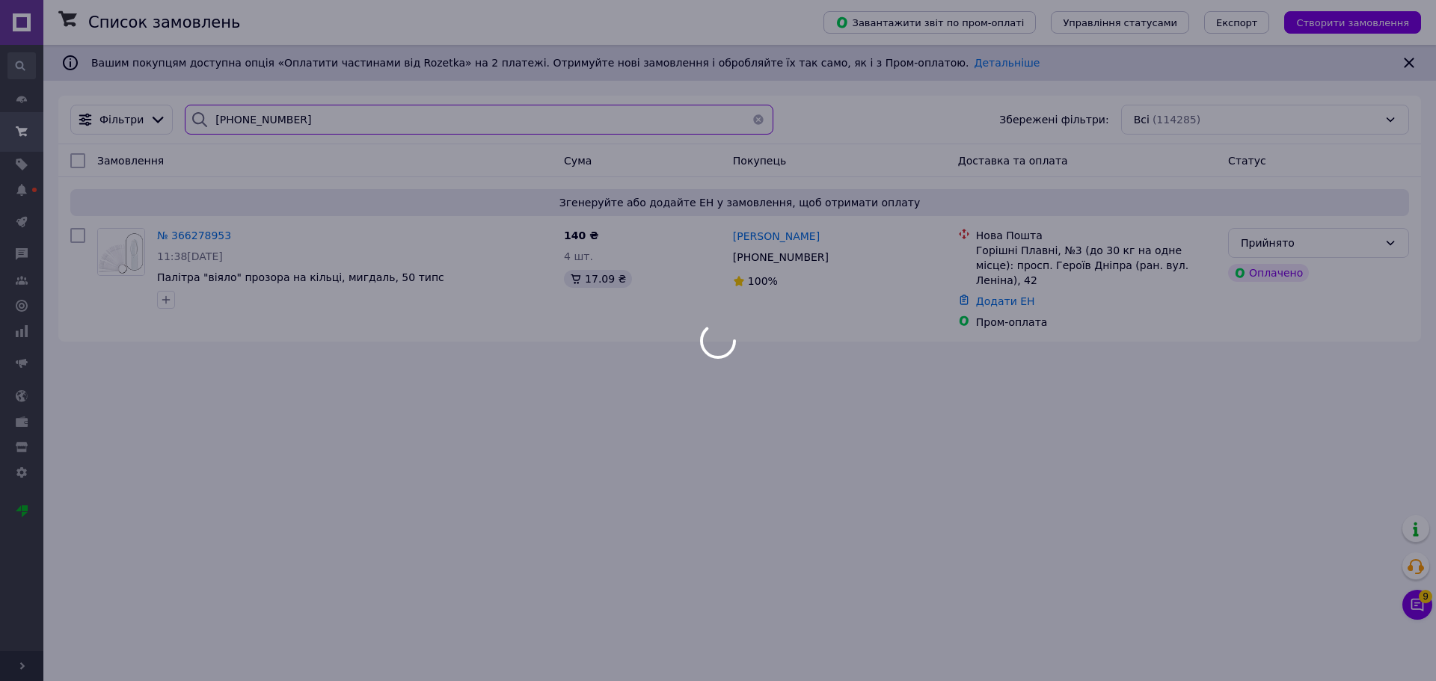
type input "+380962032008"
